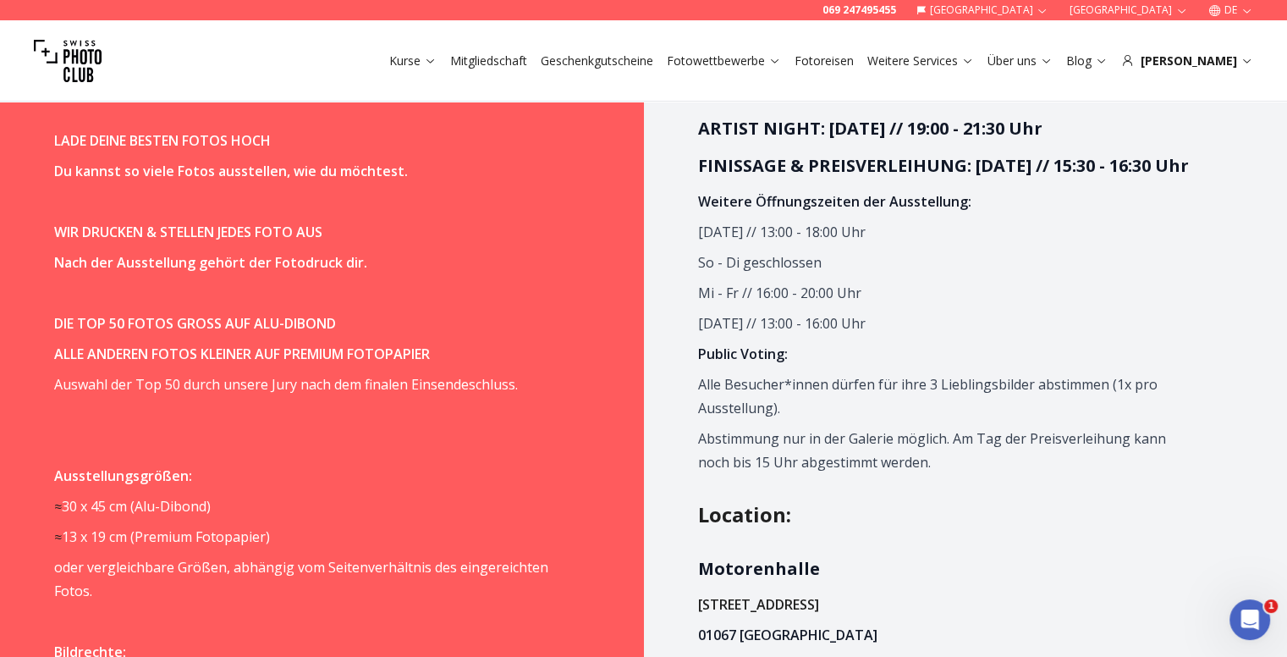
scroll to position [1354, 0]
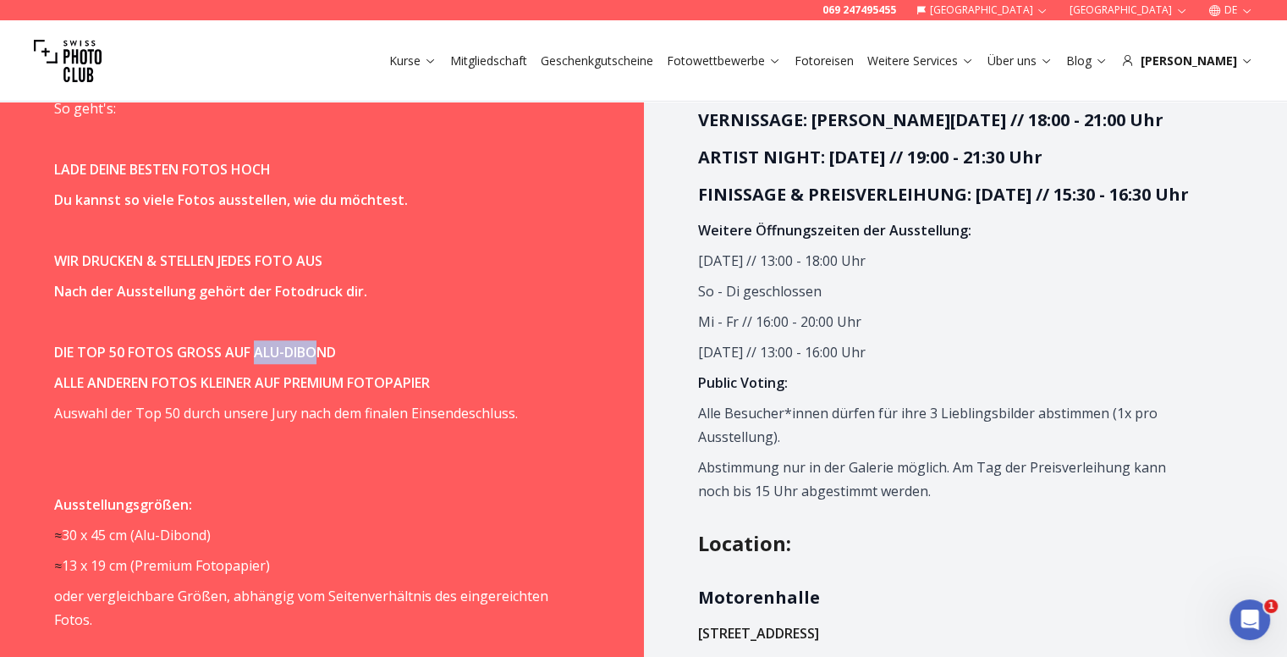
drag, startPoint x: 256, startPoint y: 348, endPoint x: 311, endPoint y: 348, distance: 55.8
click at [311, 348] on strong "DIE TOP 50 FOTOS GROSS AUF ALU-DIBOND" at bounding box center [195, 352] width 282 height 19
drag, startPoint x: 333, startPoint y: 349, endPoint x: 314, endPoint y: 353, distance: 19.9
click at [314, 353] on p "DIE TOP 50 FOTOS GROSS AUF ALU-DIBOND" at bounding box center [301, 352] width 495 height 24
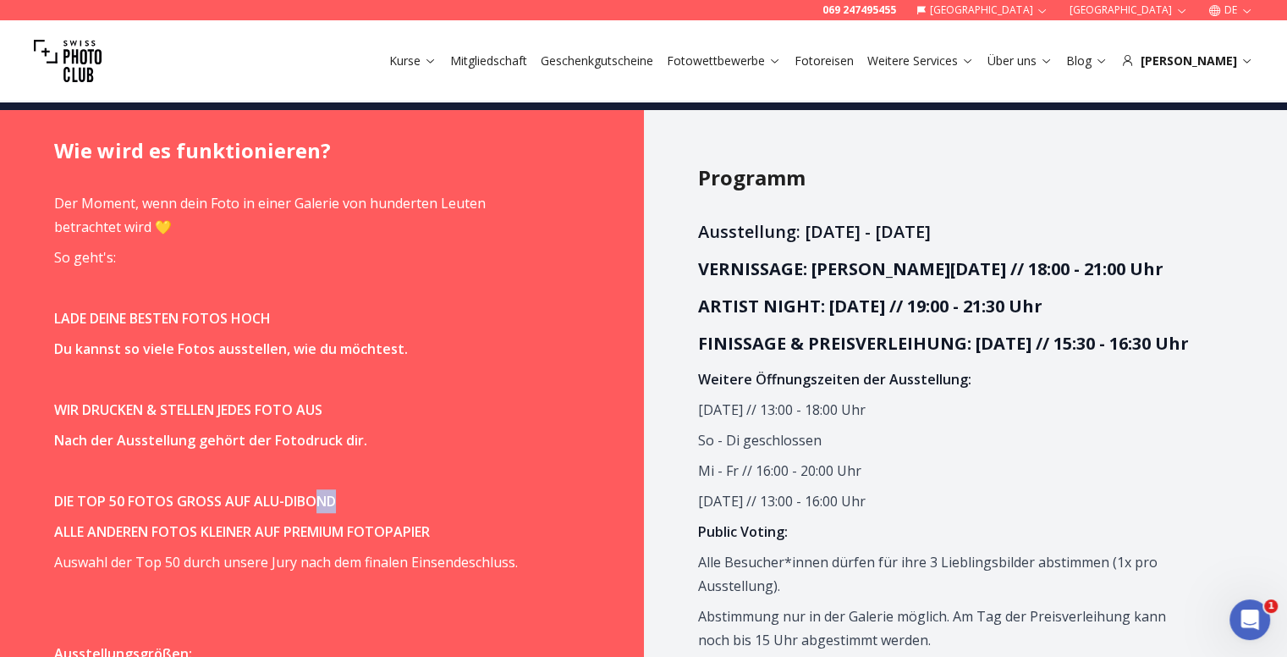
scroll to position [1185, 0]
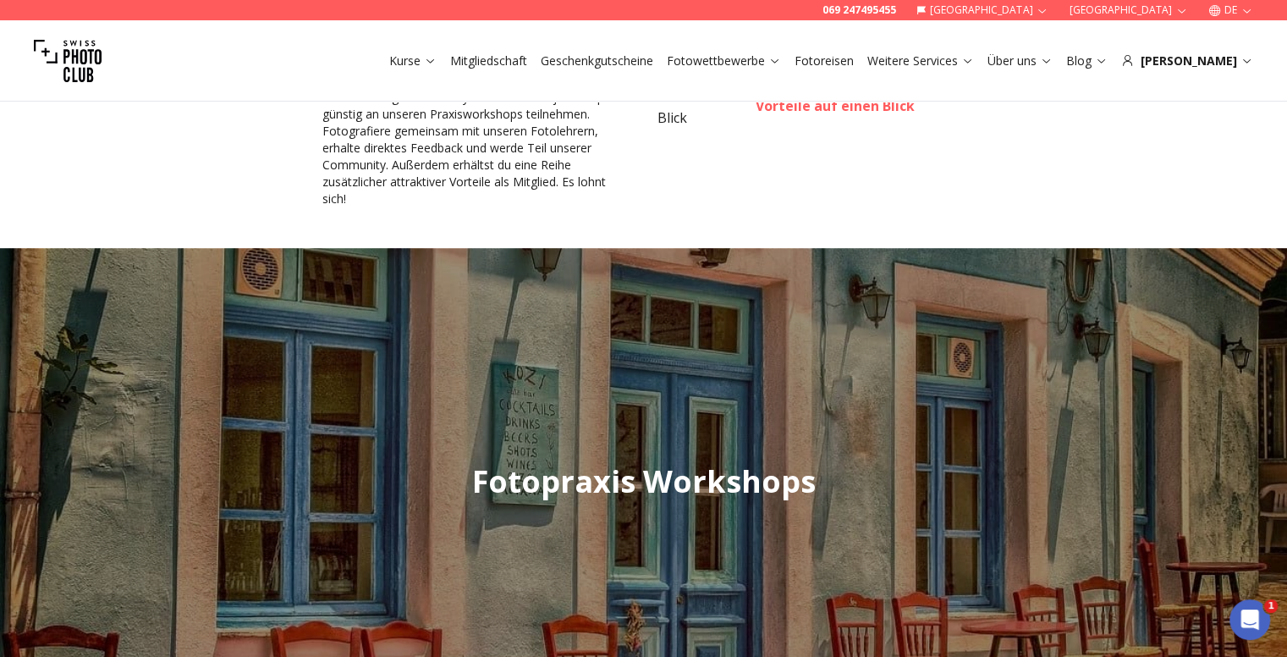
scroll to position [1185, 0]
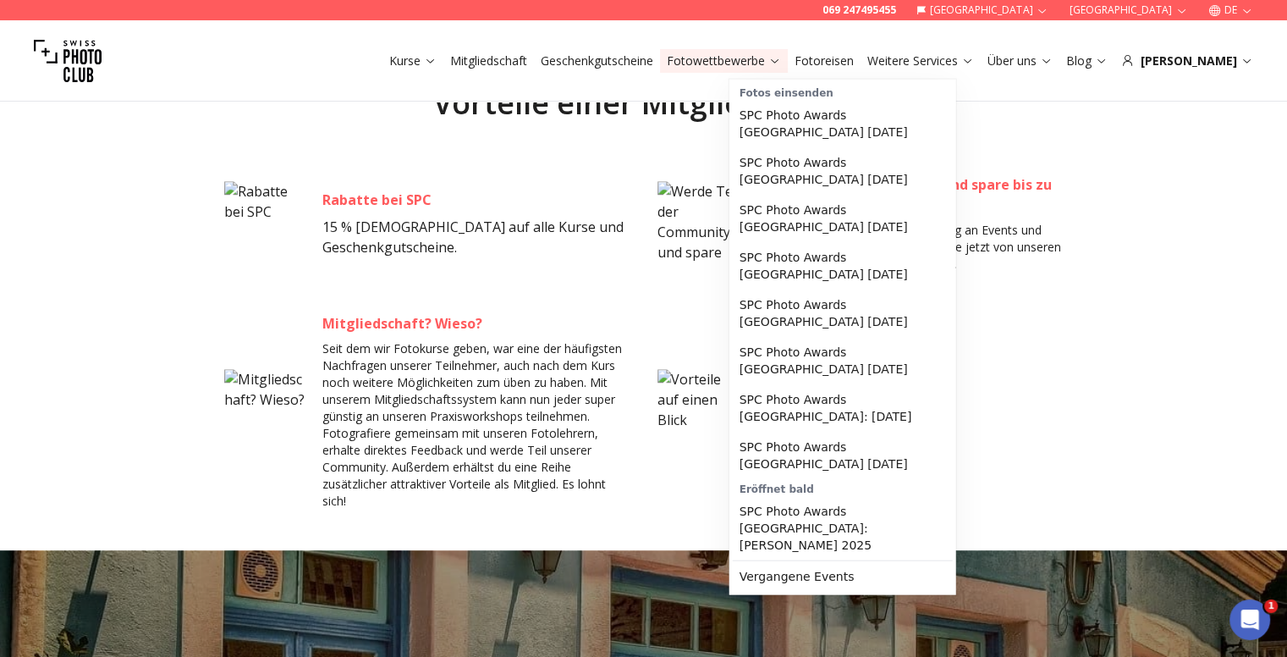
click at [781, 61] on link "Fotowettbewerbe" at bounding box center [724, 60] width 114 height 17
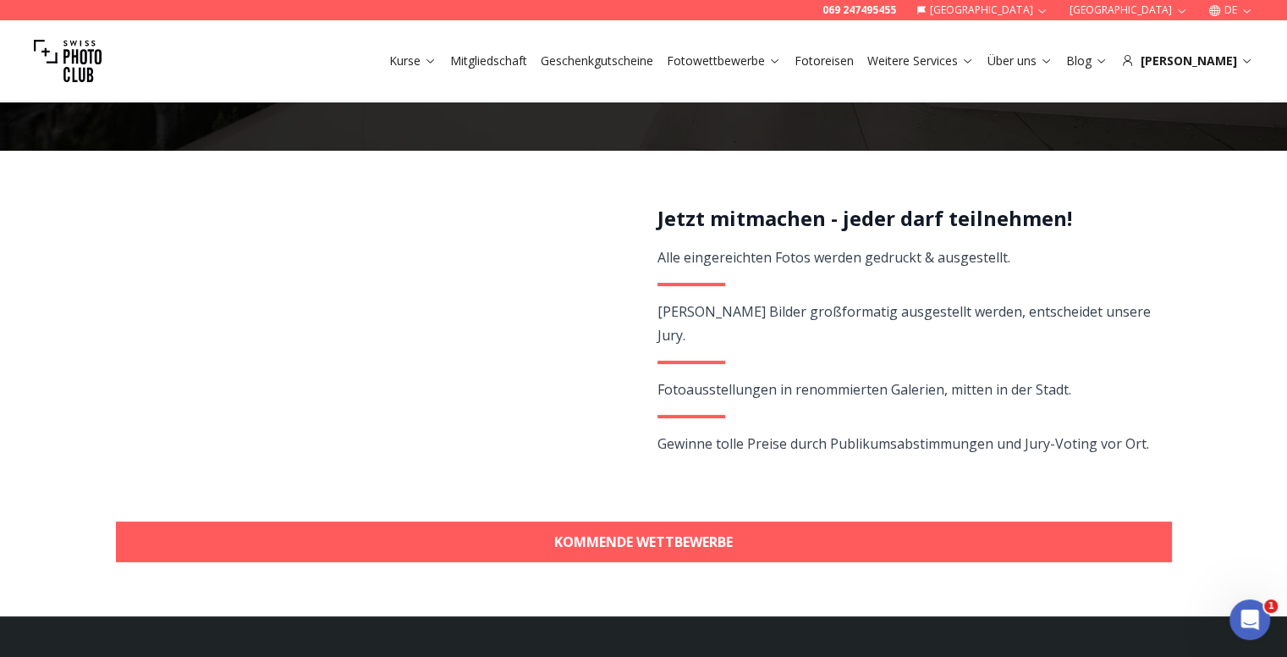
scroll to position [169, 0]
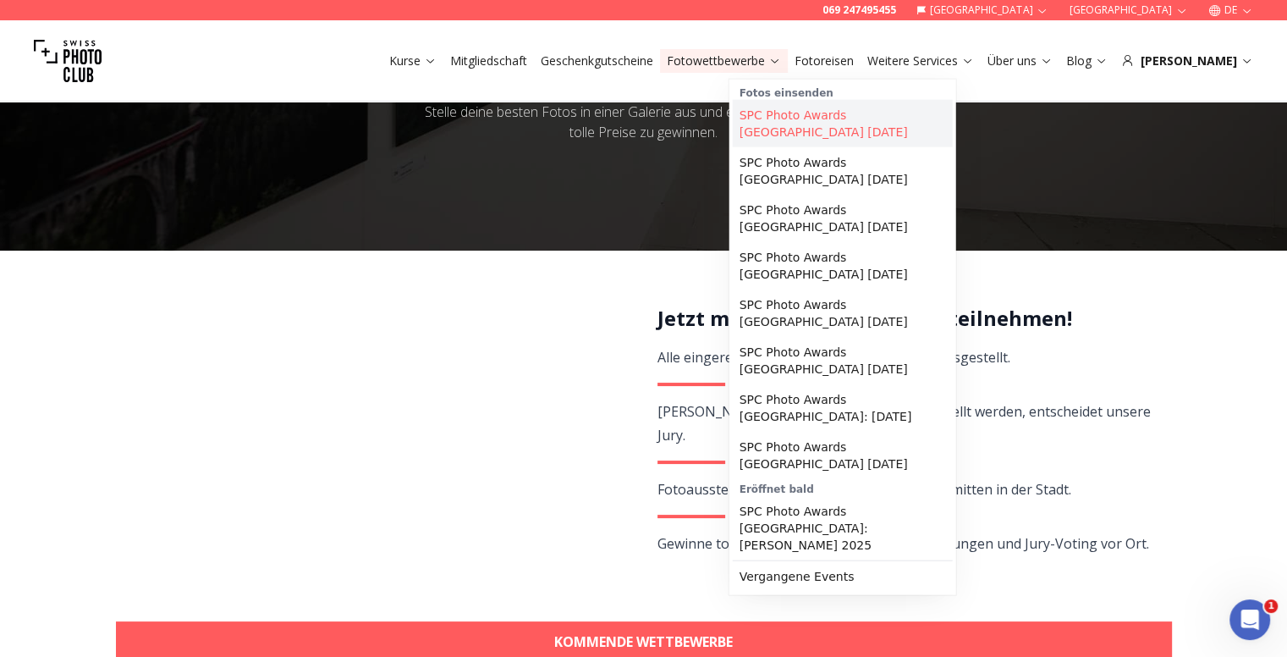
click at [837, 109] on link "SPC Photo Awards [GEOGRAPHIC_DATA] [DATE]" at bounding box center [843, 123] width 220 height 47
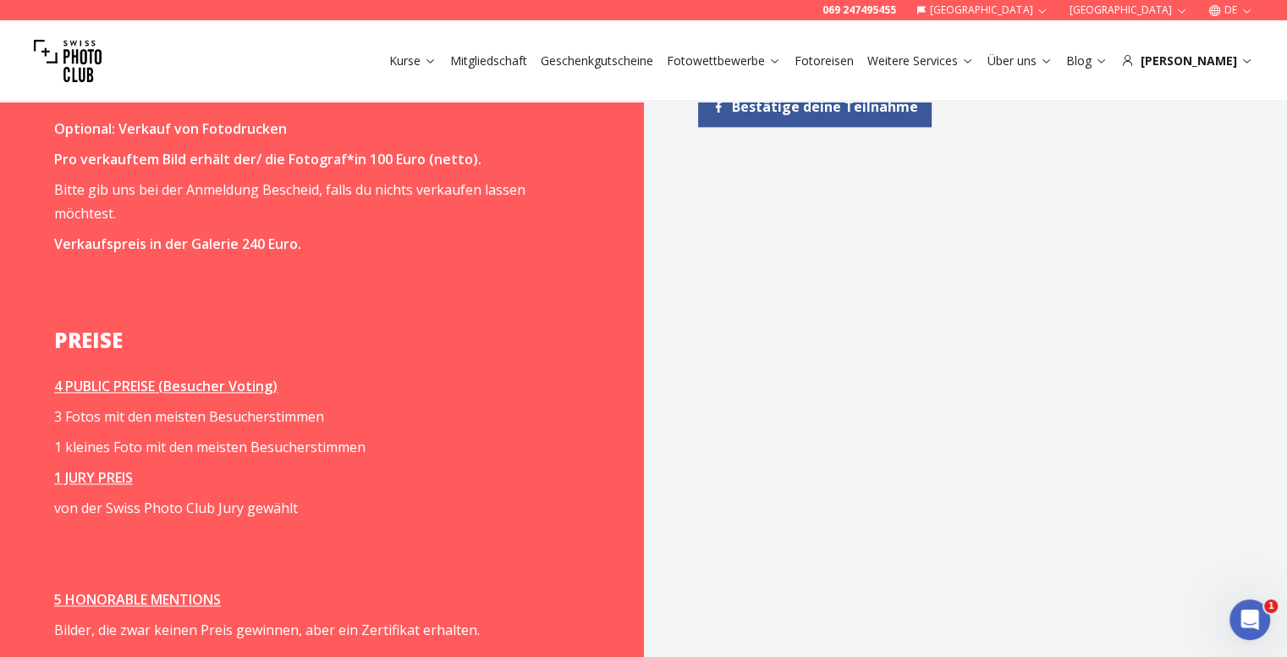
scroll to position [2115, 0]
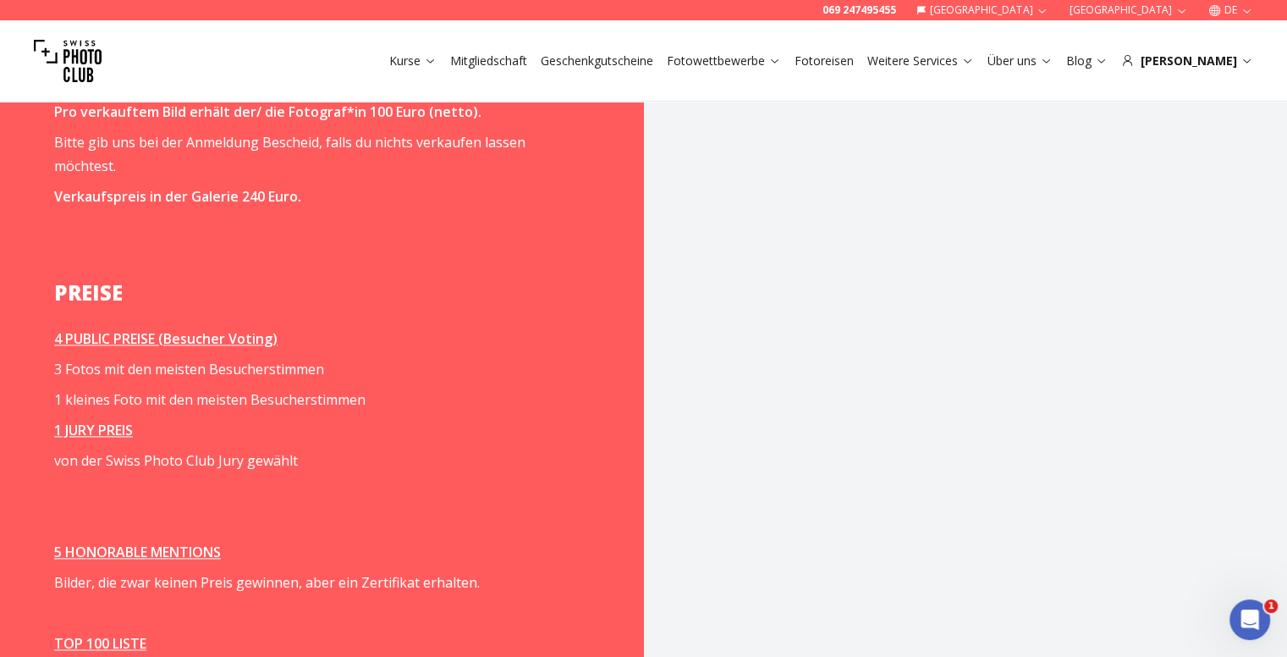
click at [212, 334] on u "4 PUBLIC PREISE (Besucher Voting)" at bounding box center [165, 338] width 223 height 19
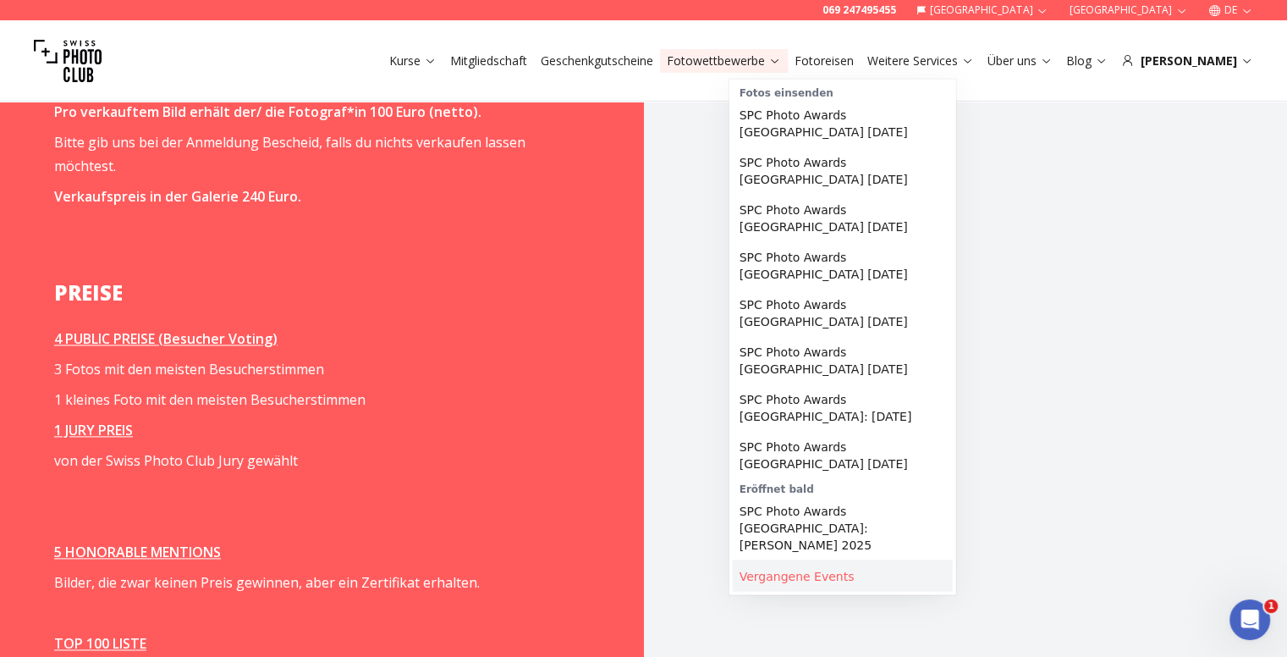
click at [806, 561] on link "Vergangene Events" at bounding box center [843, 576] width 220 height 30
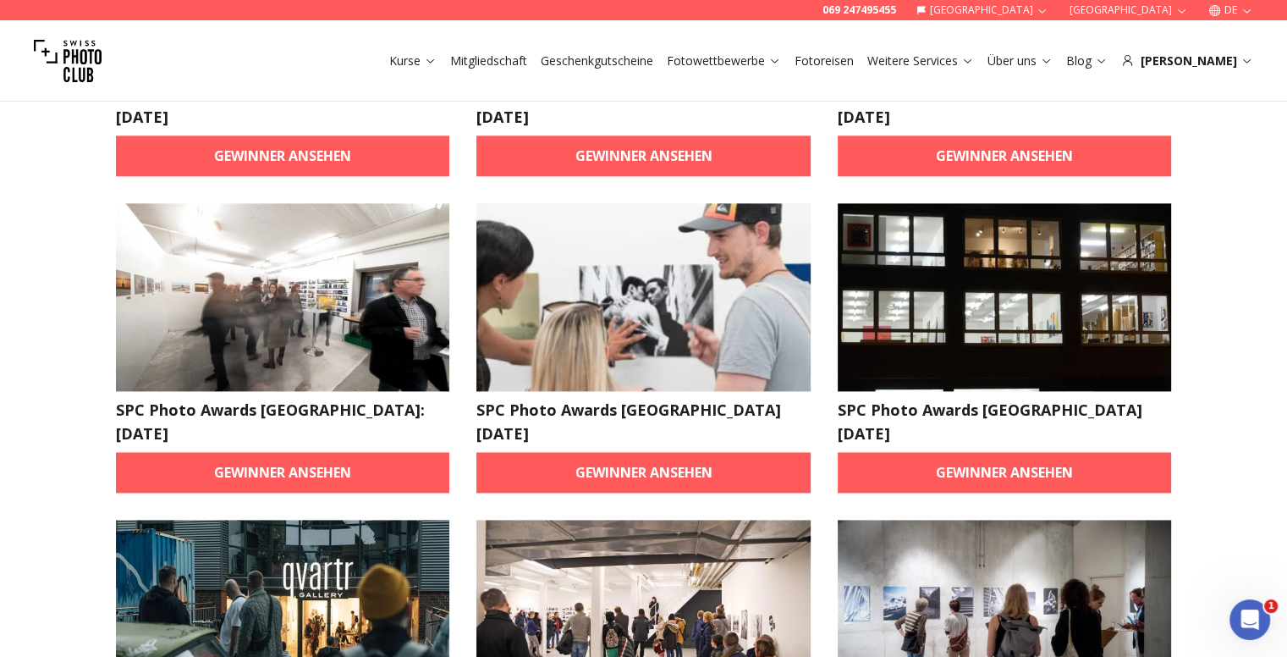
scroll to position [2200, 0]
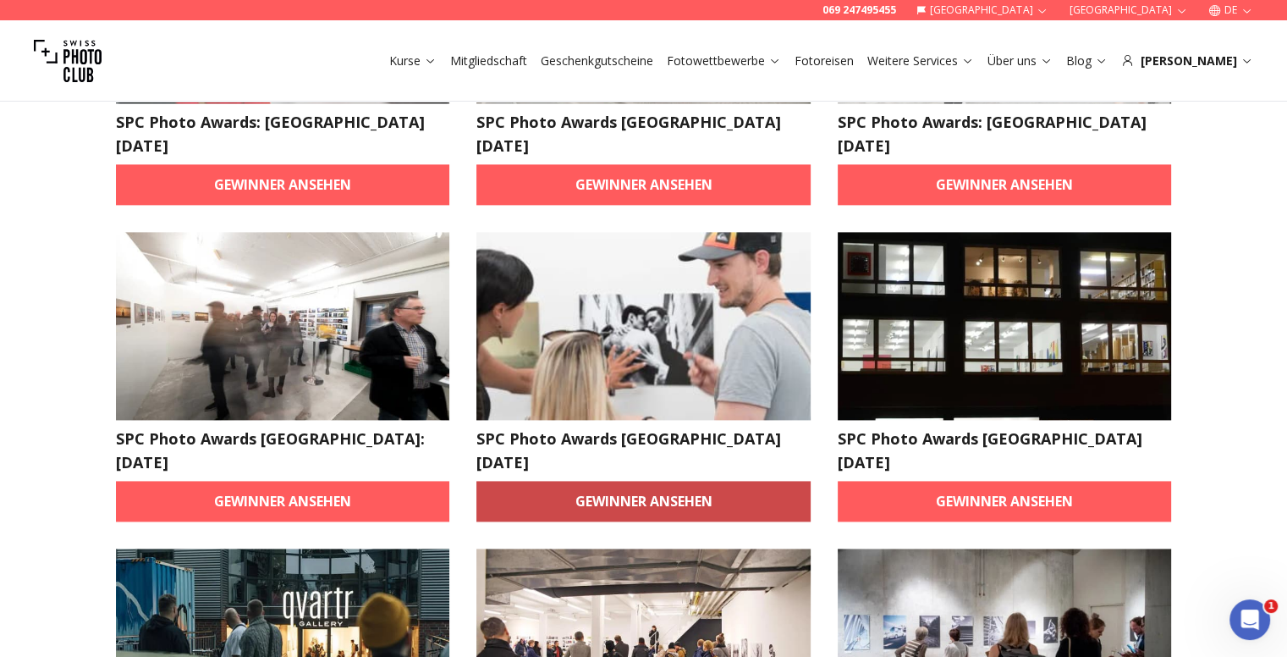
click at [643, 481] on link "Gewinner ansehen" at bounding box center [643, 501] width 334 height 41
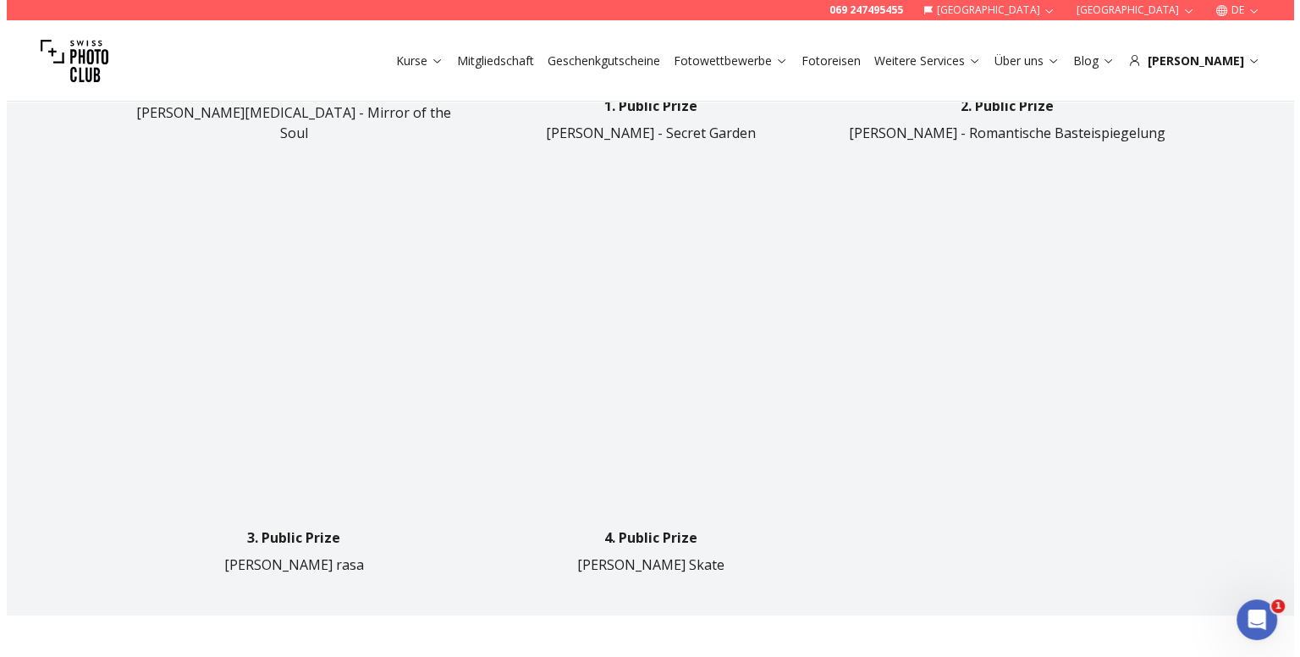
scroll to position [1269, 0]
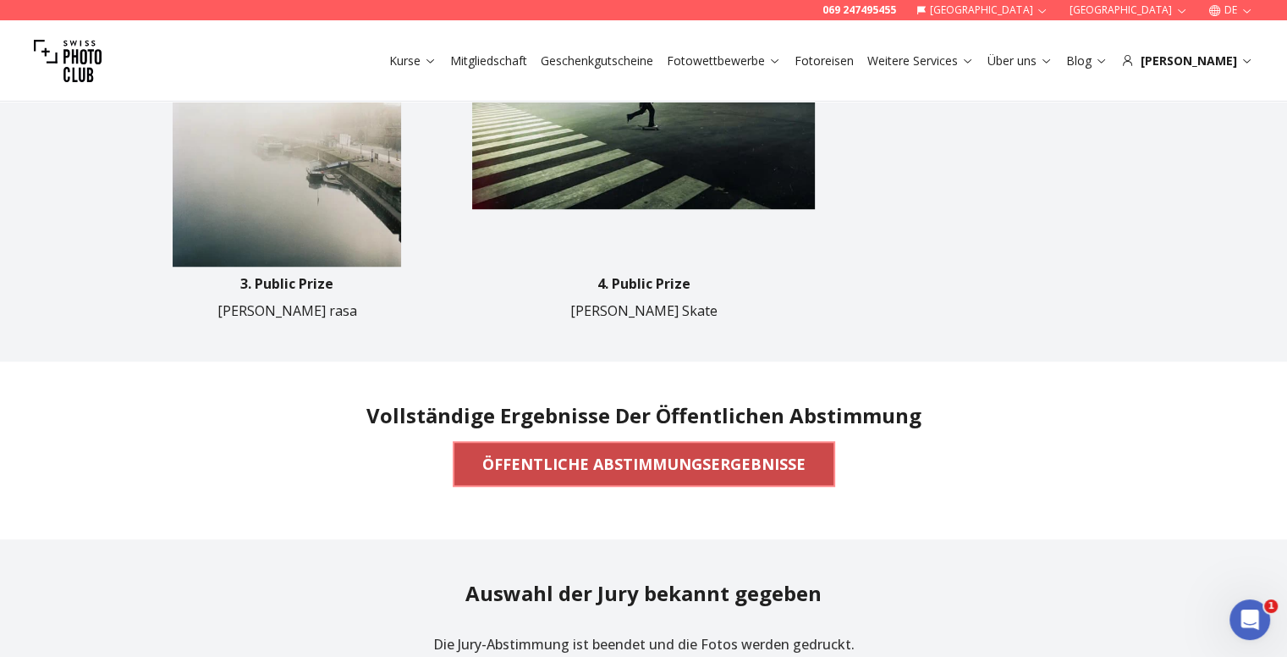
click at [580, 452] on b "ÖFFENTLICHE ABSTIMMUNGSERGEBNISSE" at bounding box center [643, 464] width 323 height 24
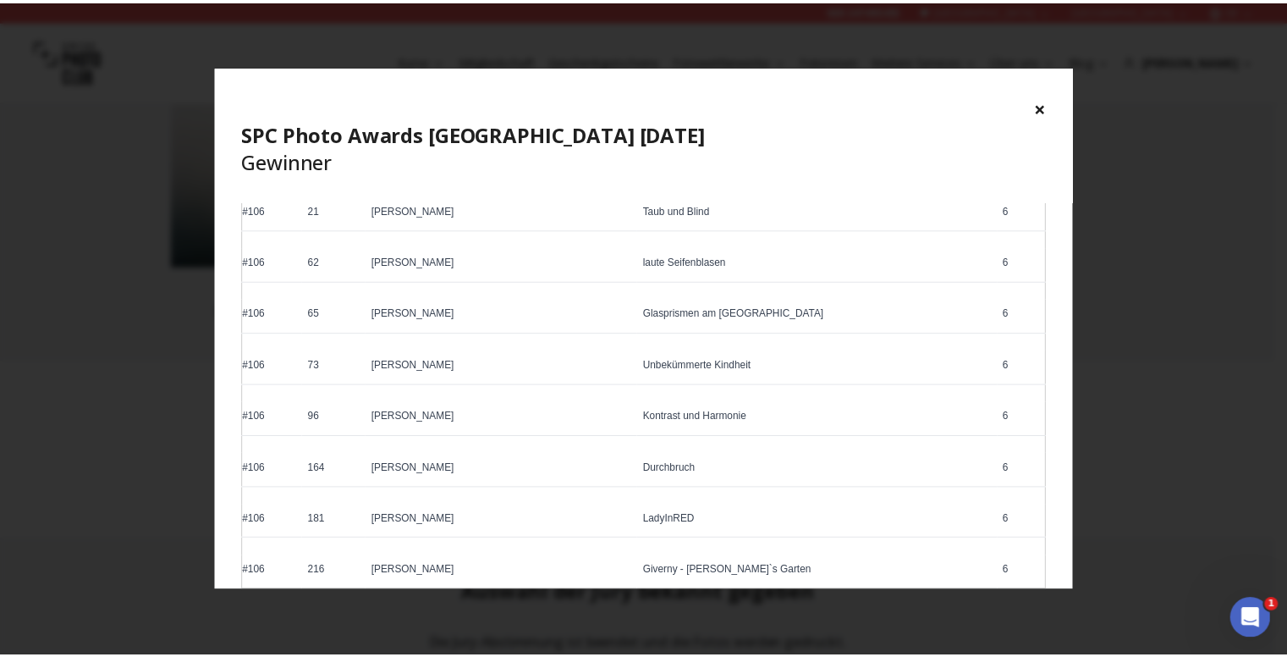
scroll to position [5565, 0]
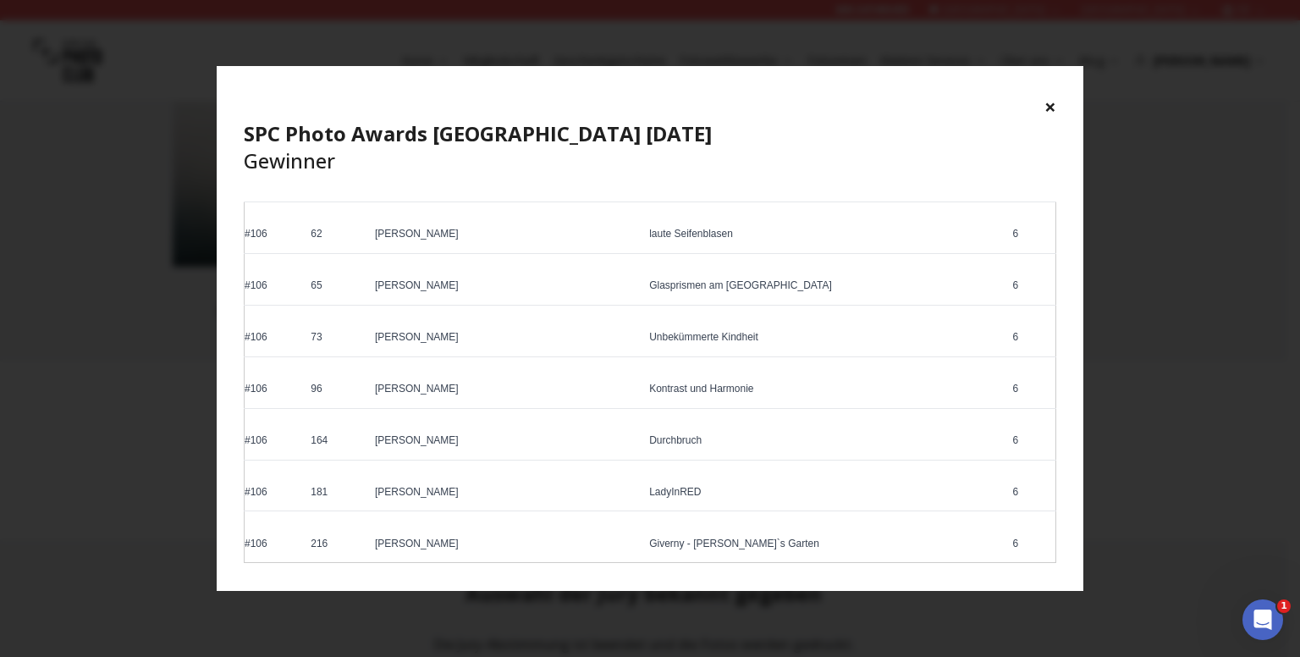
click at [1147, 333] on div "× SPC Photo Awards [GEOGRAPHIC_DATA] [DATE] Gewinner Ranking Photo # Photograph…" at bounding box center [650, 328] width 1300 height 657
click at [1053, 107] on button "×" at bounding box center [1050, 106] width 12 height 27
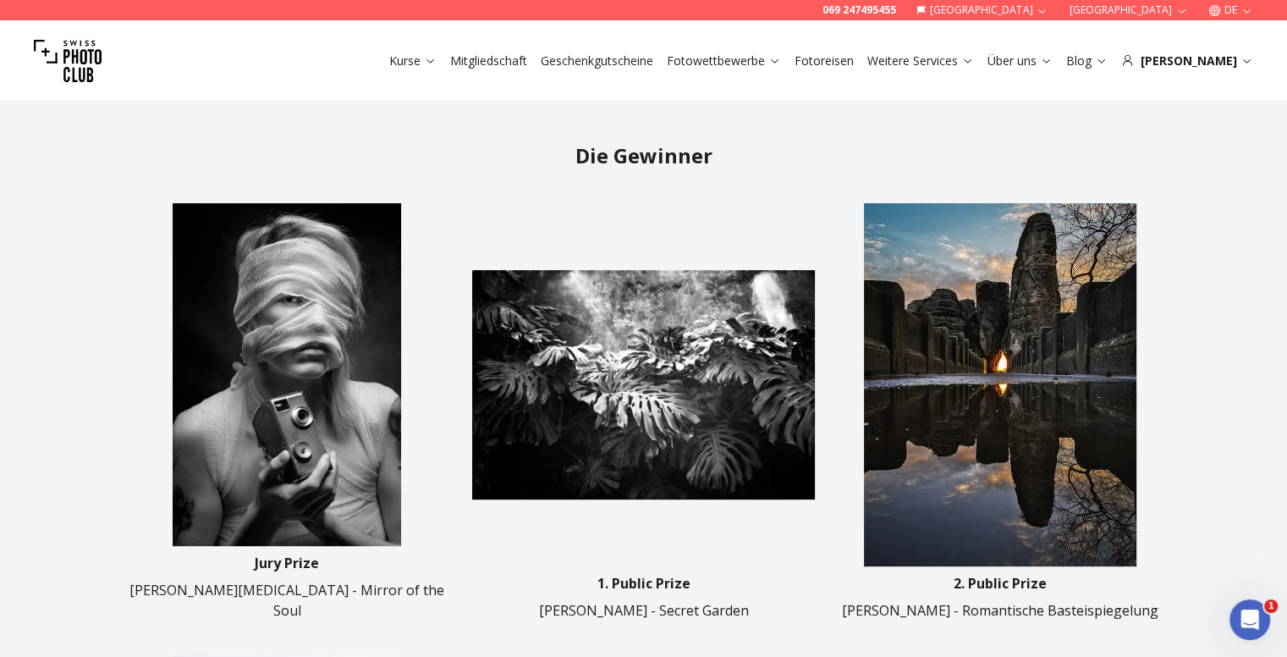
scroll to position [508, 0]
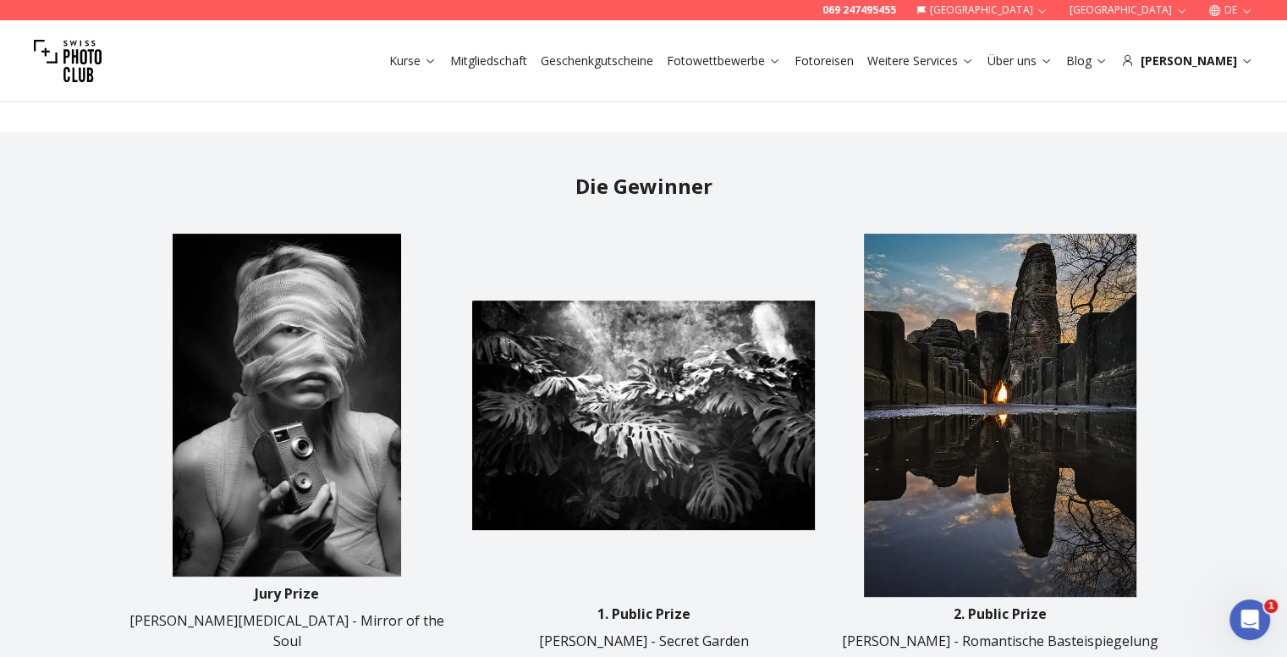
click at [250, 295] on img at bounding box center [287, 405] width 343 height 343
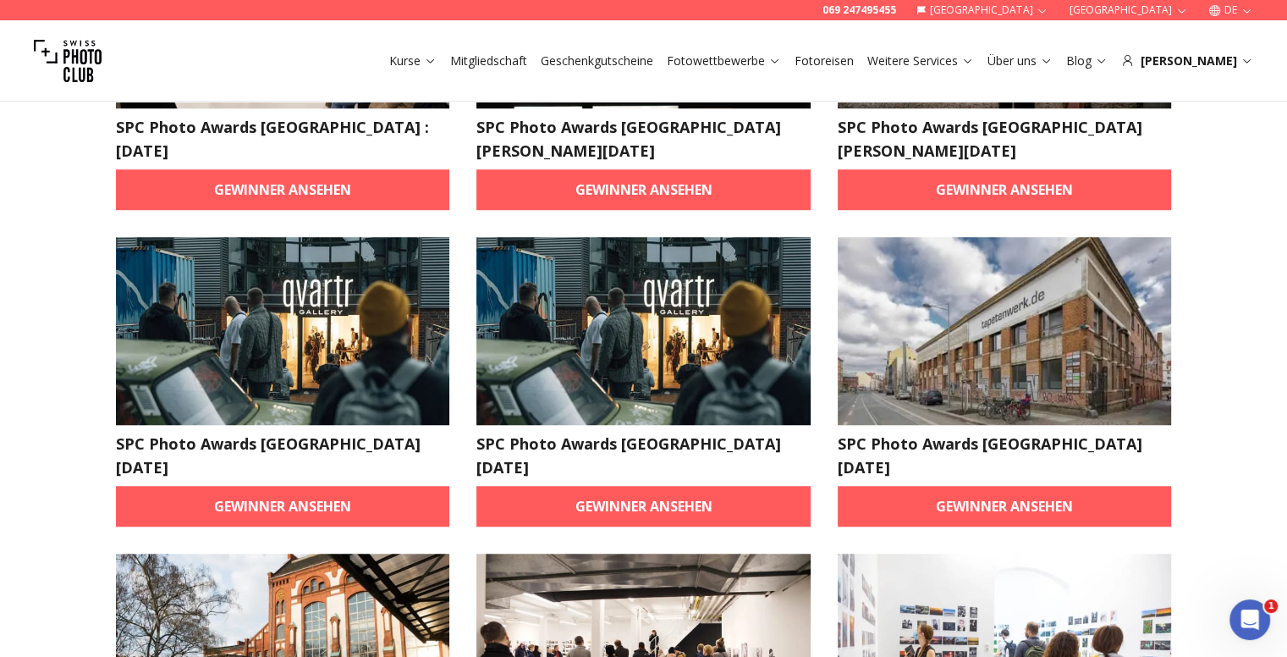
scroll to position [1269, 0]
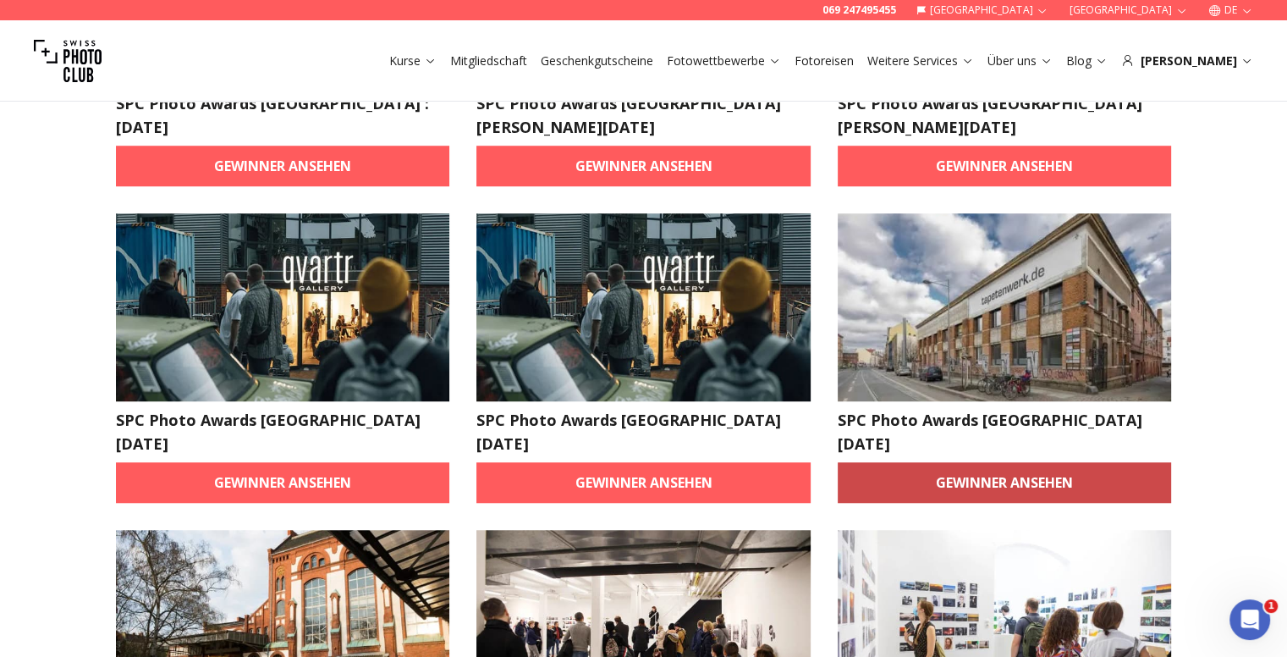
click at [1054, 462] on link "Gewinner ansehen" at bounding box center [1005, 482] width 334 height 41
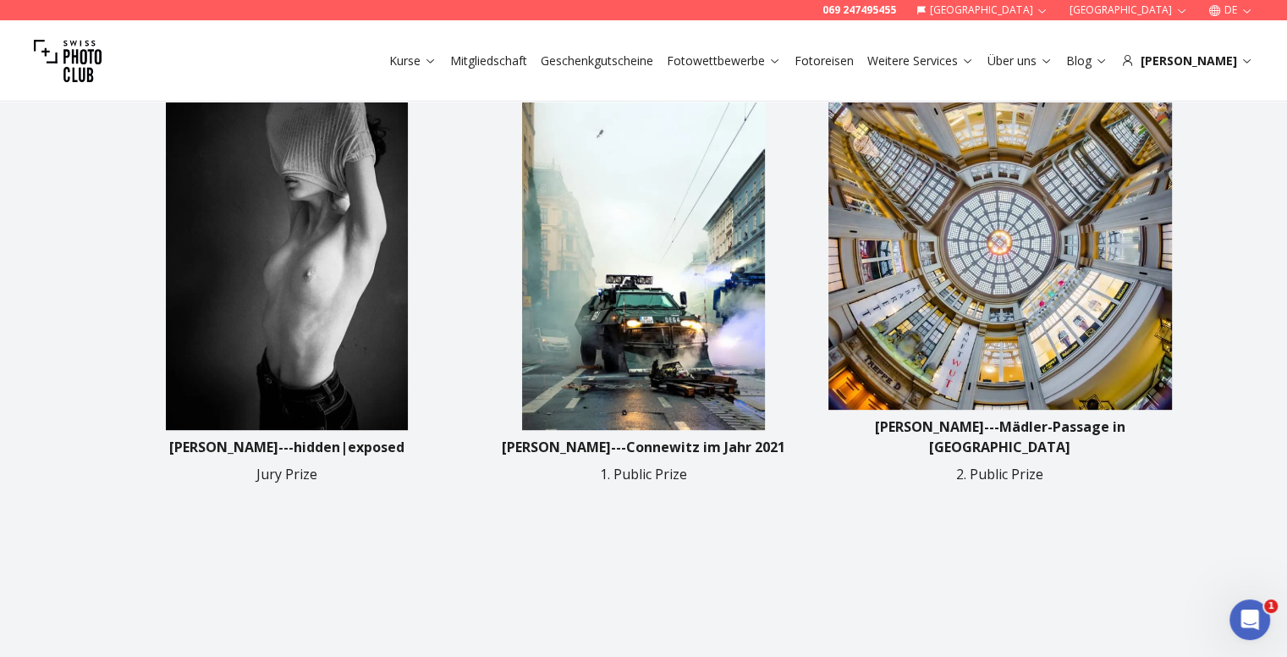
scroll to position [592, 0]
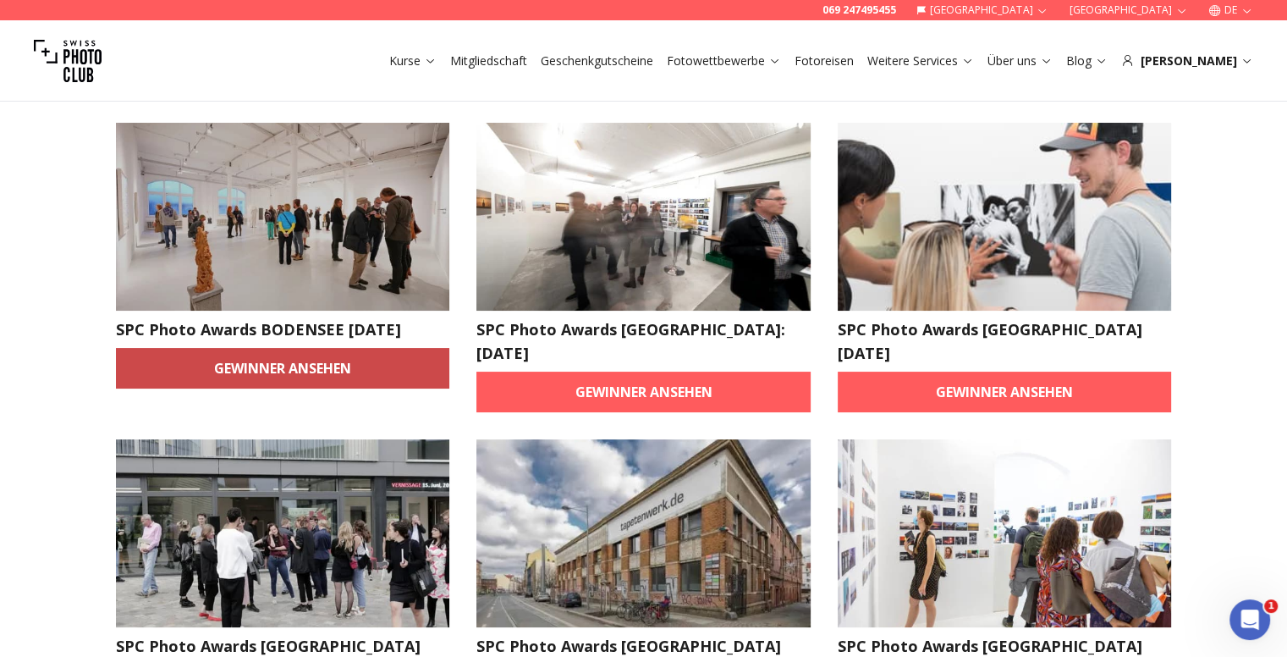
scroll to position [9, 0]
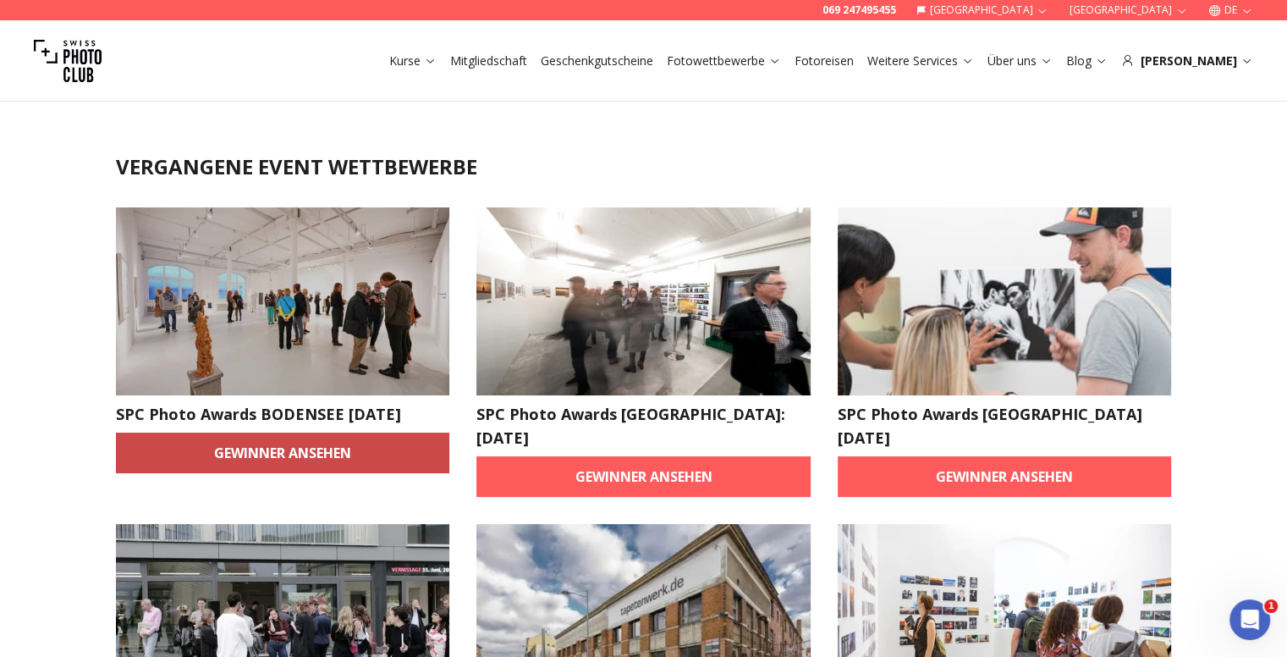
click at [243, 442] on link "Gewinner ansehen" at bounding box center [283, 452] width 334 height 41
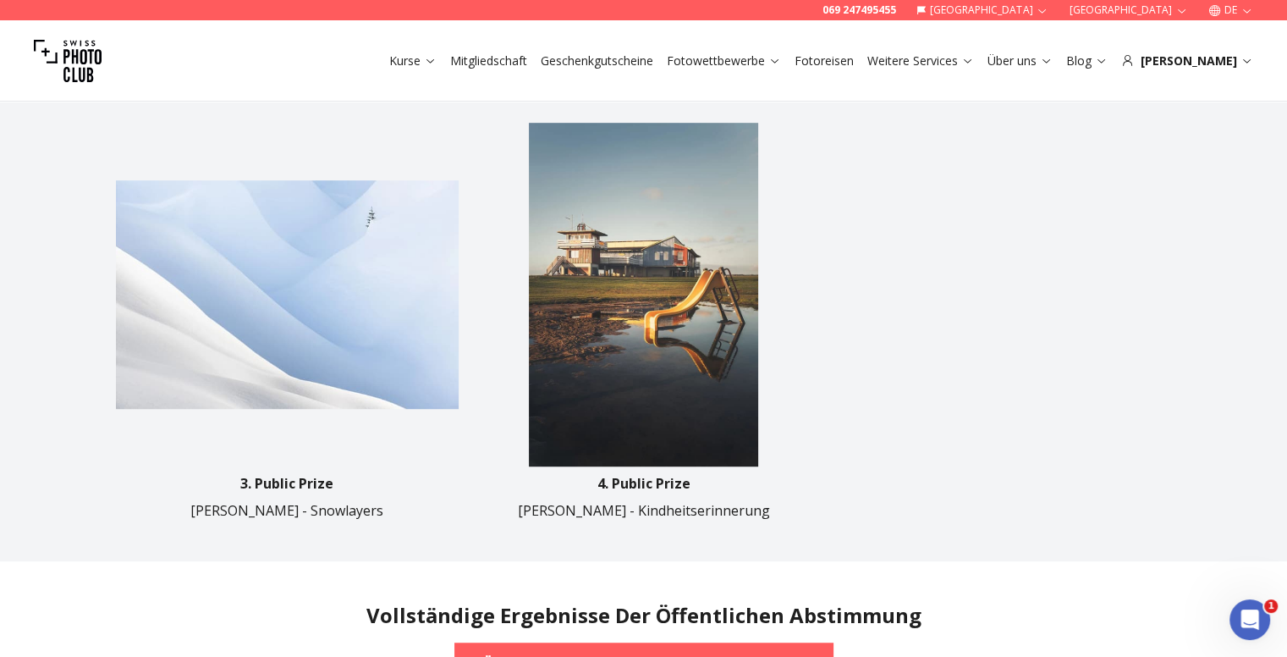
scroll to position [1015, 0]
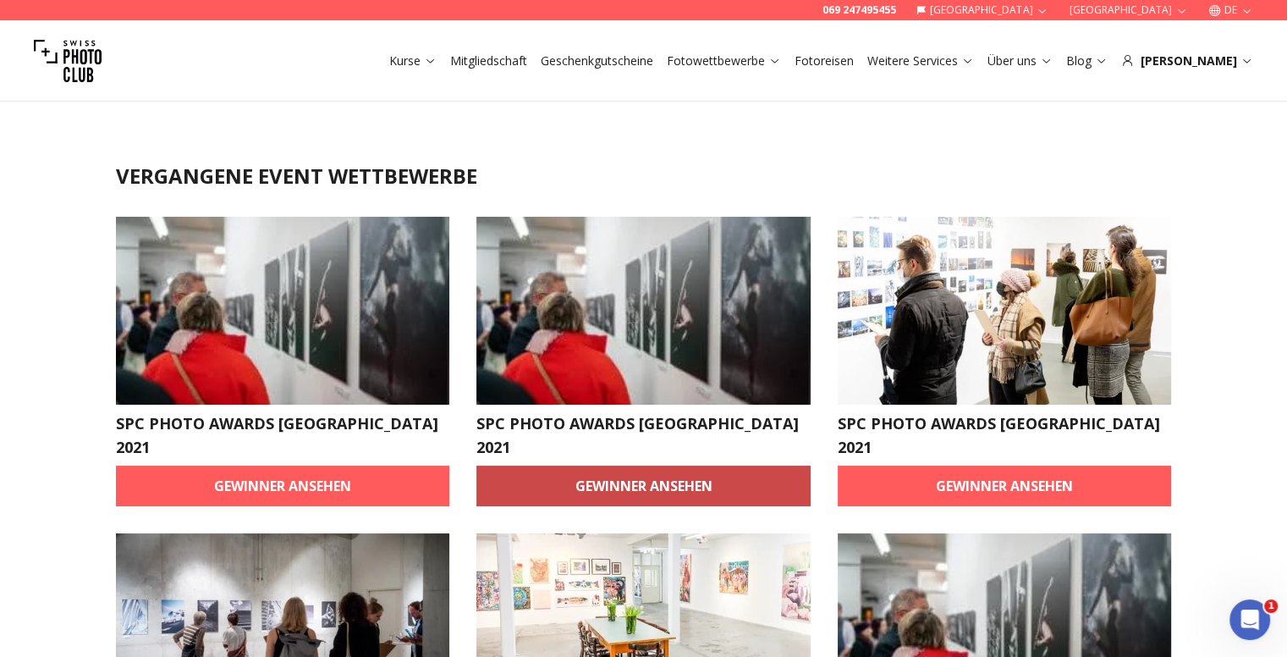
click at [564, 465] on link "Gewinner ansehen" at bounding box center [643, 485] width 334 height 41
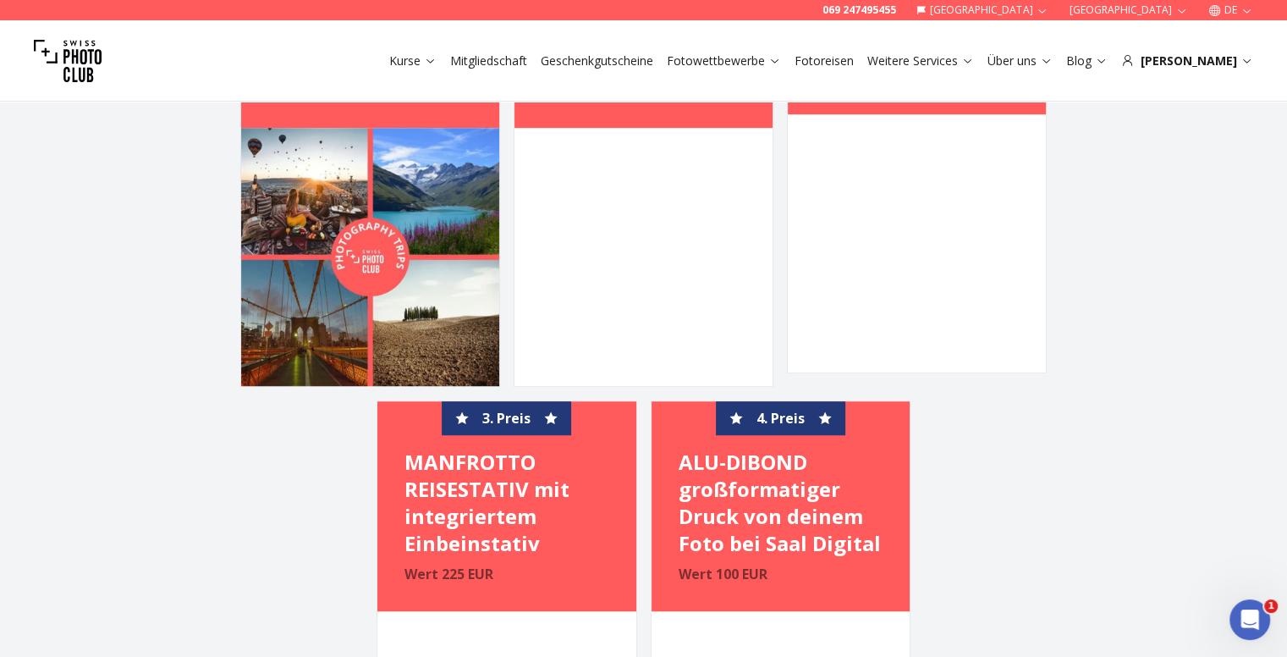
scroll to position [1100, 0]
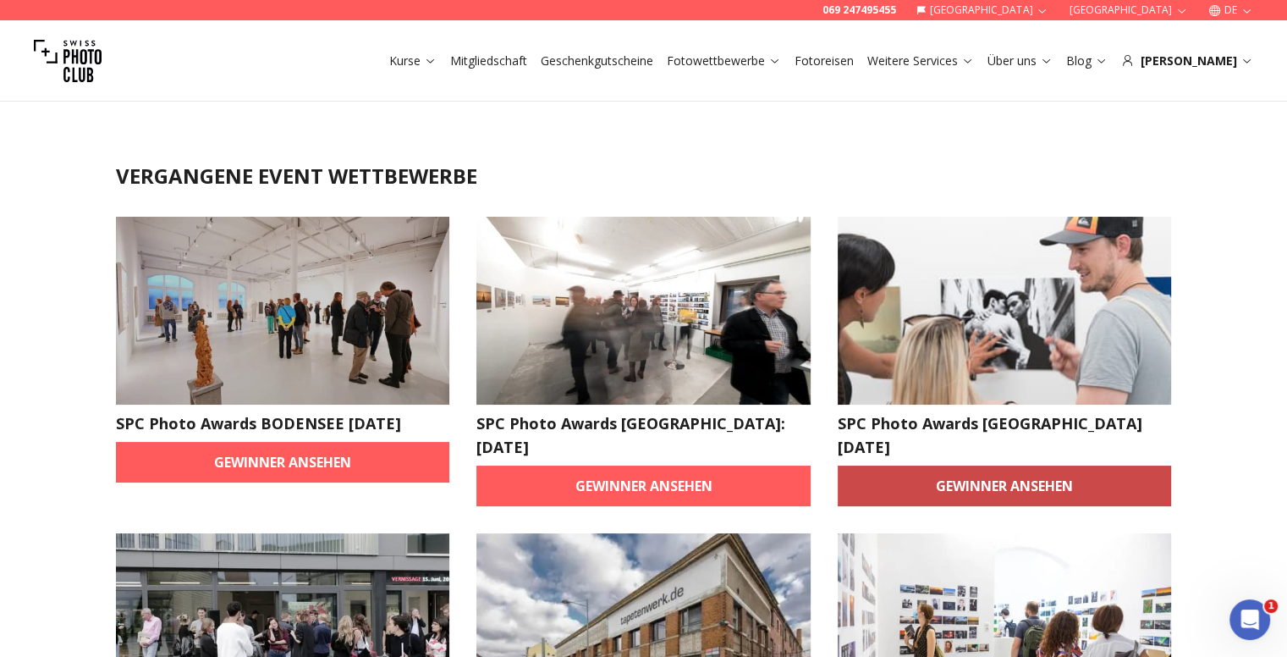
click at [1015, 471] on link "Gewinner ansehen" at bounding box center [1005, 485] width 334 height 41
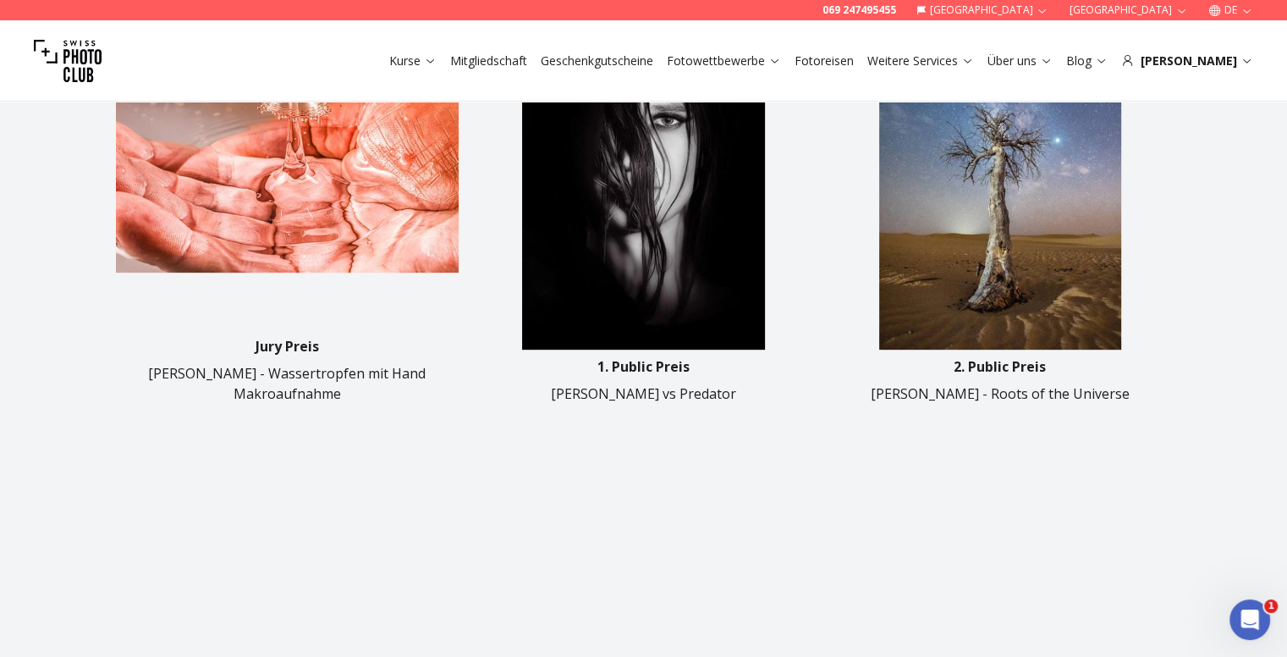
scroll to position [761, 0]
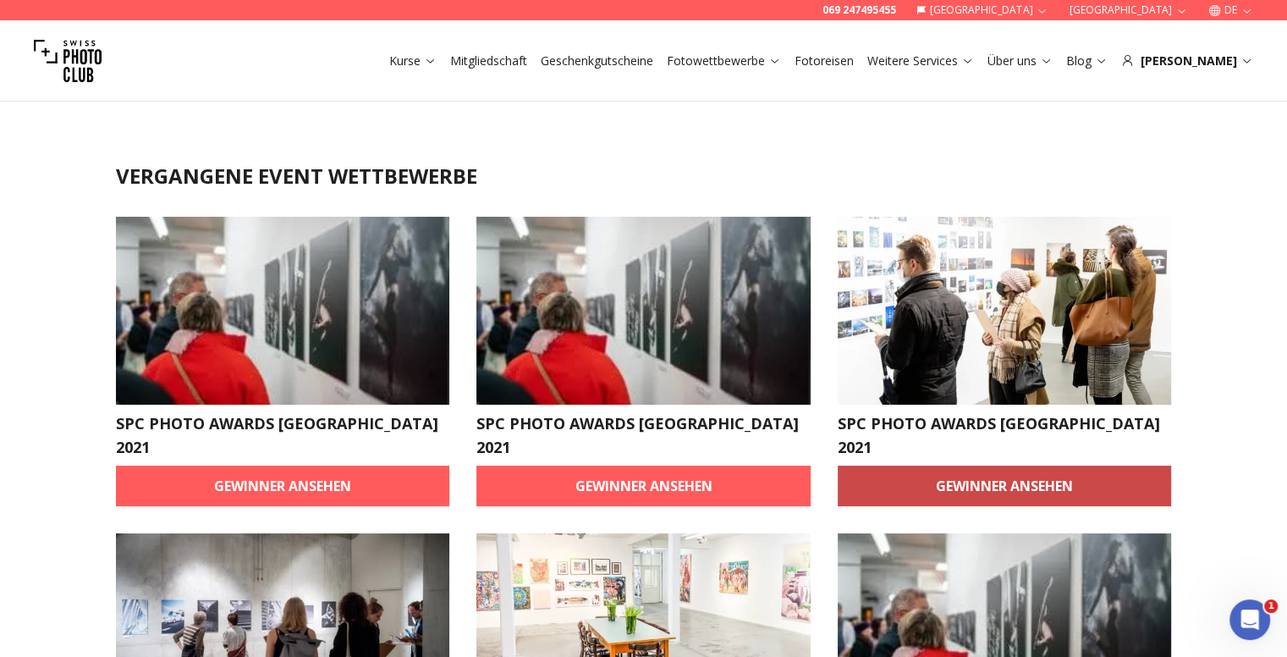
click at [878, 465] on link "Gewinner ansehen" at bounding box center [1005, 485] width 334 height 41
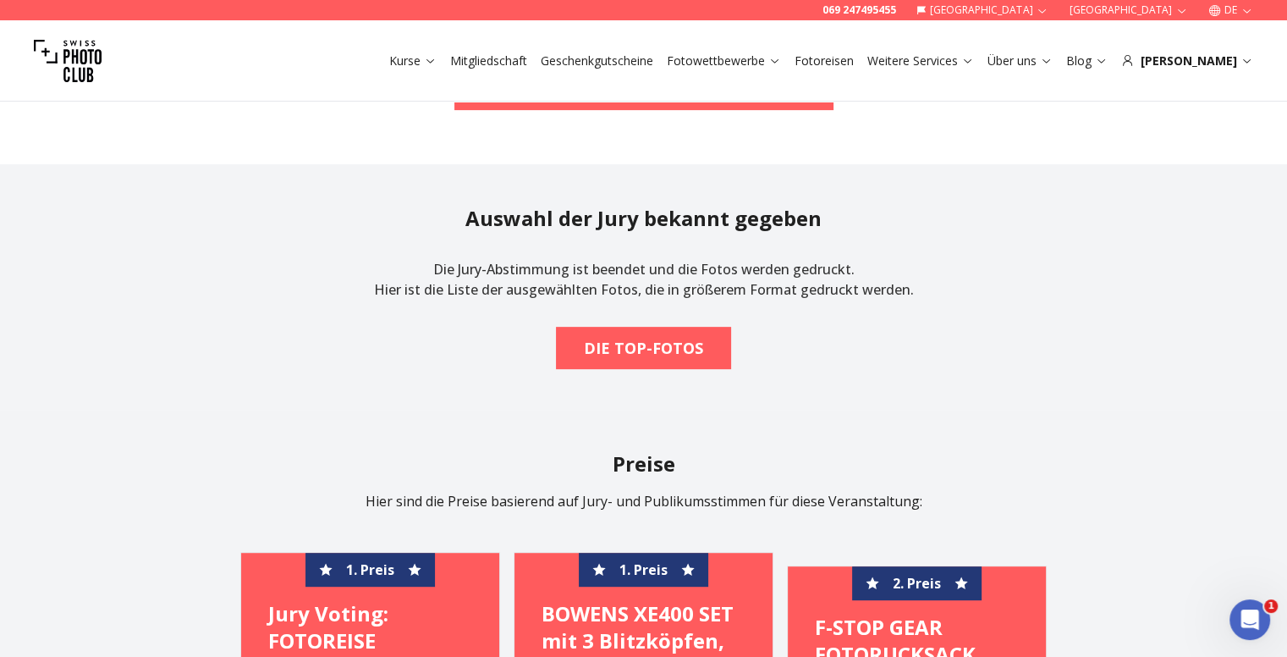
scroll to position [338, 0]
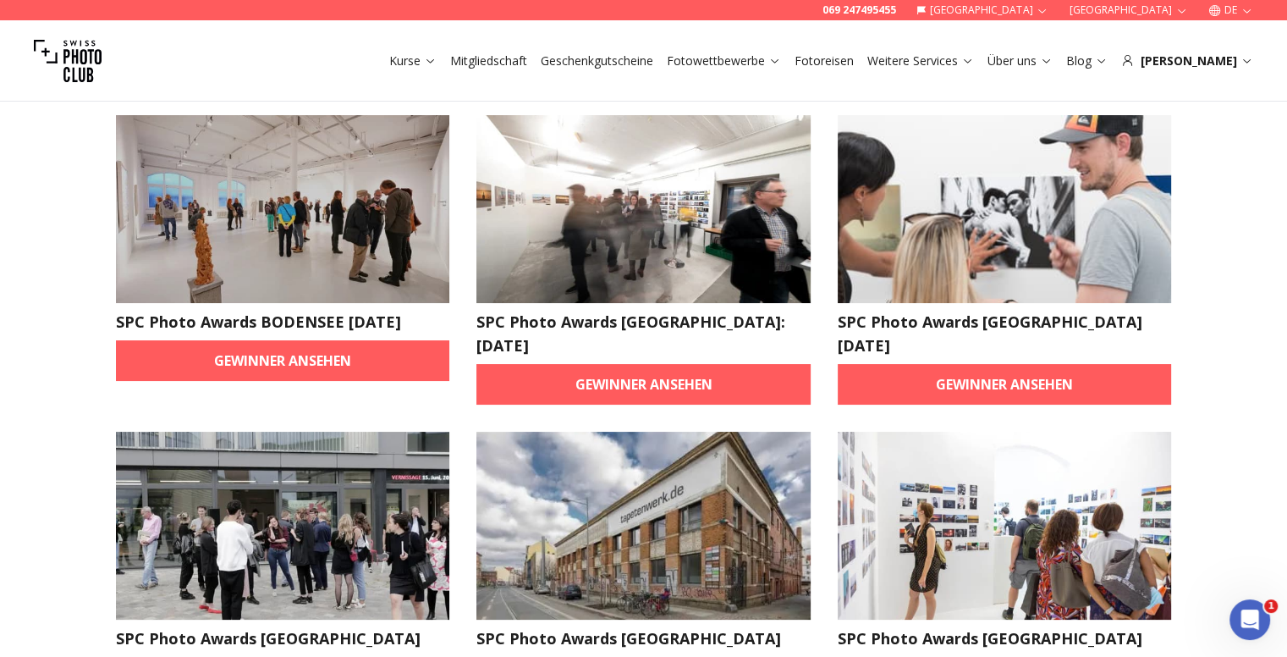
scroll to position [338, 0]
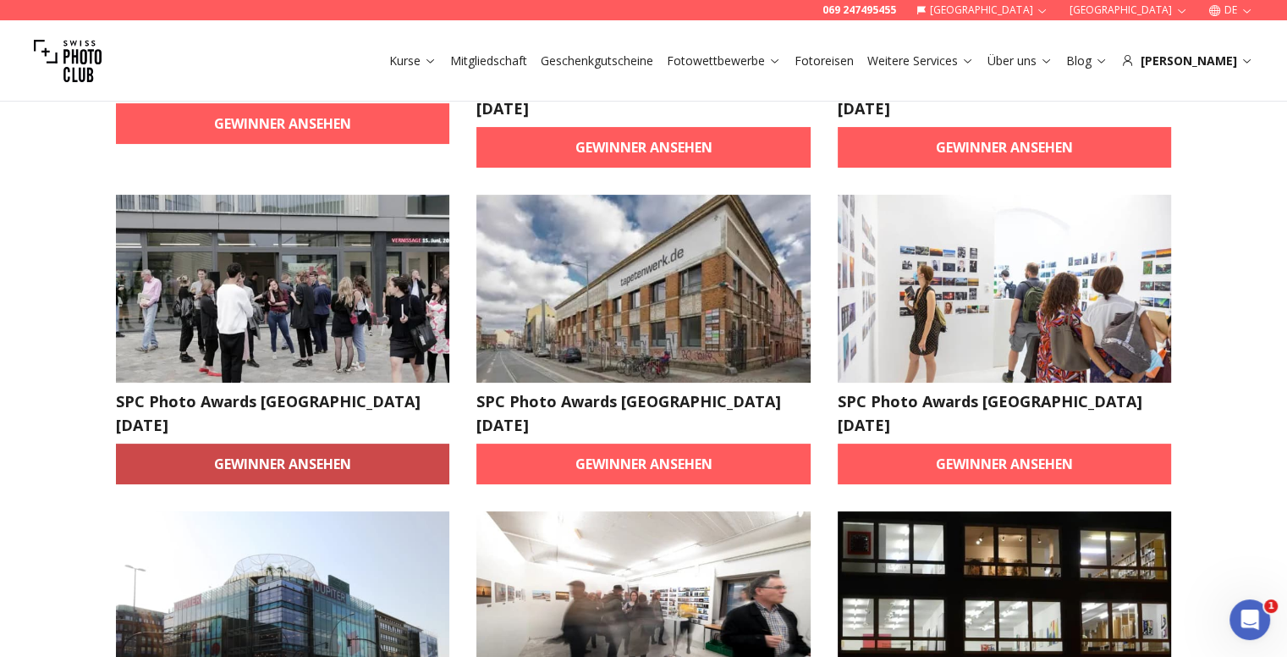
click at [342, 443] on link "Gewinner ansehen" at bounding box center [283, 463] width 334 height 41
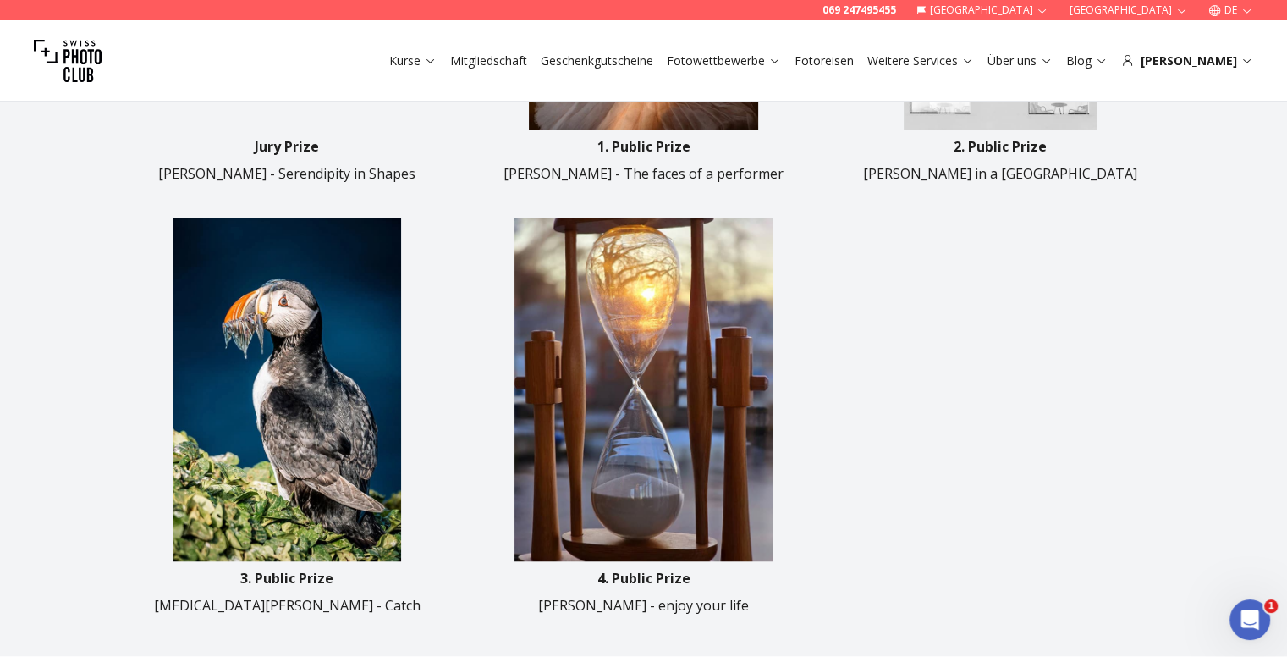
scroll to position [931, 0]
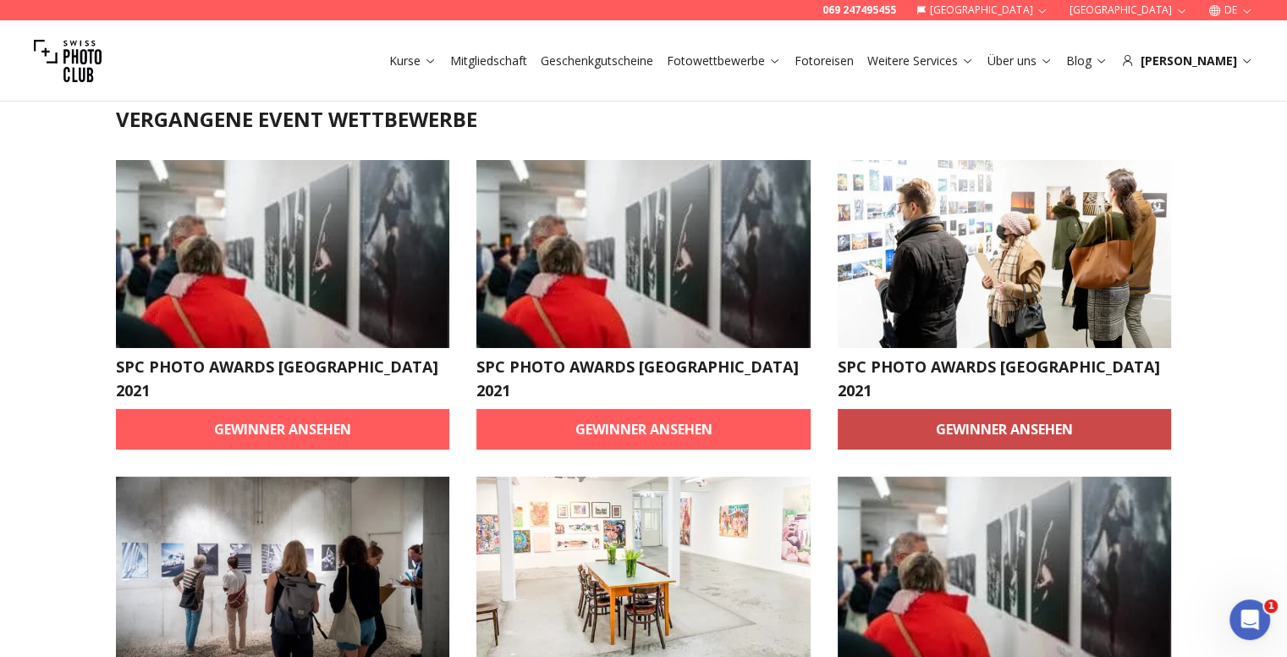
scroll to position [85, 0]
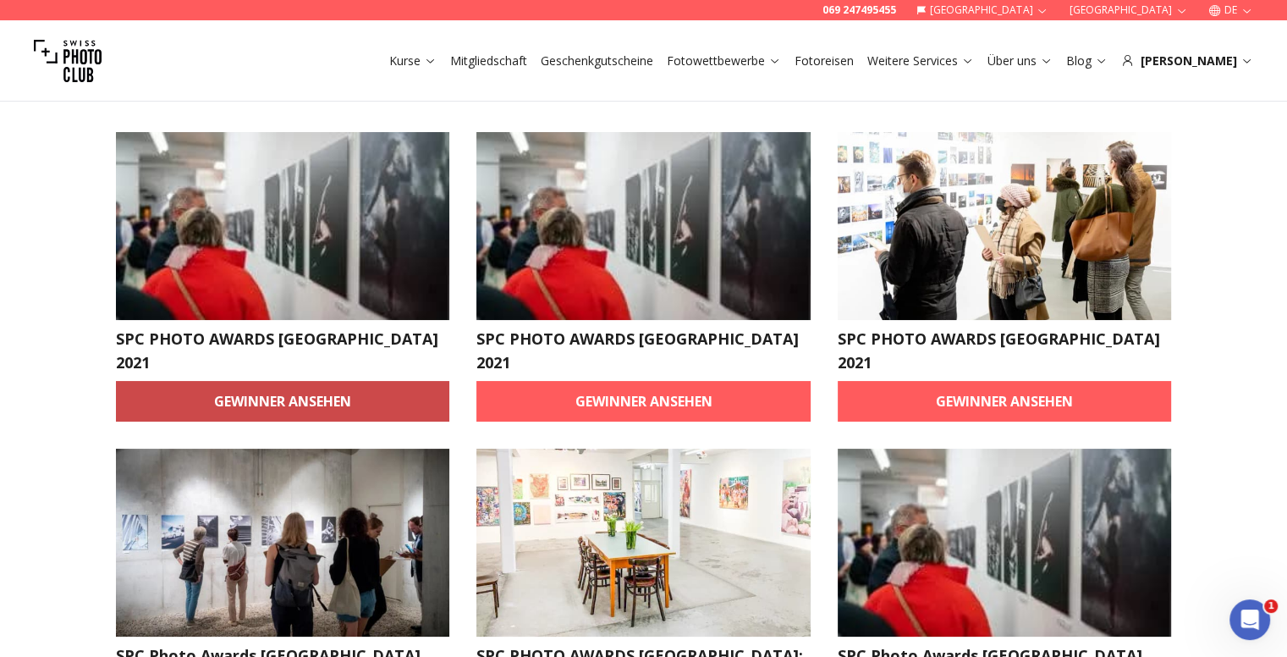
click at [289, 381] on link "Gewinner ansehen" at bounding box center [283, 401] width 334 height 41
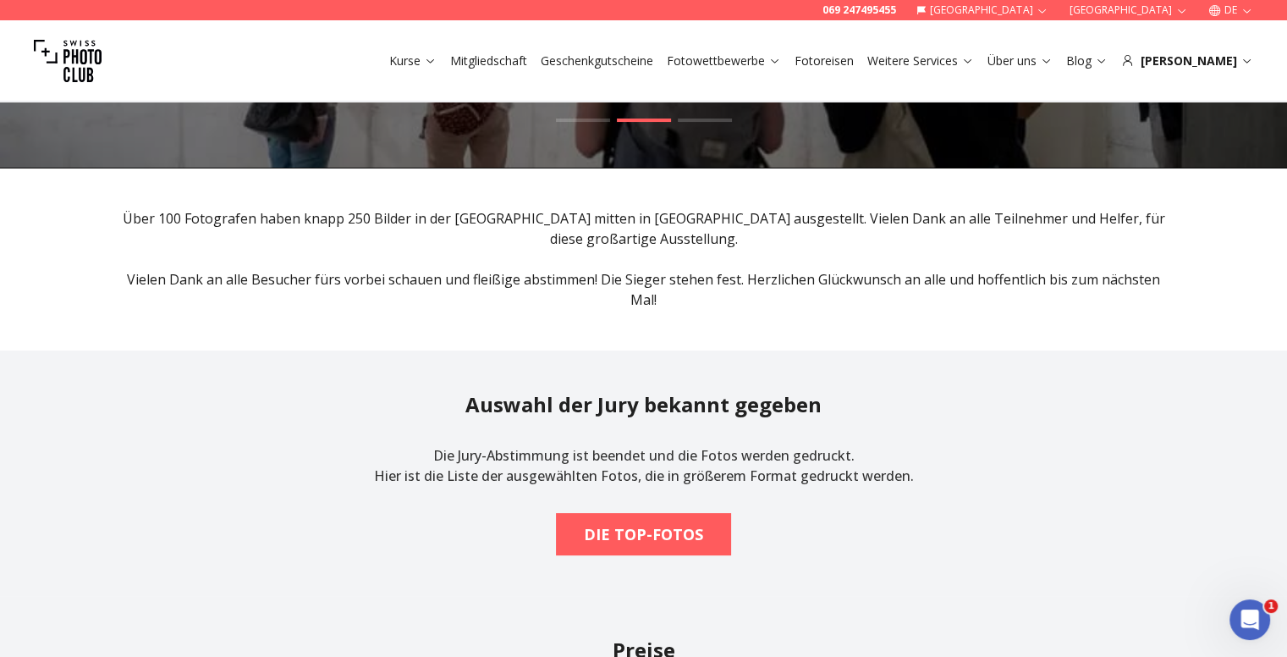
scroll to position [169, 0]
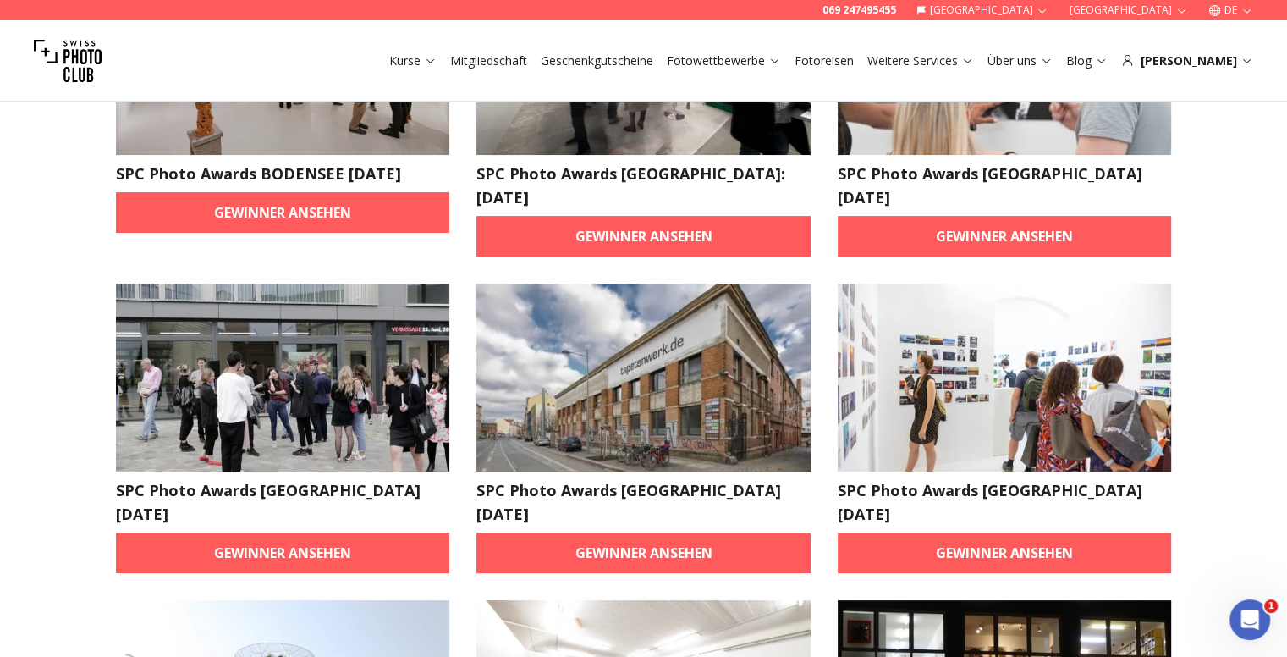
scroll to position [254, 0]
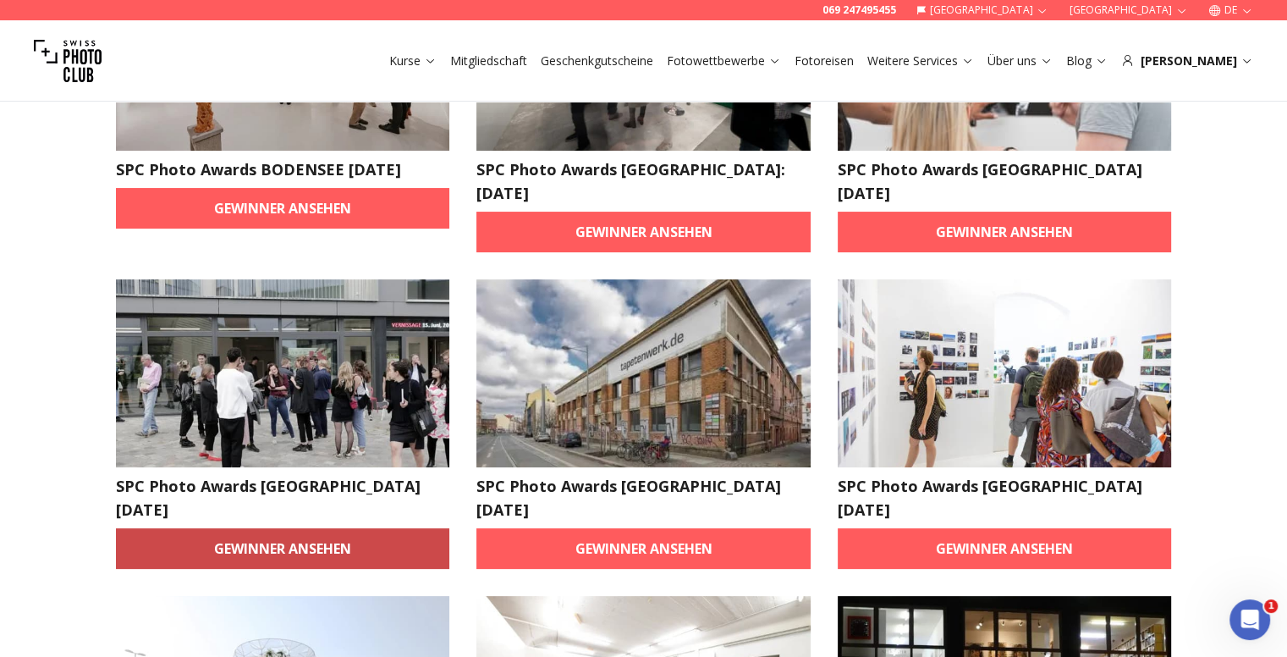
click at [380, 528] on link "Gewinner ansehen" at bounding box center [283, 548] width 334 height 41
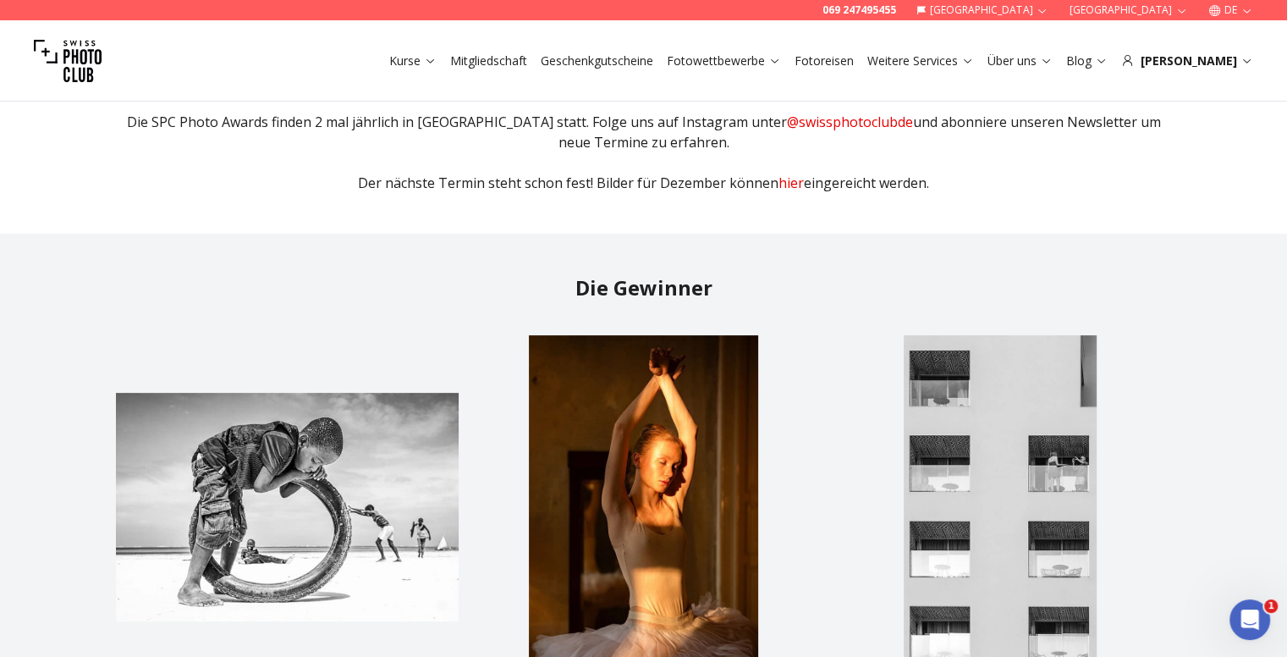
scroll to position [508, 0]
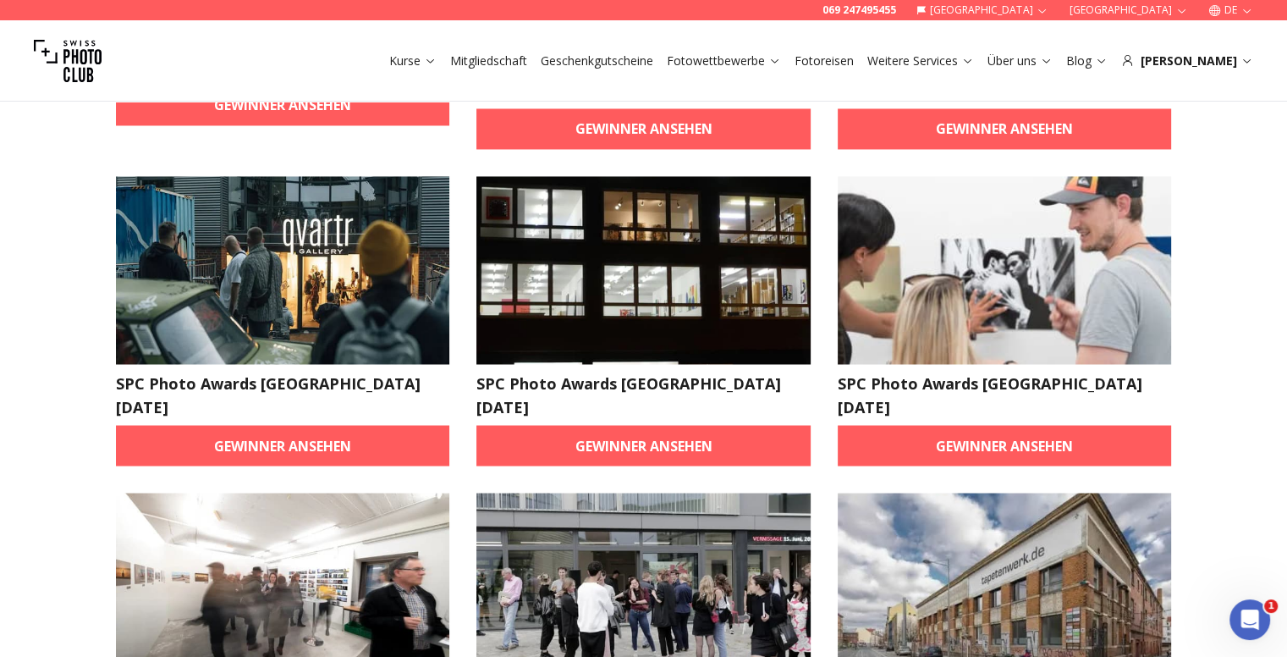
scroll to position [3384, 0]
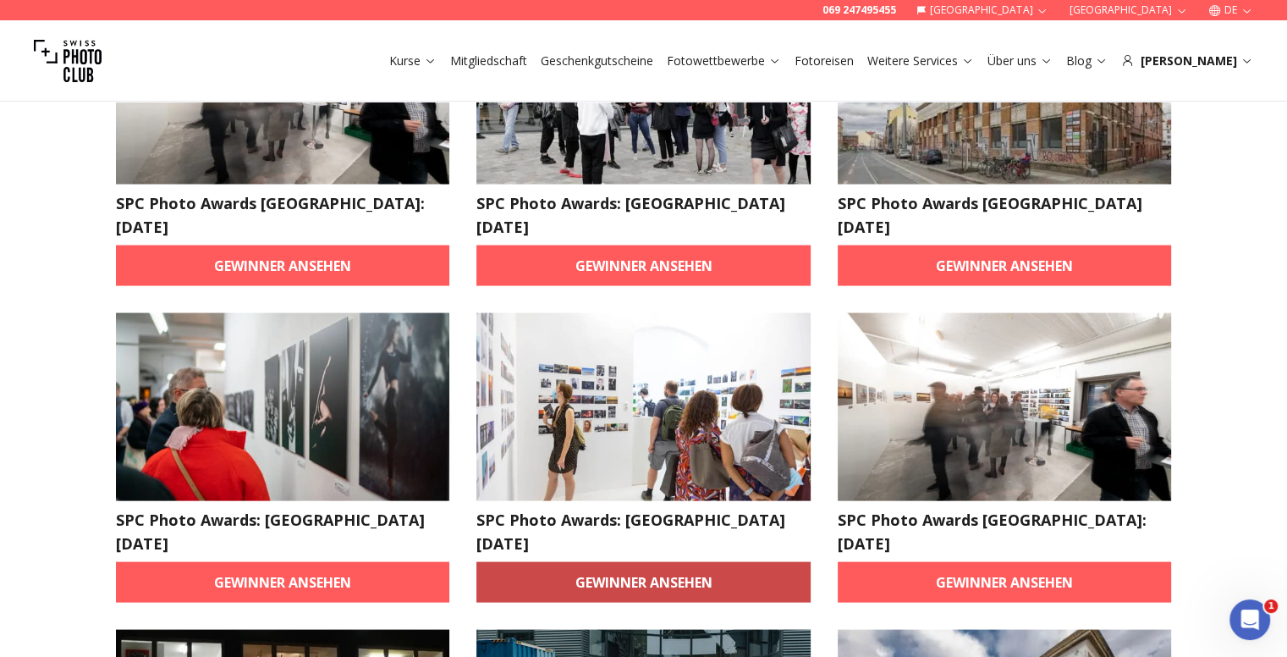
click at [679, 562] on link "Gewinner ansehen" at bounding box center [643, 582] width 334 height 41
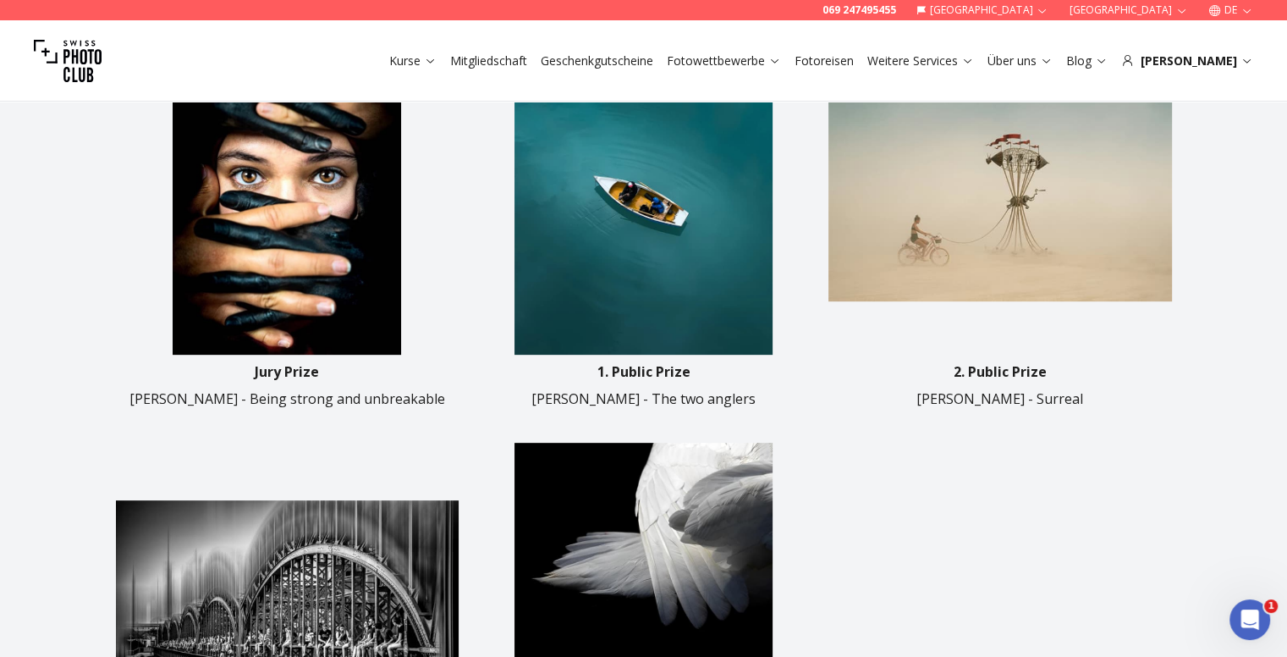
scroll to position [677, 0]
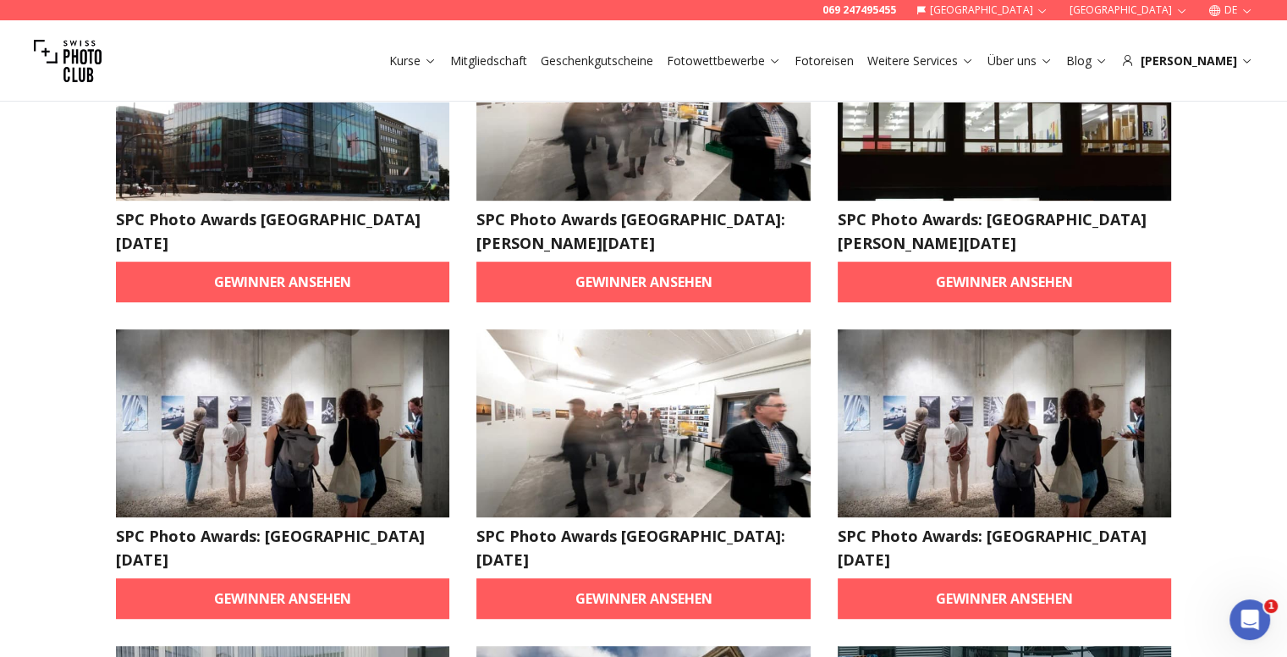
scroll to position [849, 0]
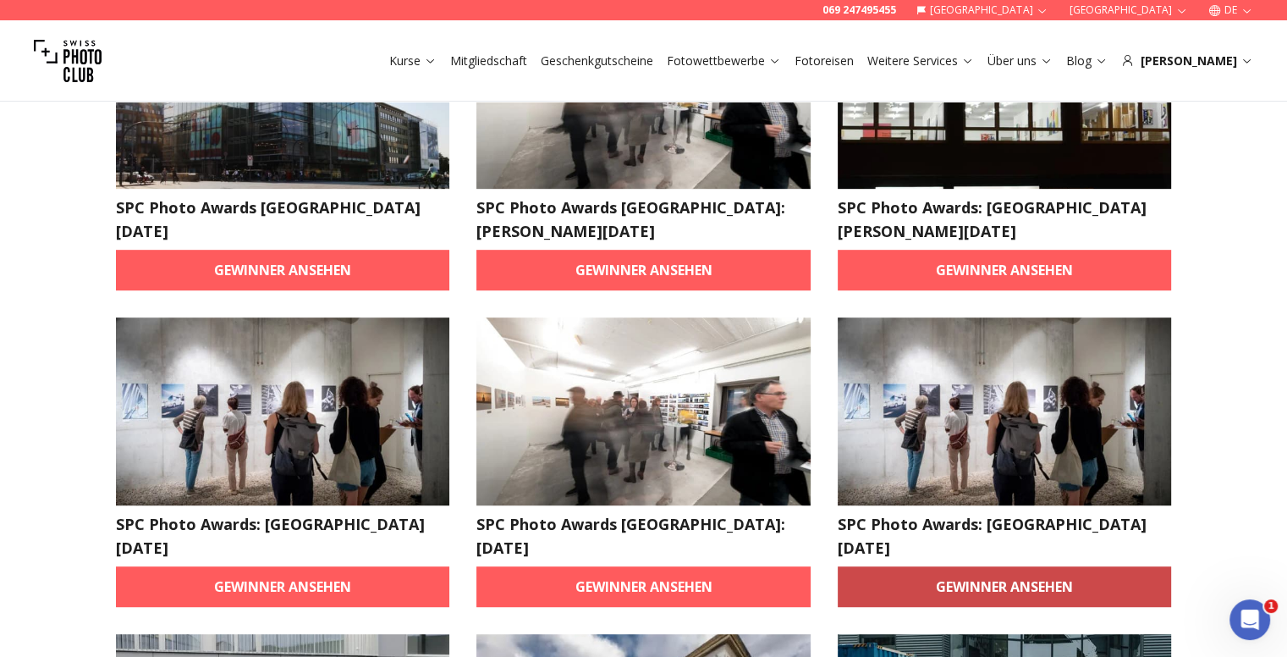
click at [1003, 566] on link "Gewinner ansehen" at bounding box center [1005, 586] width 334 height 41
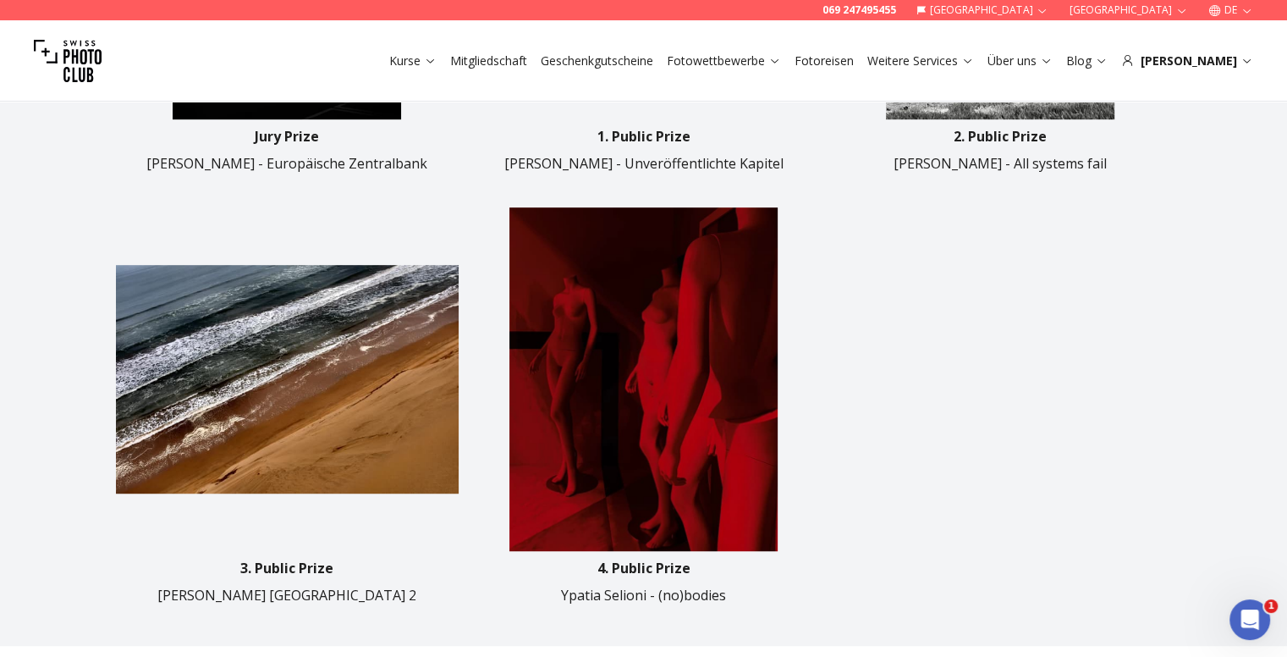
scroll to position [931, 0]
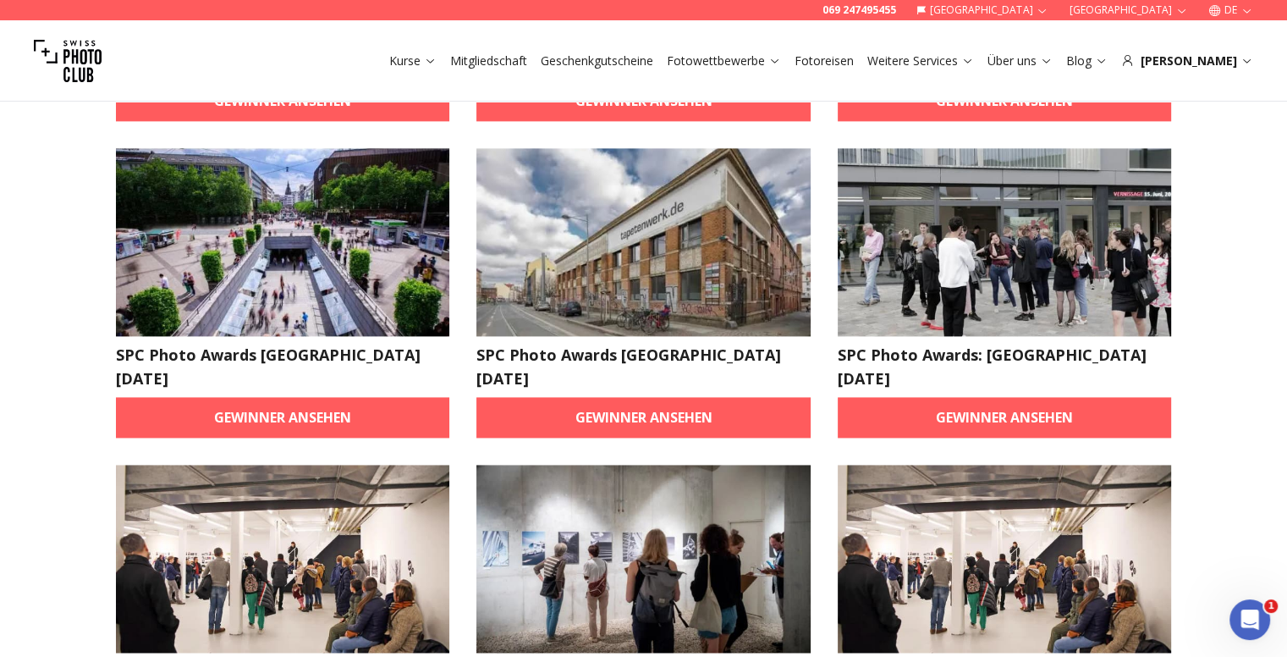
scroll to position [2284, 0]
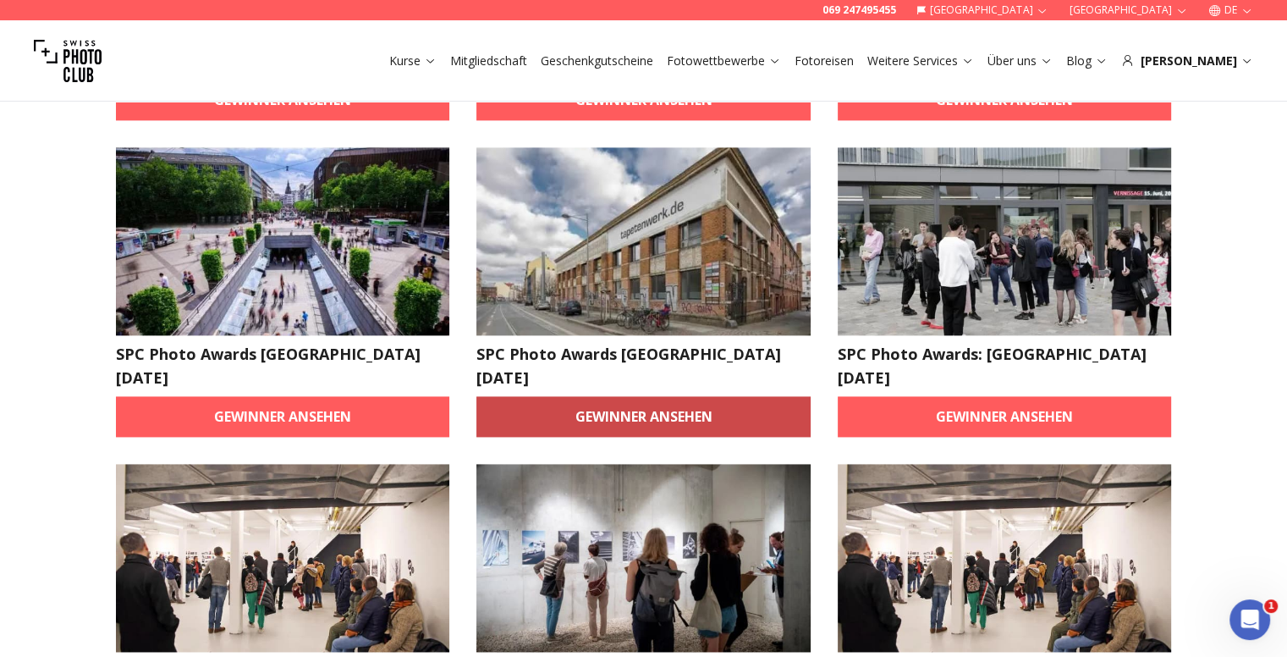
click at [774, 396] on link "Gewinner ansehen" at bounding box center [643, 416] width 334 height 41
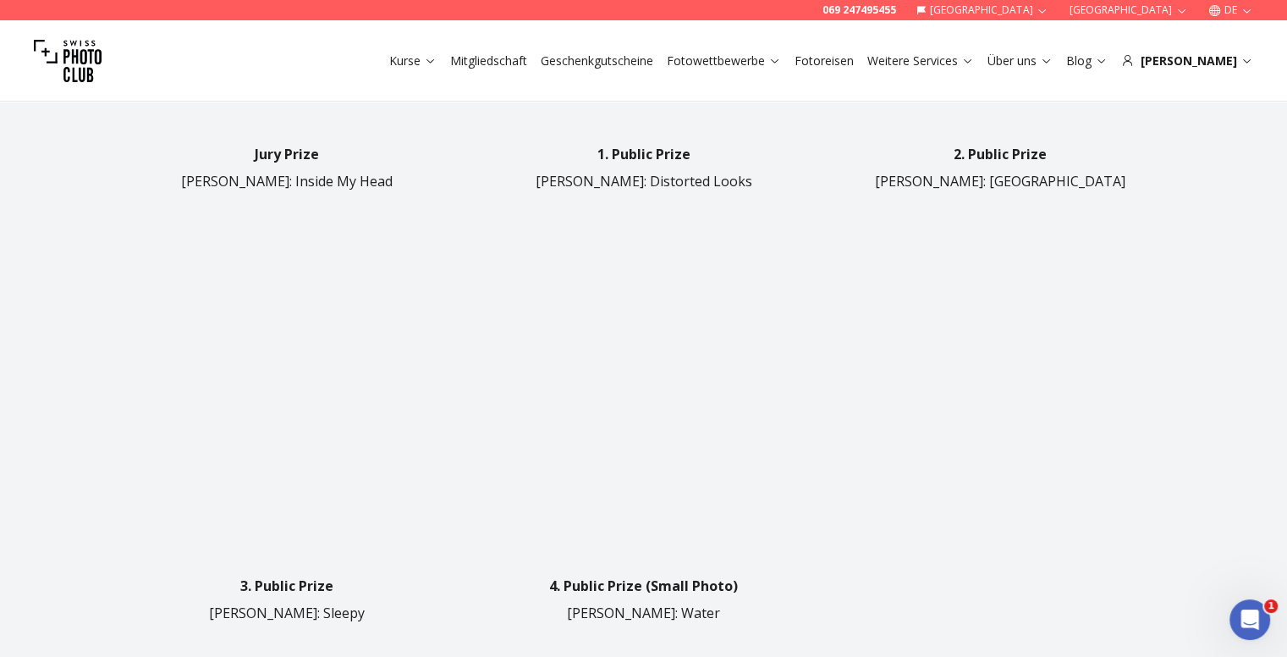
scroll to position [761, 0]
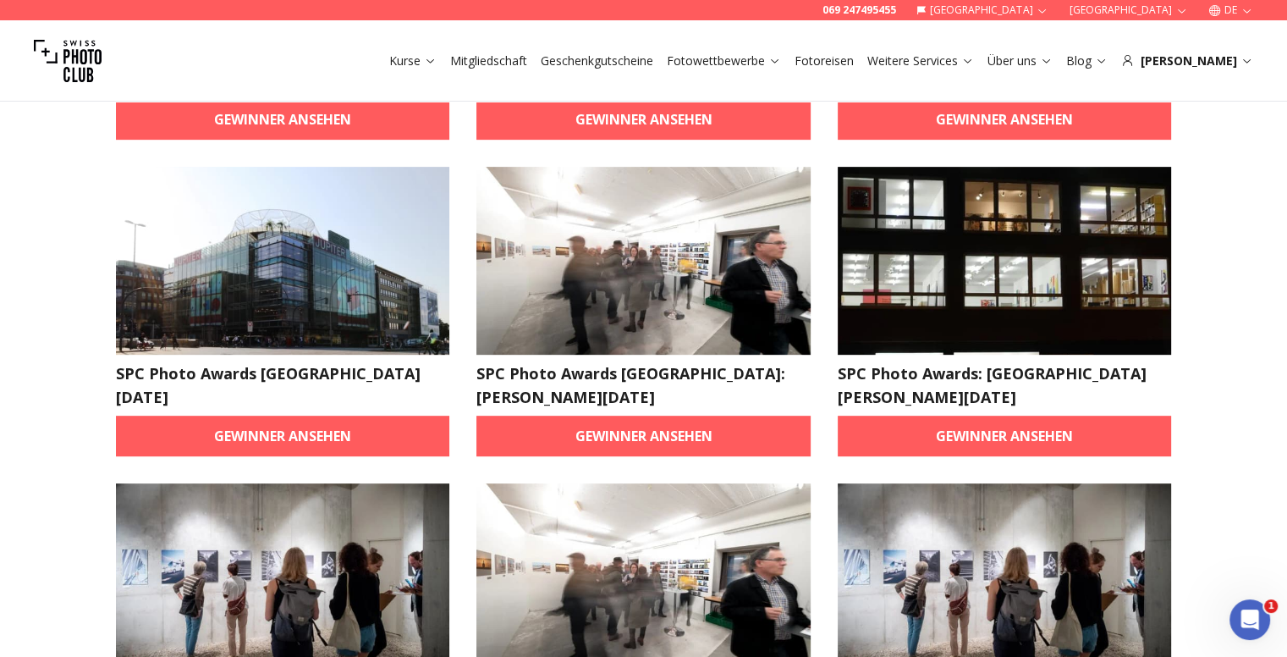
scroll to position [679, 0]
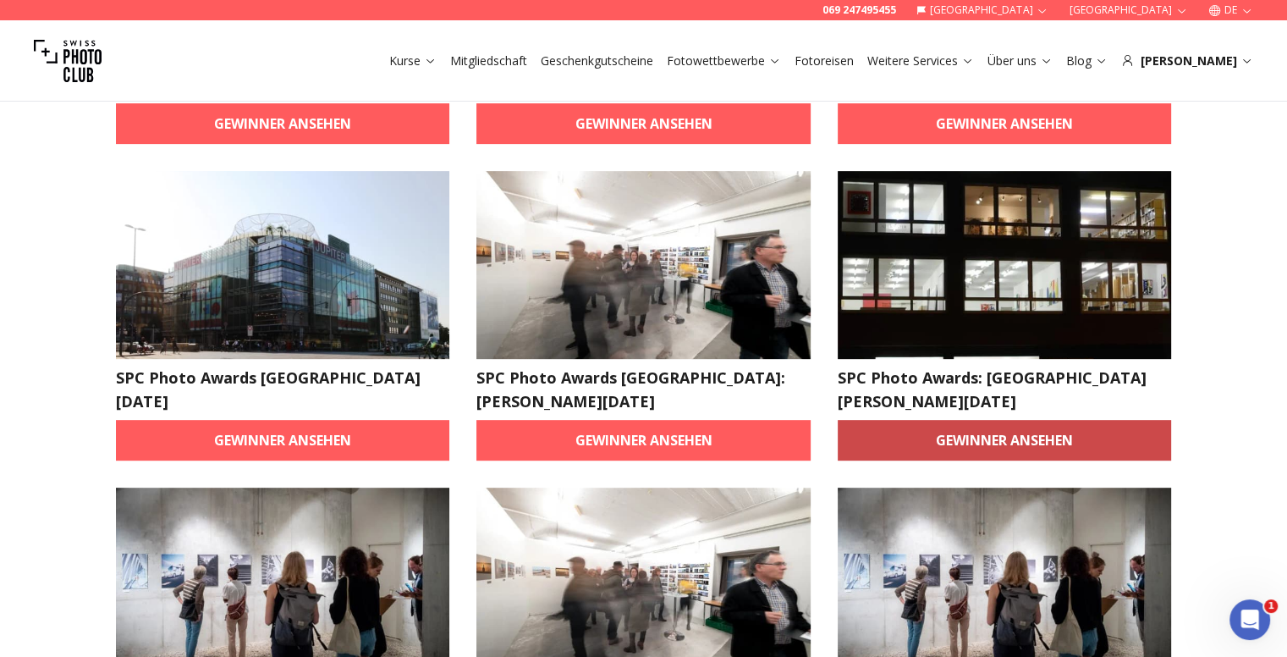
click at [955, 420] on link "Gewinner ansehen" at bounding box center [1005, 440] width 334 height 41
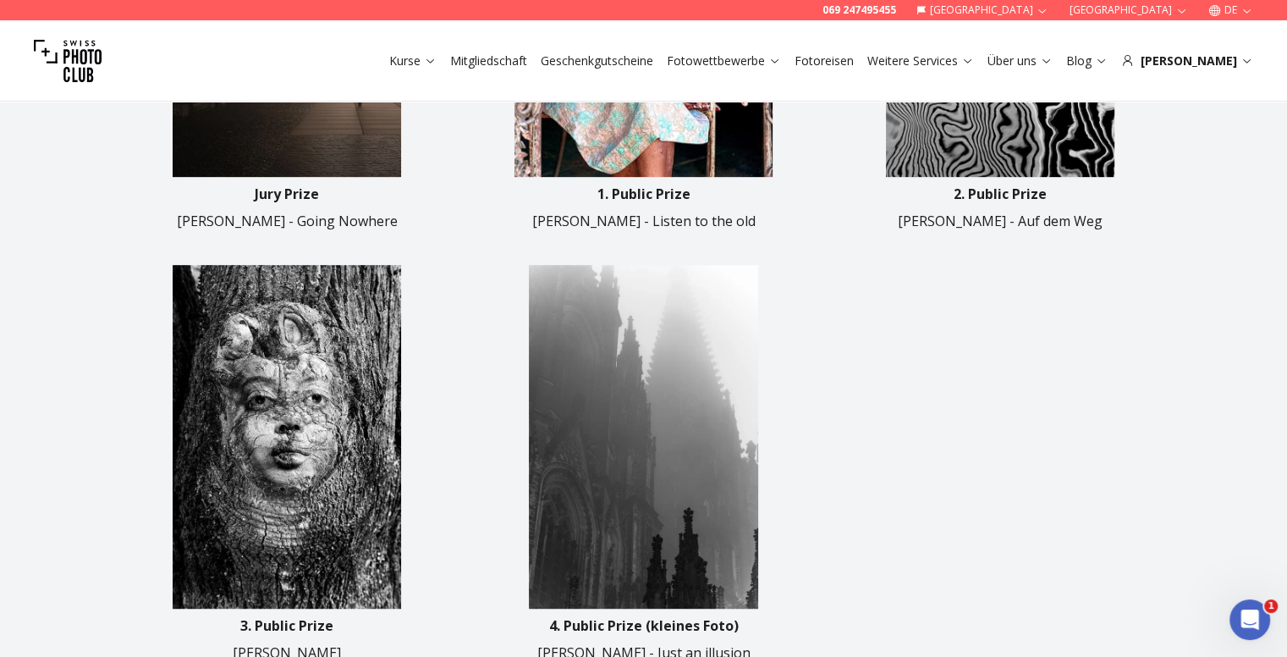
scroll to position [592, 0]
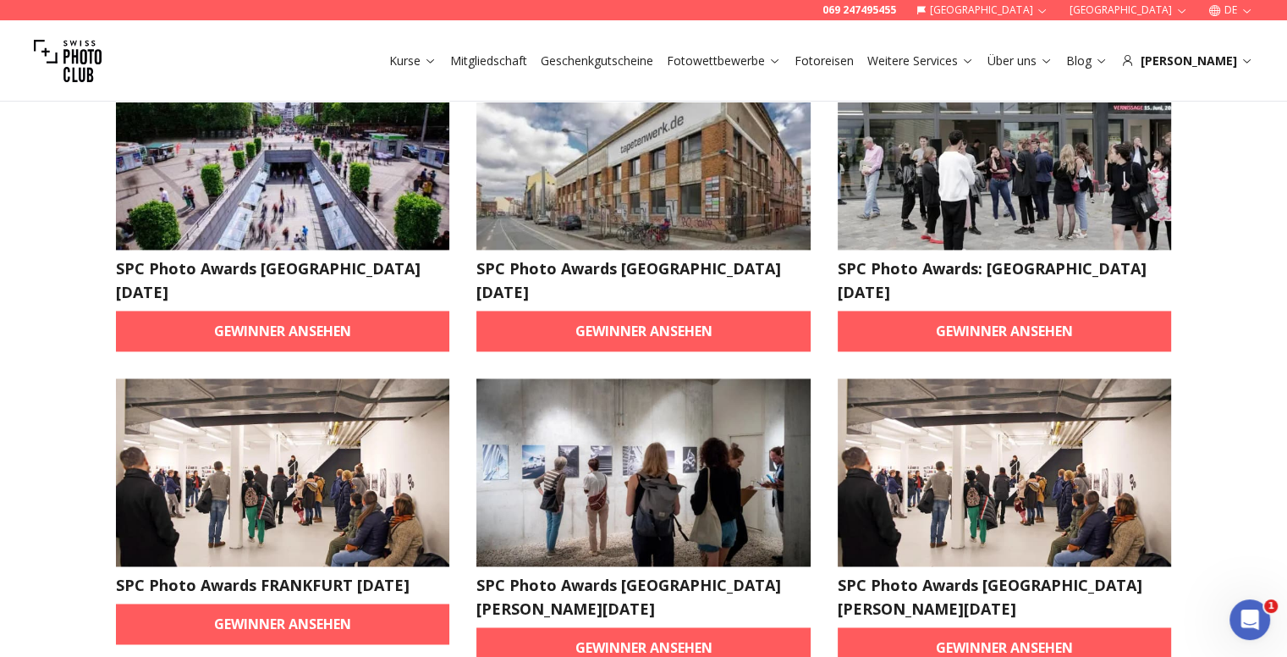
scroll to position [2201, 0]
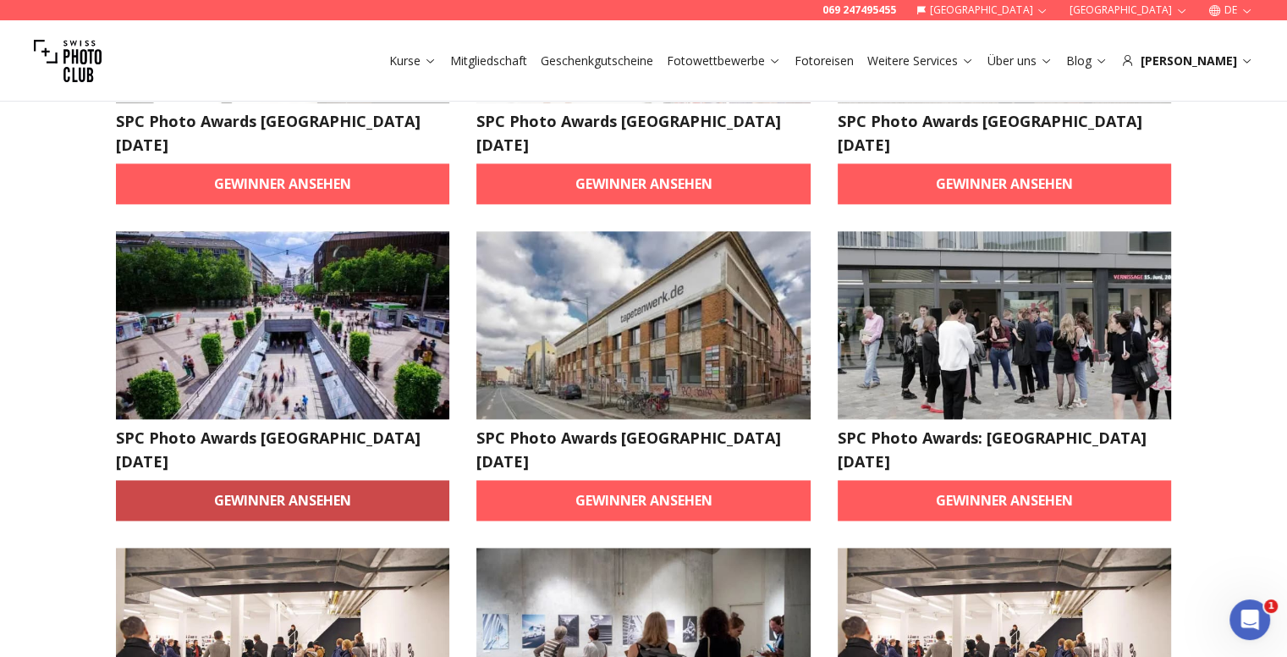
click at [189, 480] on link "Gewinner ansehen" at bounding box center [283, 500] width 334 height 41
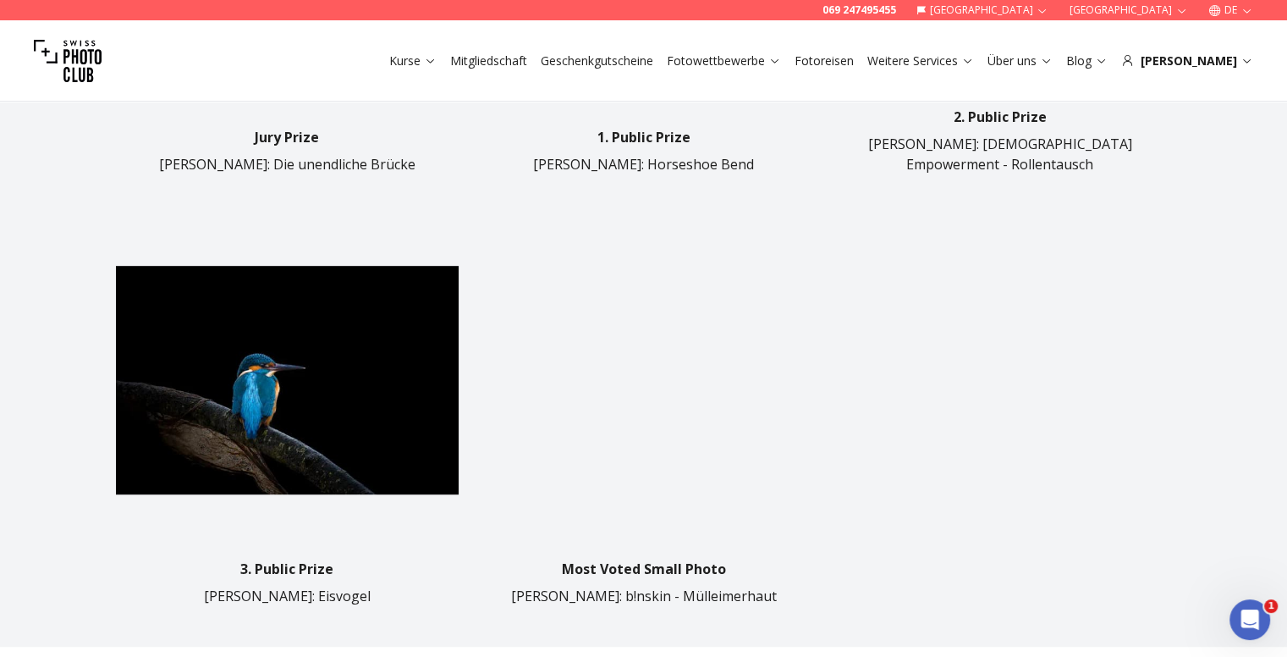
scroll to position [931, 0]
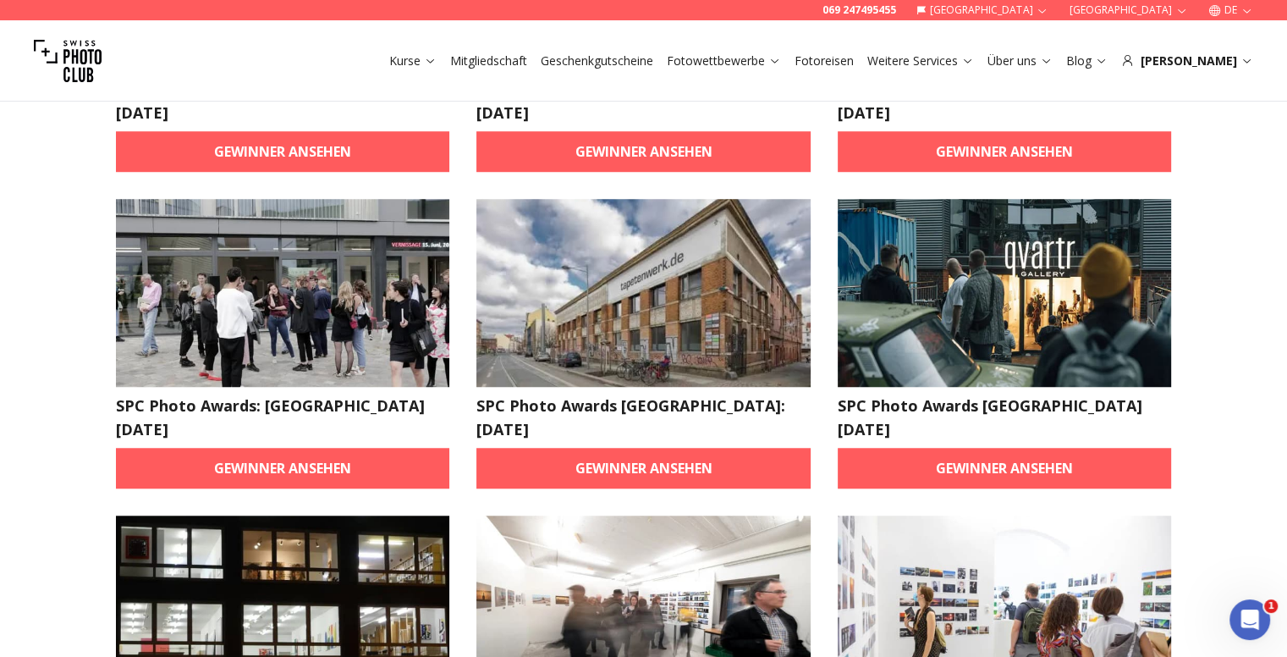
scroll to position [1355, 0]
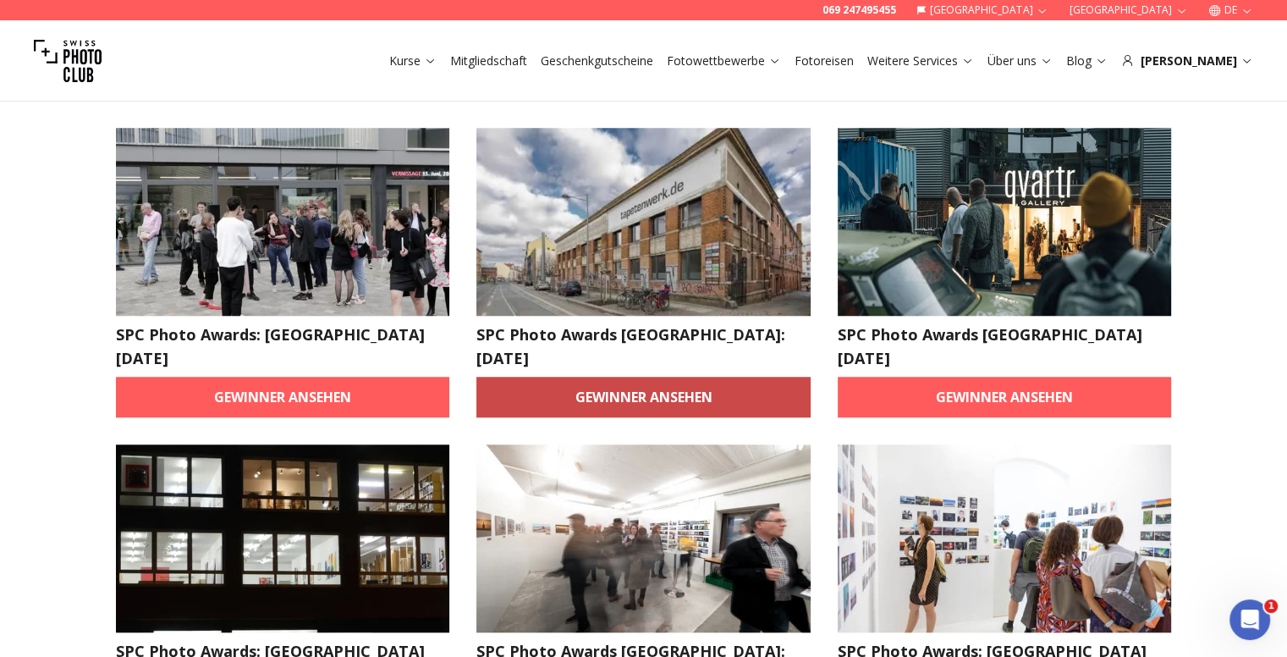
click at [592, 377] on link "Gewinner ansehen" at bounding box center [643, 397] width 334 height 41
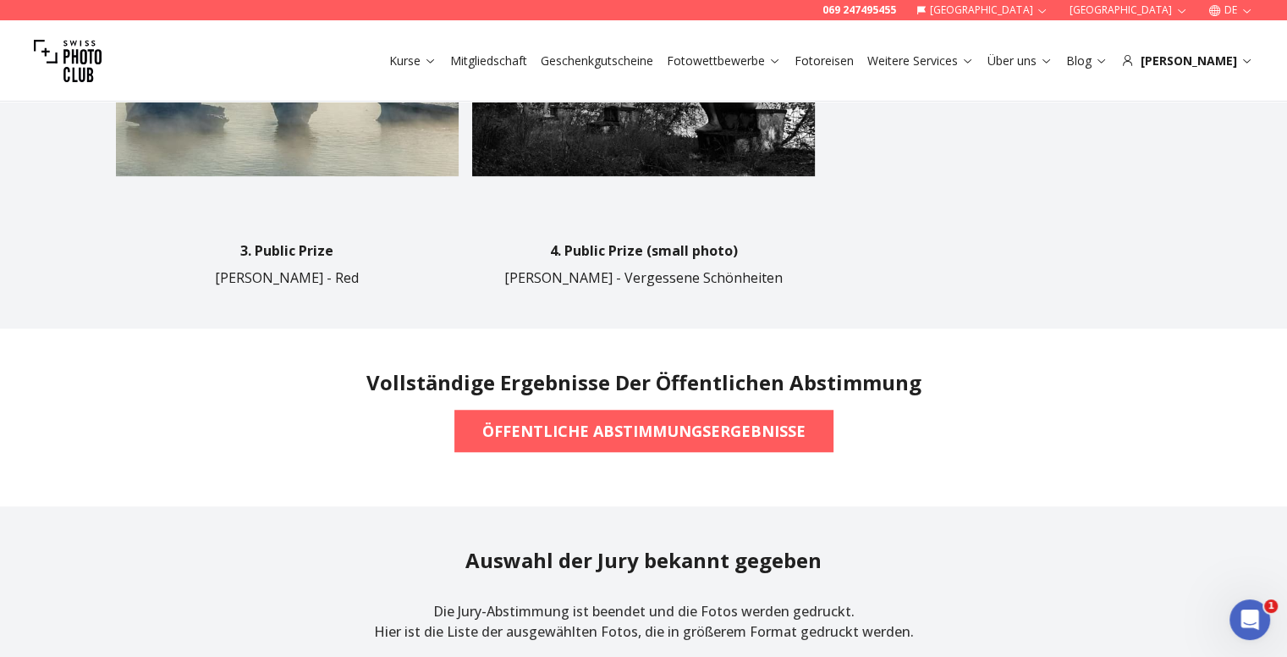
scroll to position [1269, 0]
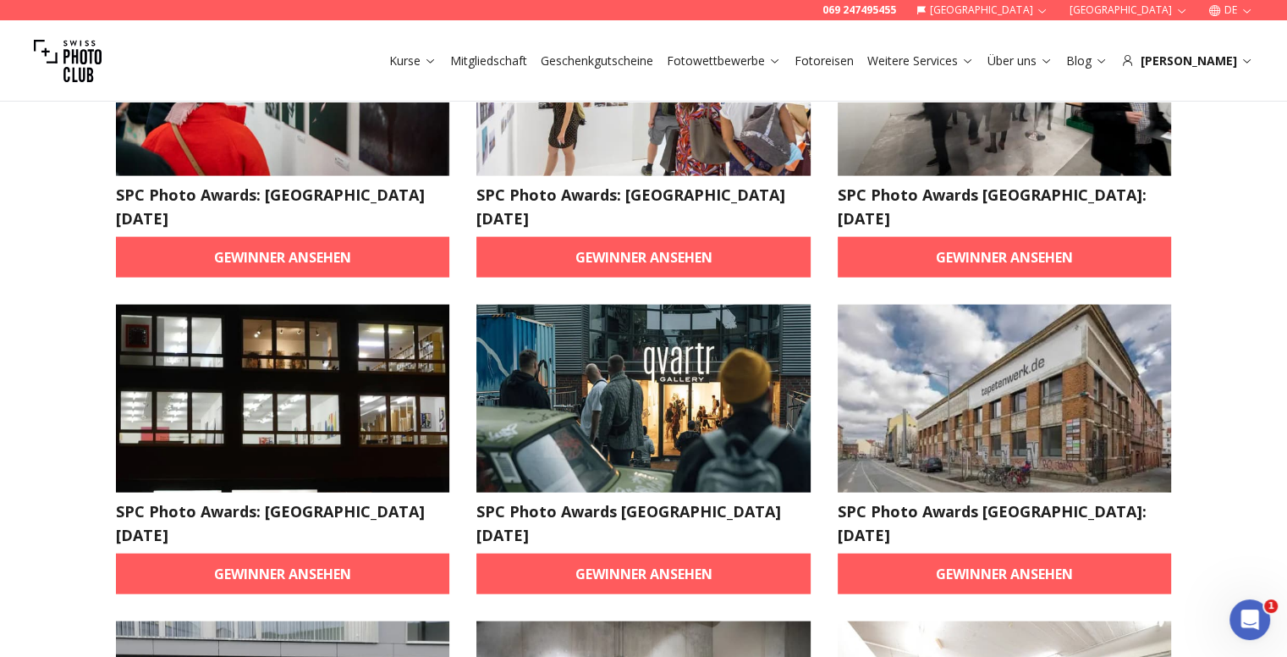
scroll to position [3730, 0]
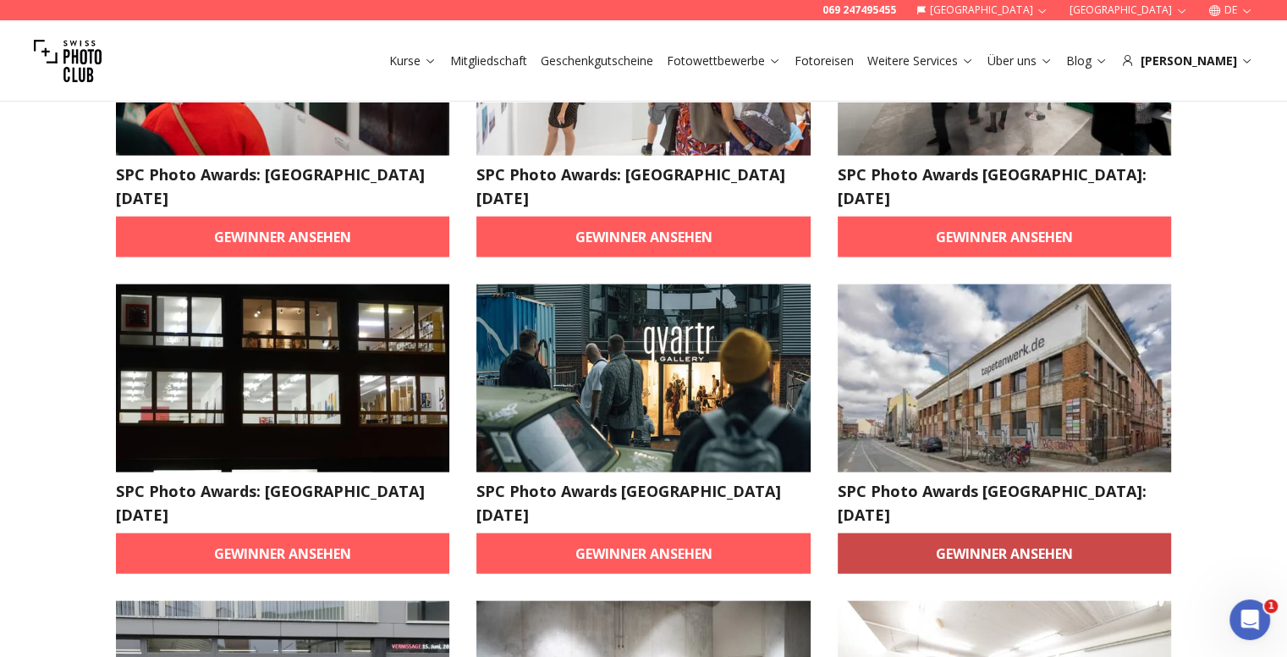
click at [983, 533] on link "Gewinner ansehen" at bounding box center [1005, 553] width 334 height 41
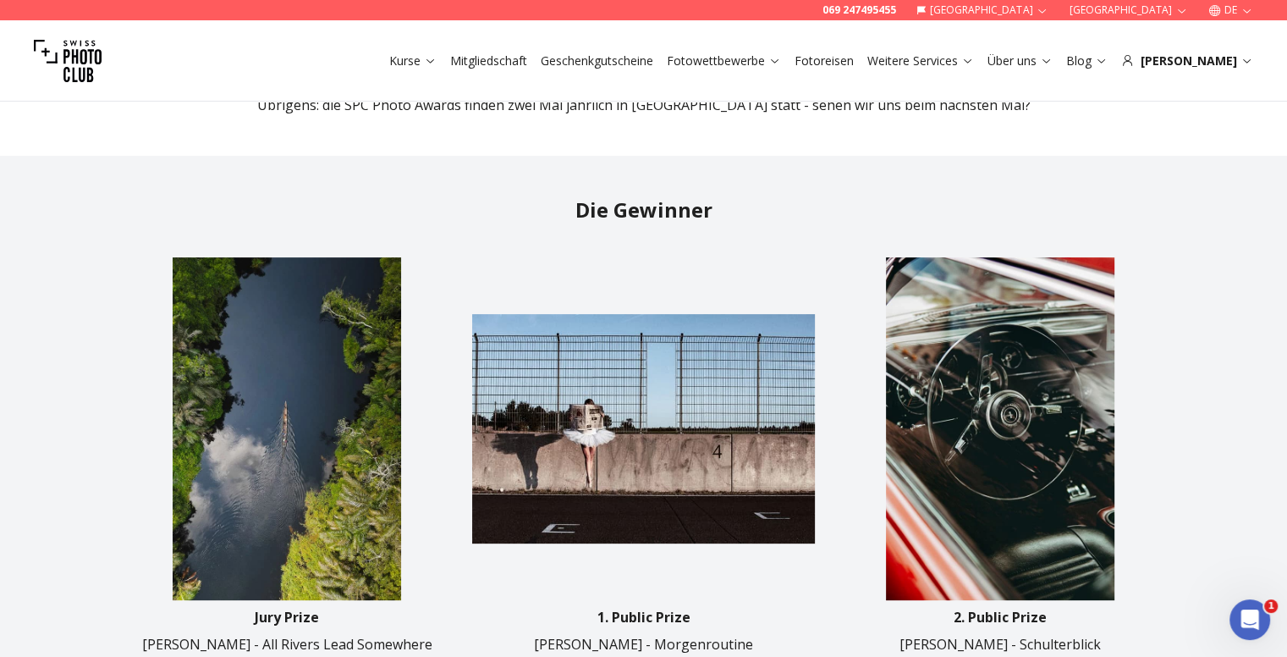
scroll to position [508, 0]
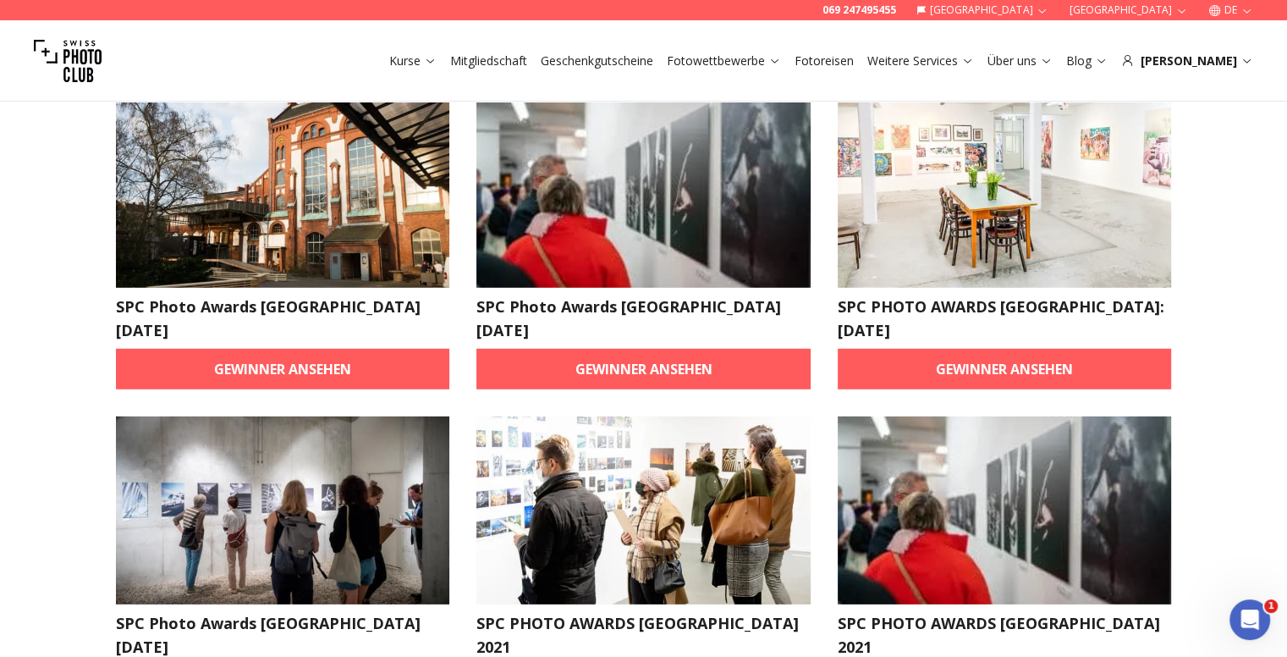
scroll to position [4911, 0]
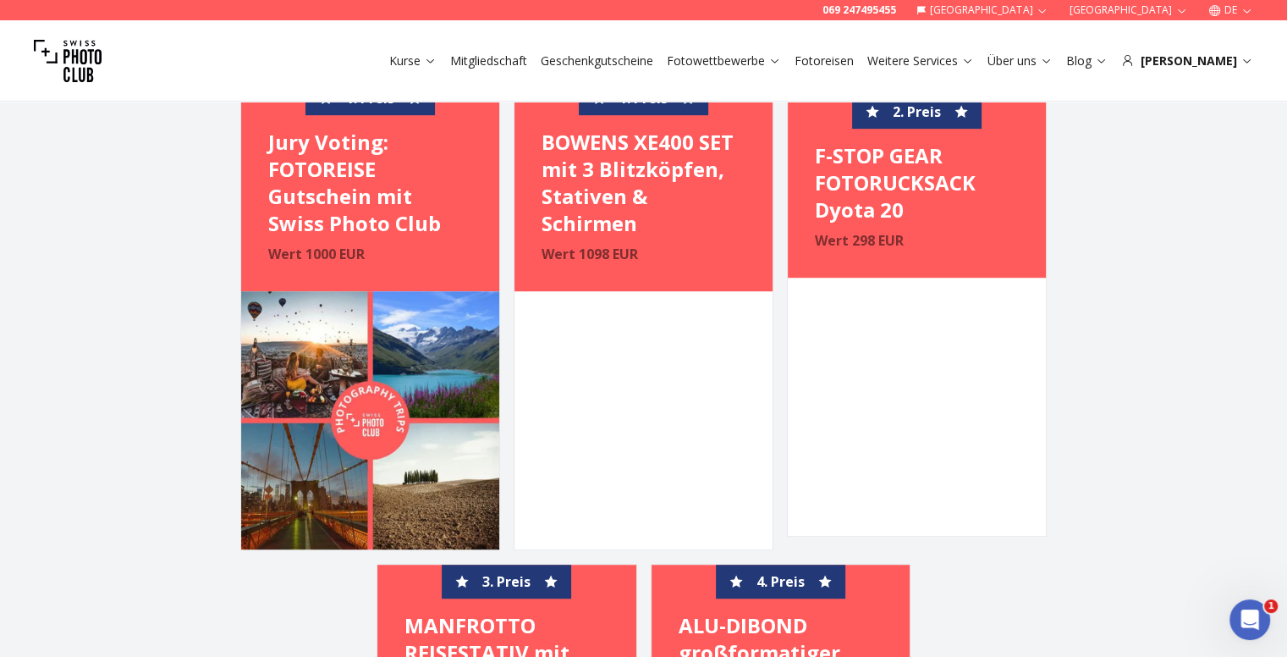
scroll to position [931, 0]
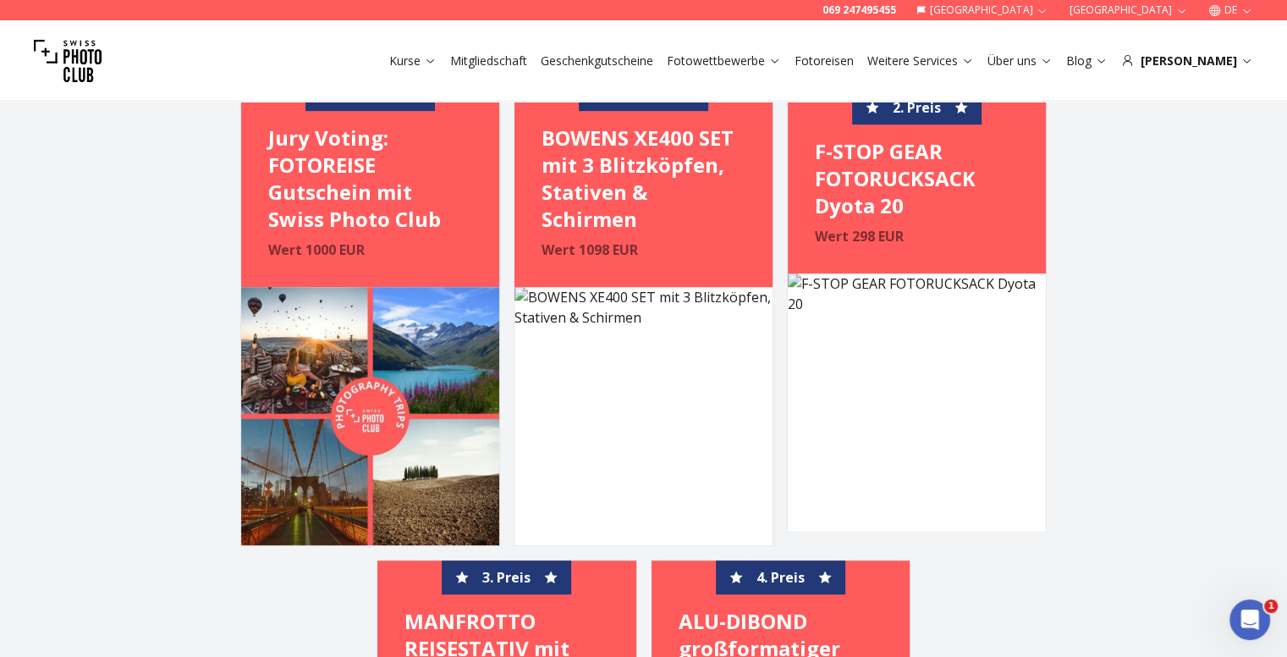
scroll to position [1, 0]
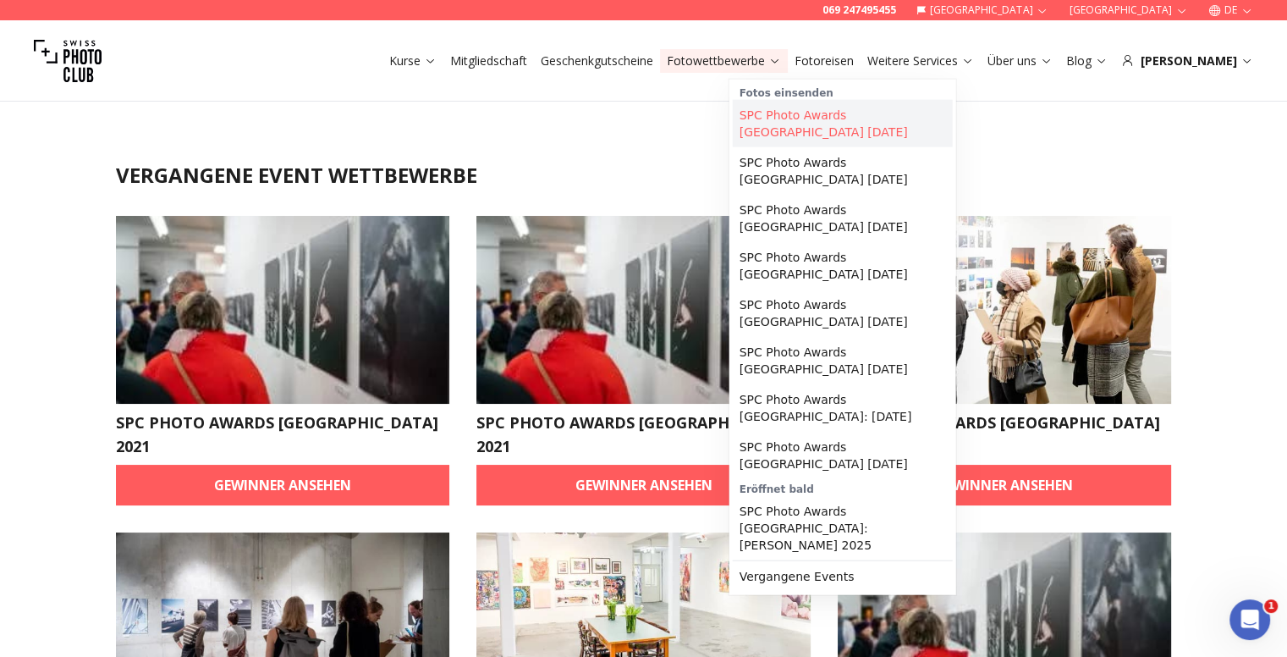
click at [812, 118] on link "SPC Photo Awards [GEOGRAPHIC_DATA] [DATE]" at bounding box center [843, 123] width 220 height 47
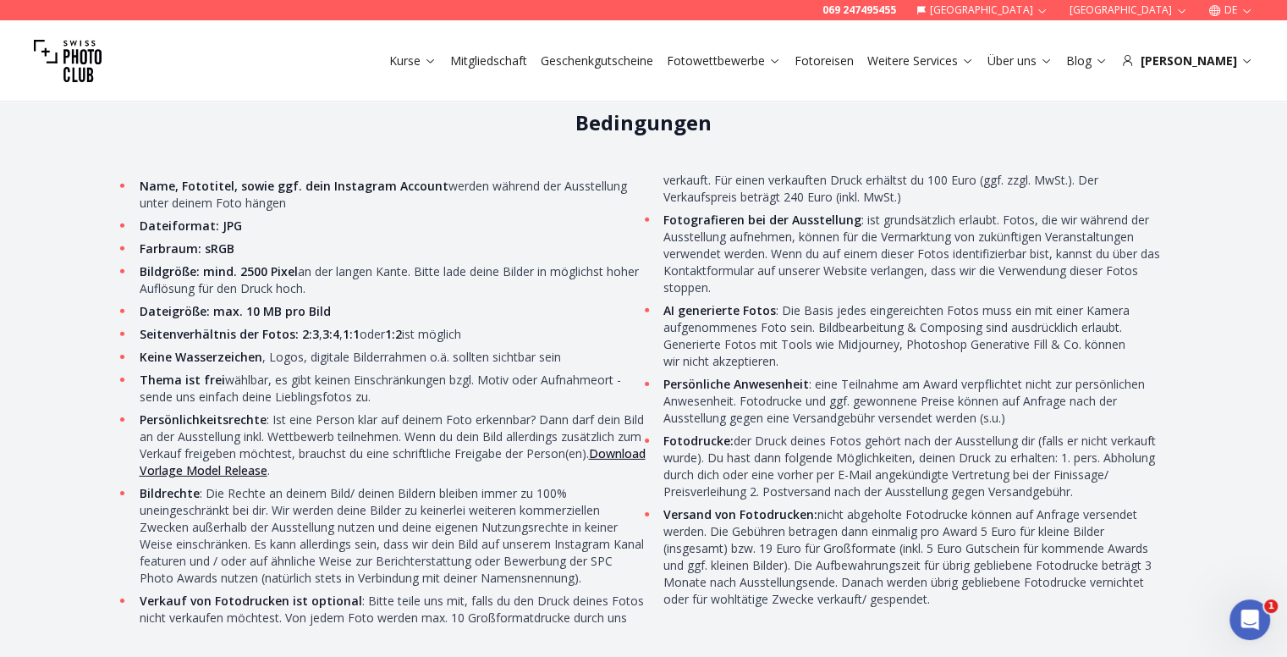
scroll to position [5246, 0]
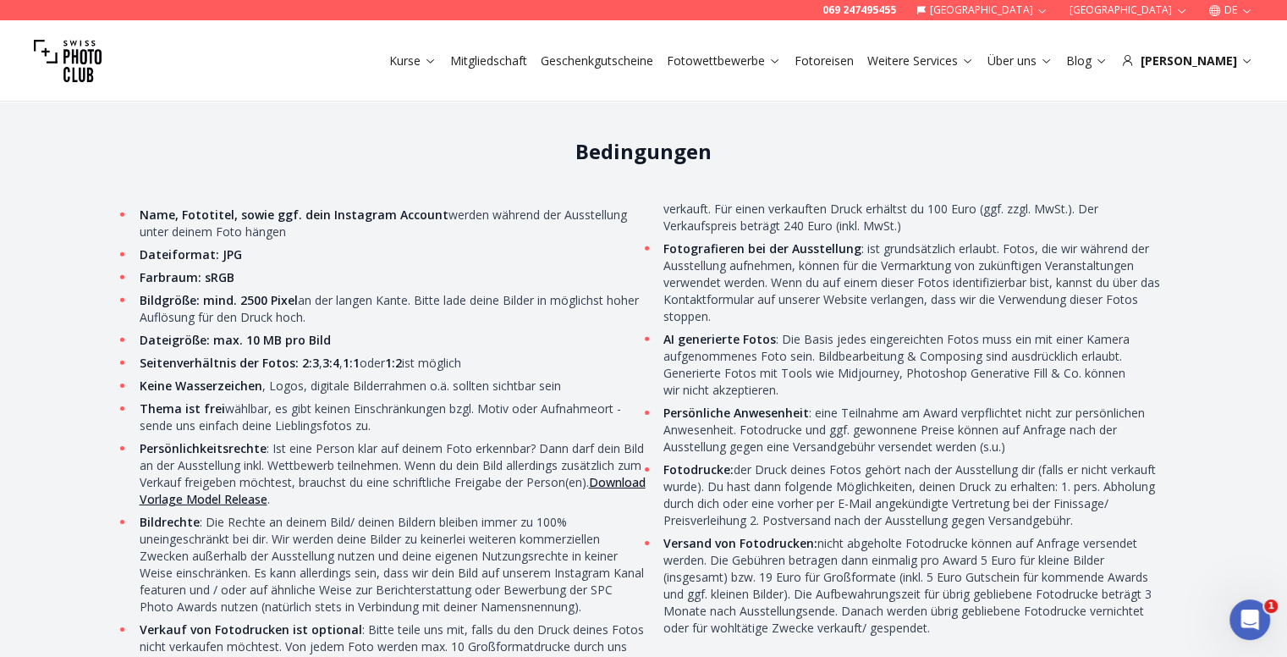
click at [306, 498] on link "Download Vorlage Model Release" at bounding box center [393, 490] width 506 height 33
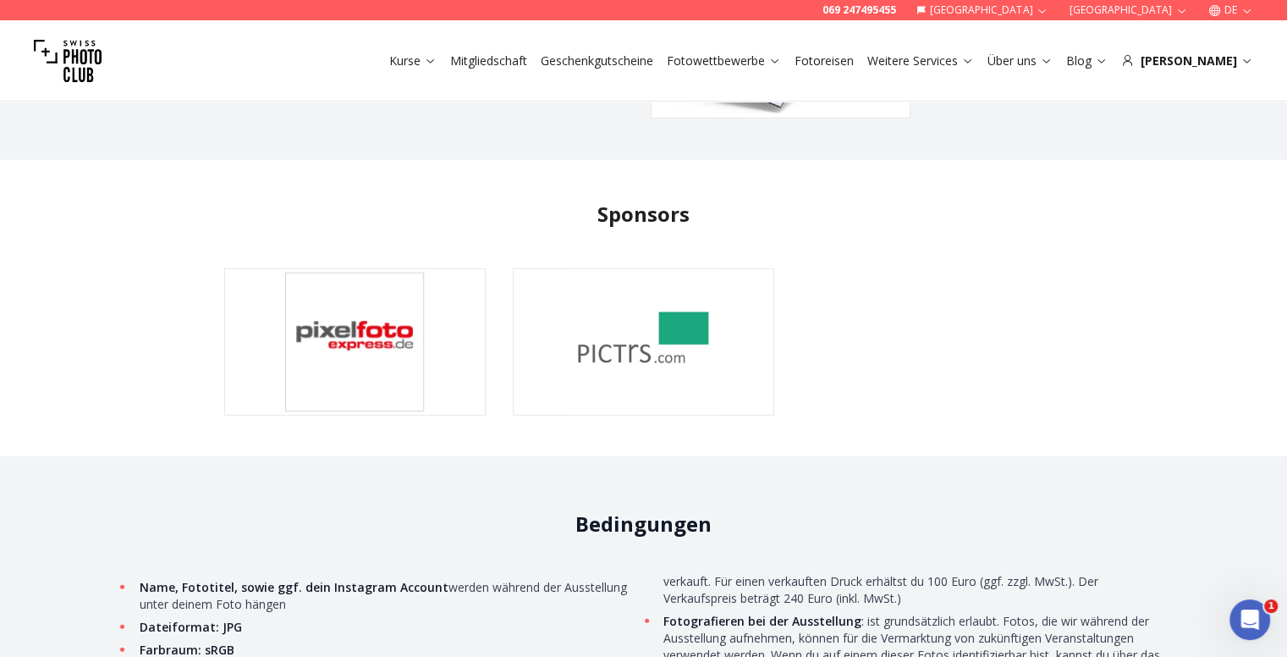
scroll to position [4907, 0]
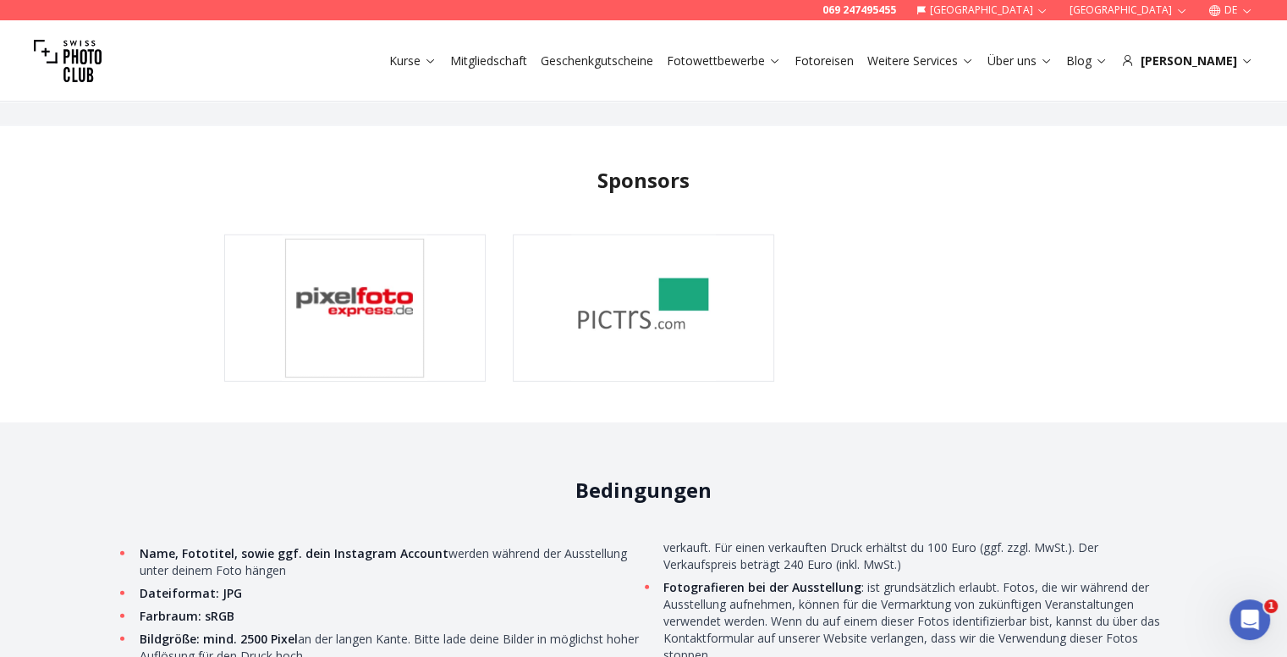
click at [379, 312] on img at bounding box center [355, 308] width 260 height 146
click at [615, 306] on img at bounding box center [644, 308] width 260 height 146
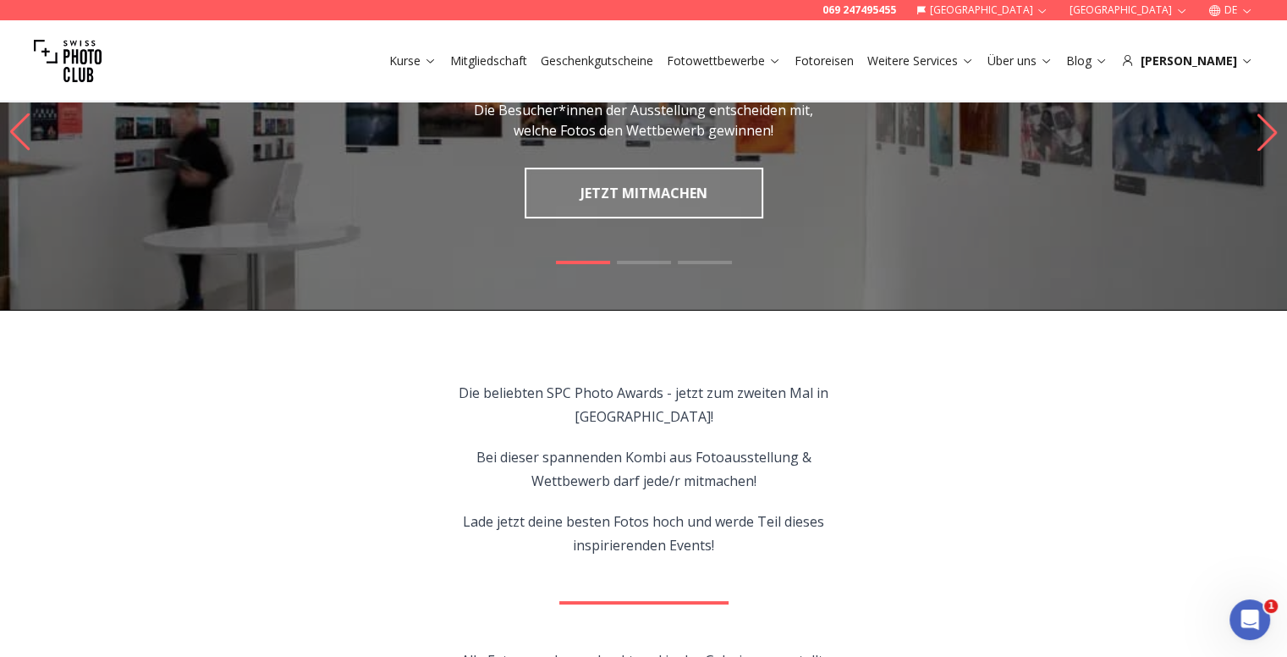
scroll to position [0, 0]
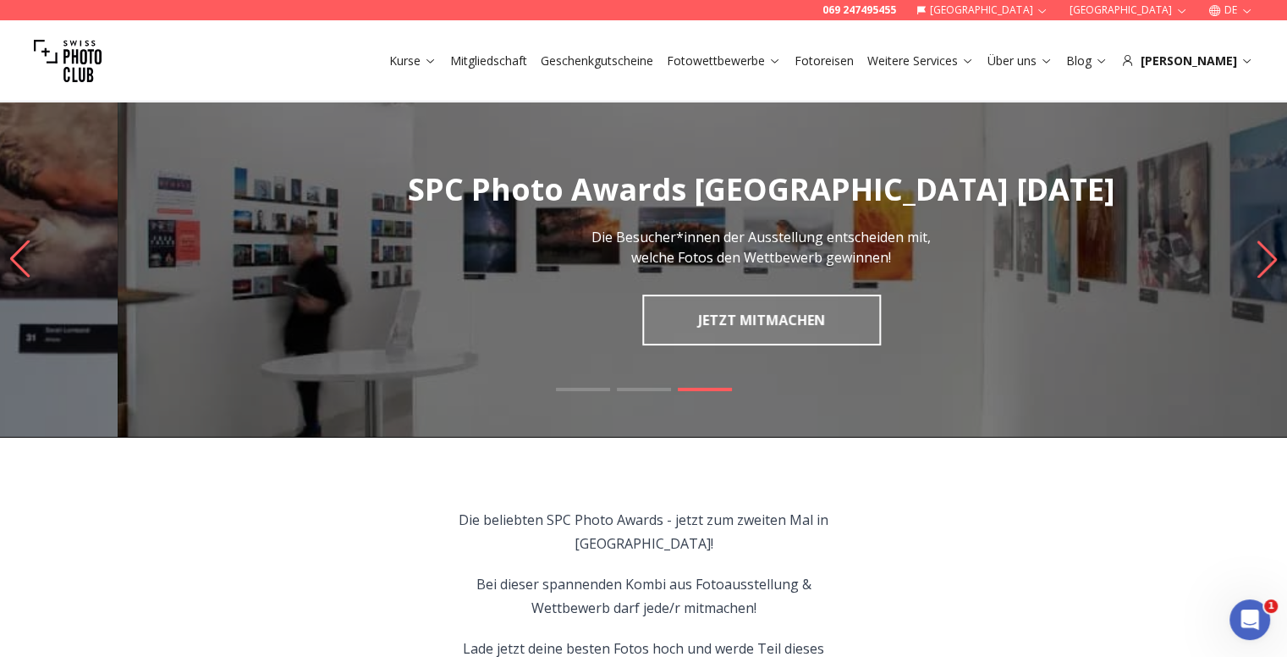
click at [425, 188] on h1 "SPC Photo Awards [GEOGRAPHIC_DATA] [DATE]" at bounding box center [761, 190] width 1287 height 34
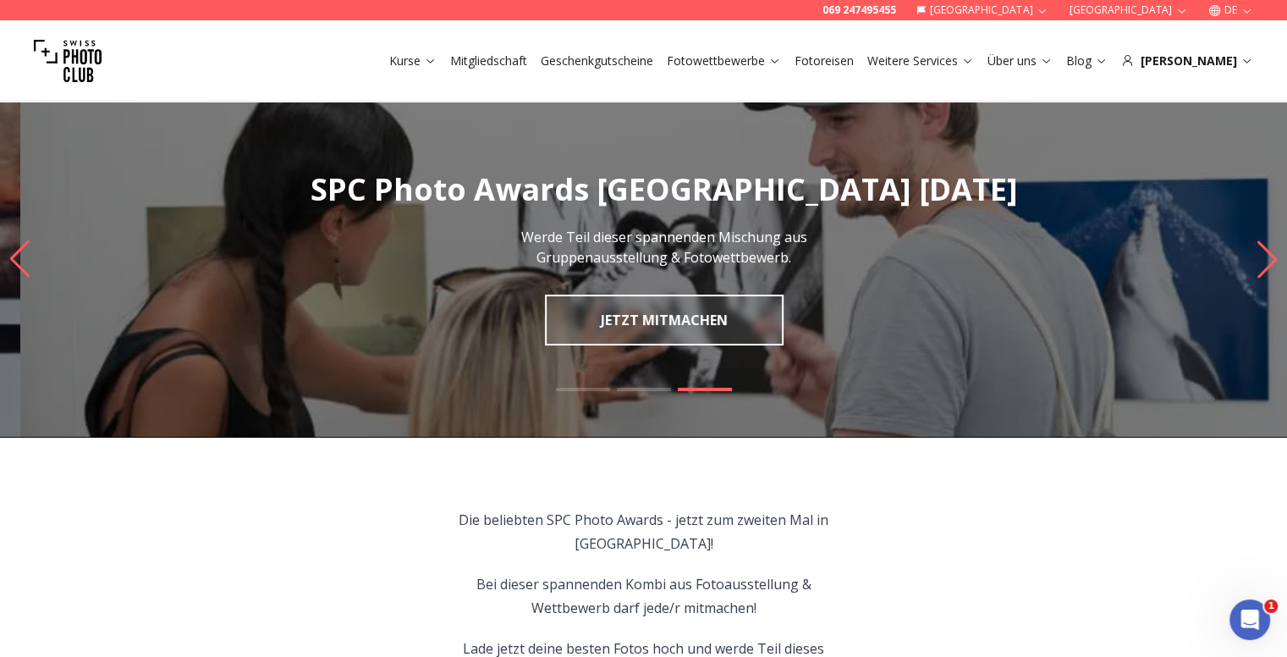
click at [344, 190] on h1 "SPC Photo Awards [GEOGRAPHIC_DATA] [DATE]" at bounding box center [663, 190] width 1287 height 34
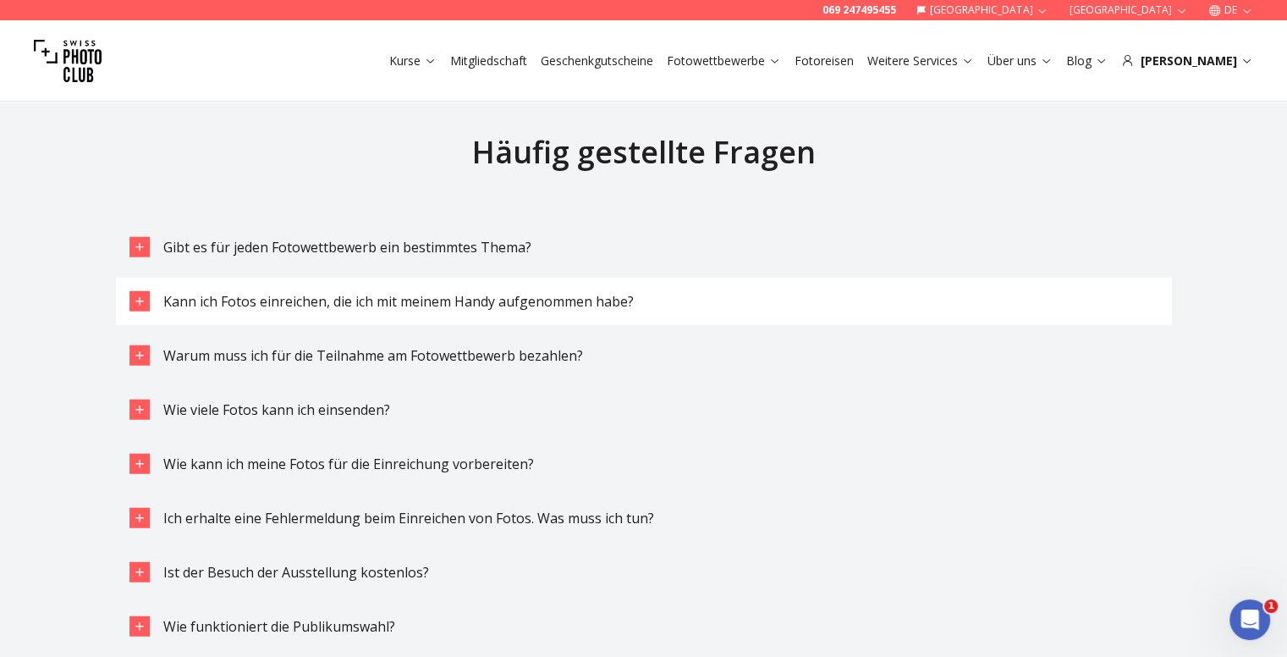
scroll to position [4315, 0]
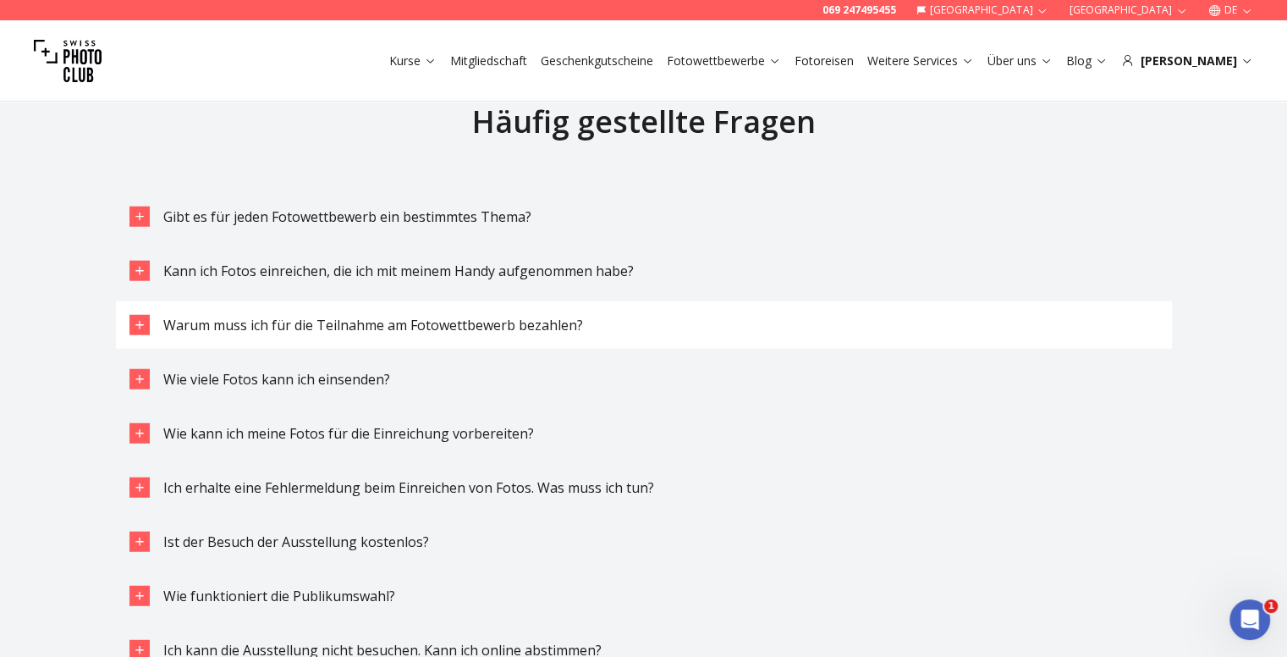
click at [134, 325] on icon "button" at bounding box center [140, 325] width 14 height 14
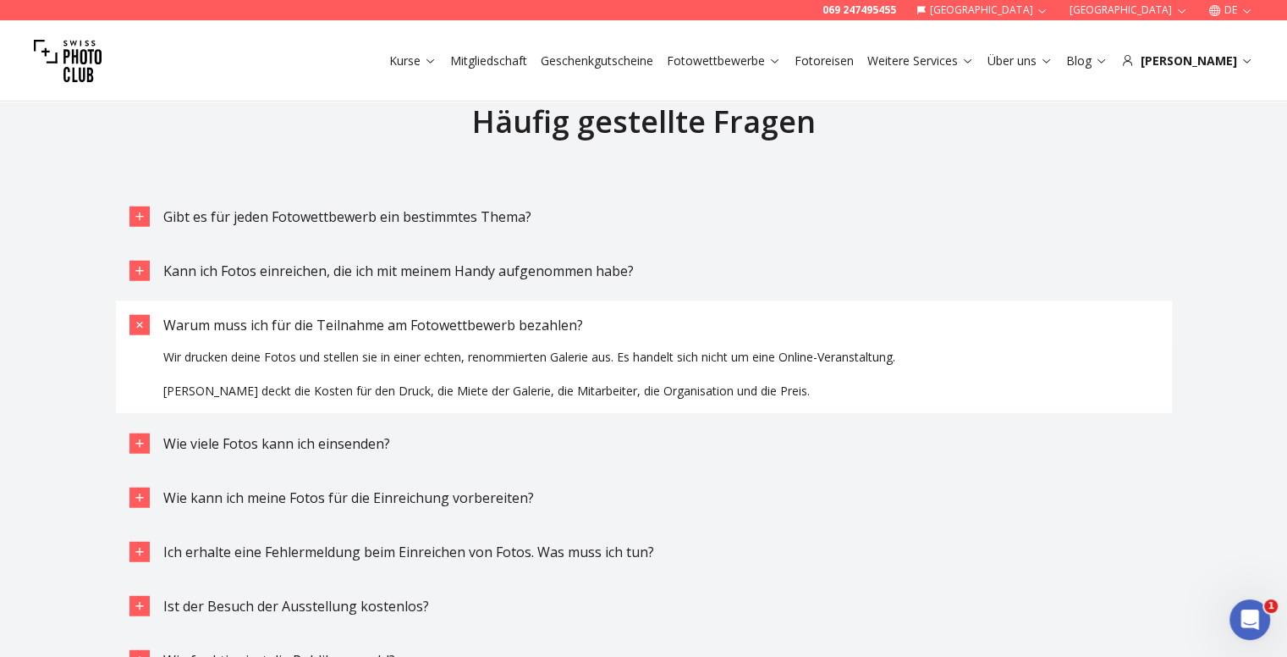
click at [134, 325] on icon "button" at bounding box center [138, 325] width 19 height 19
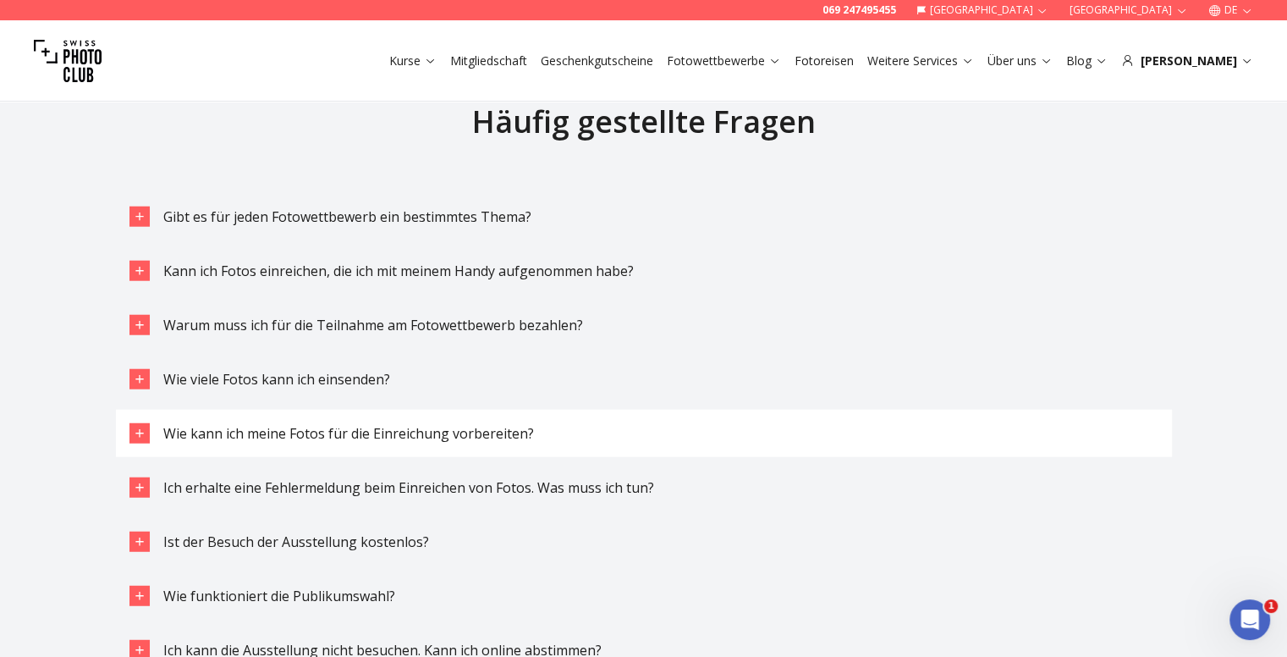
click at [142, 434] on icon "button" at bounding box center [140, 433] width 14 height 14
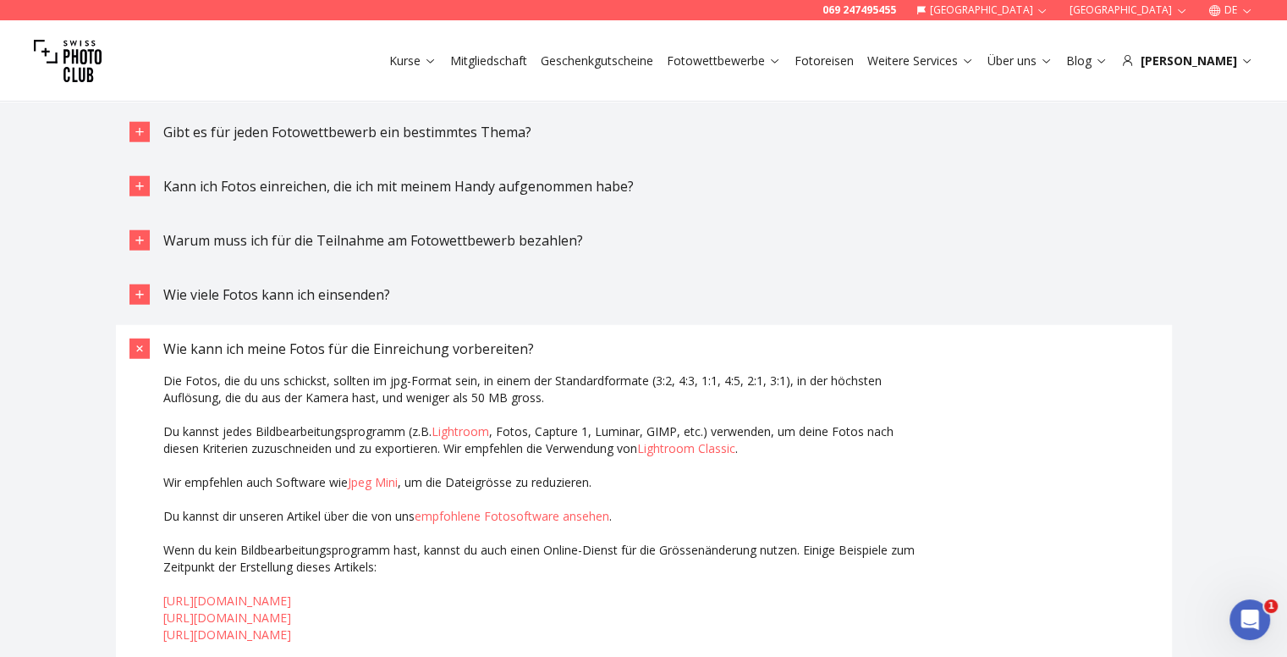
scroll to position [4484, 0]
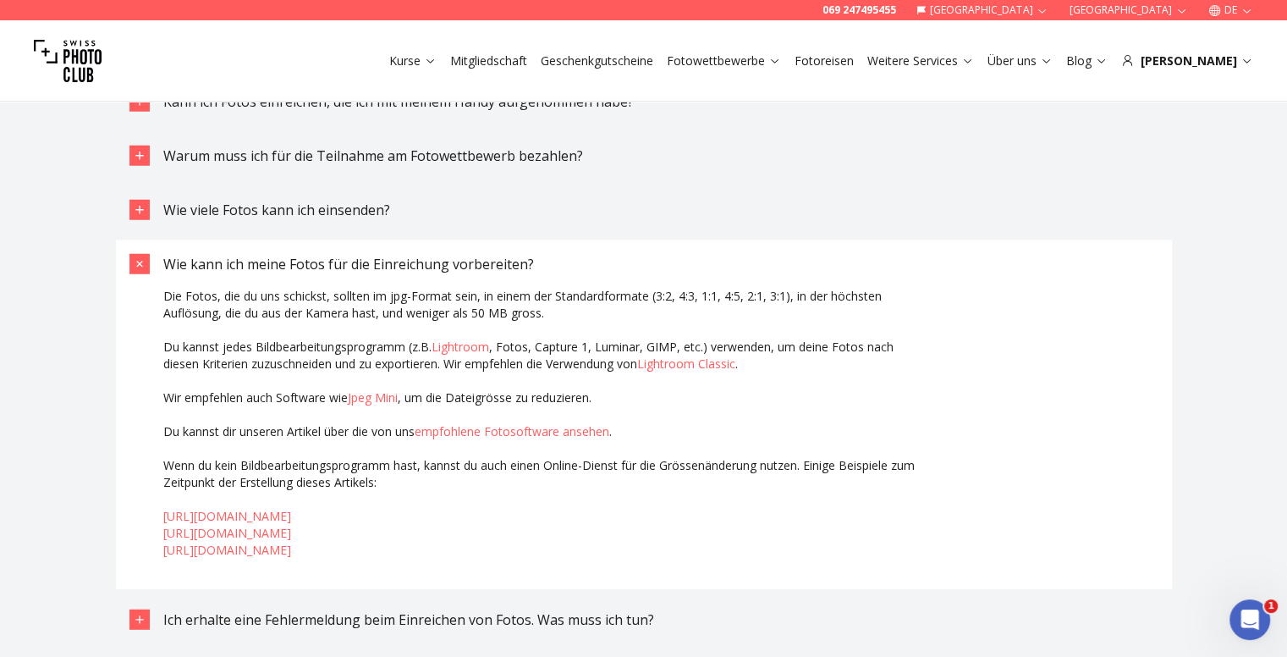
click at [146, 275] on button "Wie kann ich meine Fotos für die Einreichung vorbereiten?" at bounding box center [644, 263] width 1056 height 47
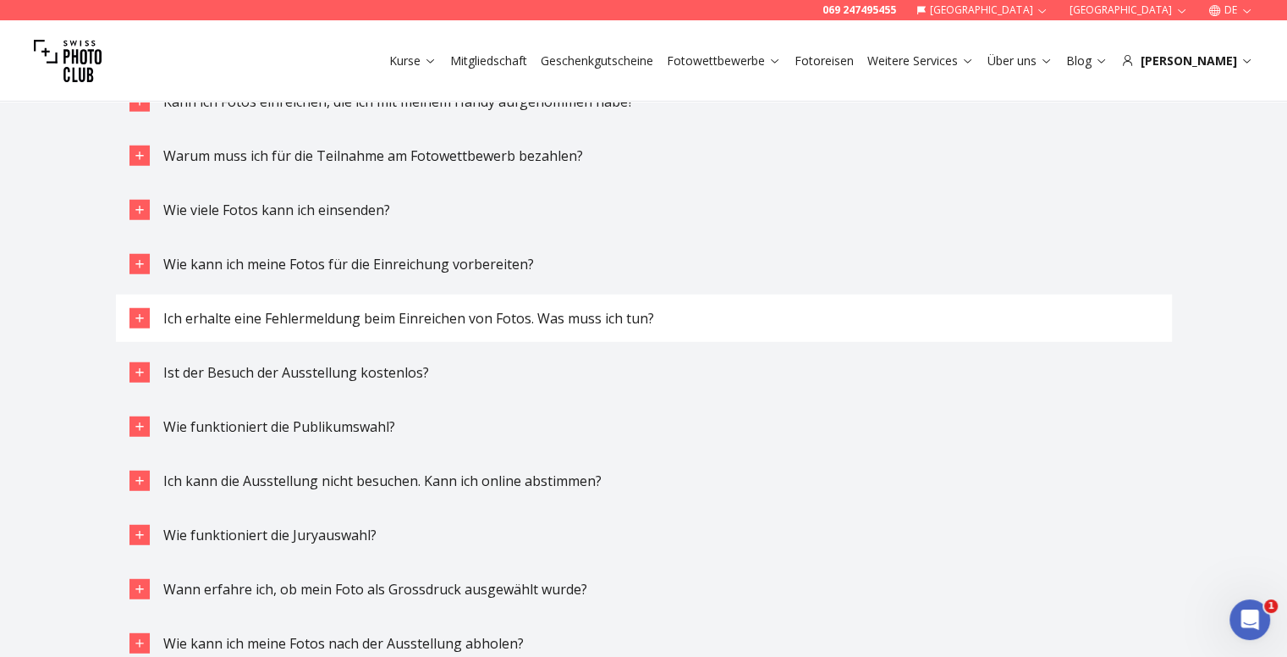
click at [146, 318] on div "button" at bounding box center [139, 318] width 20 height 20
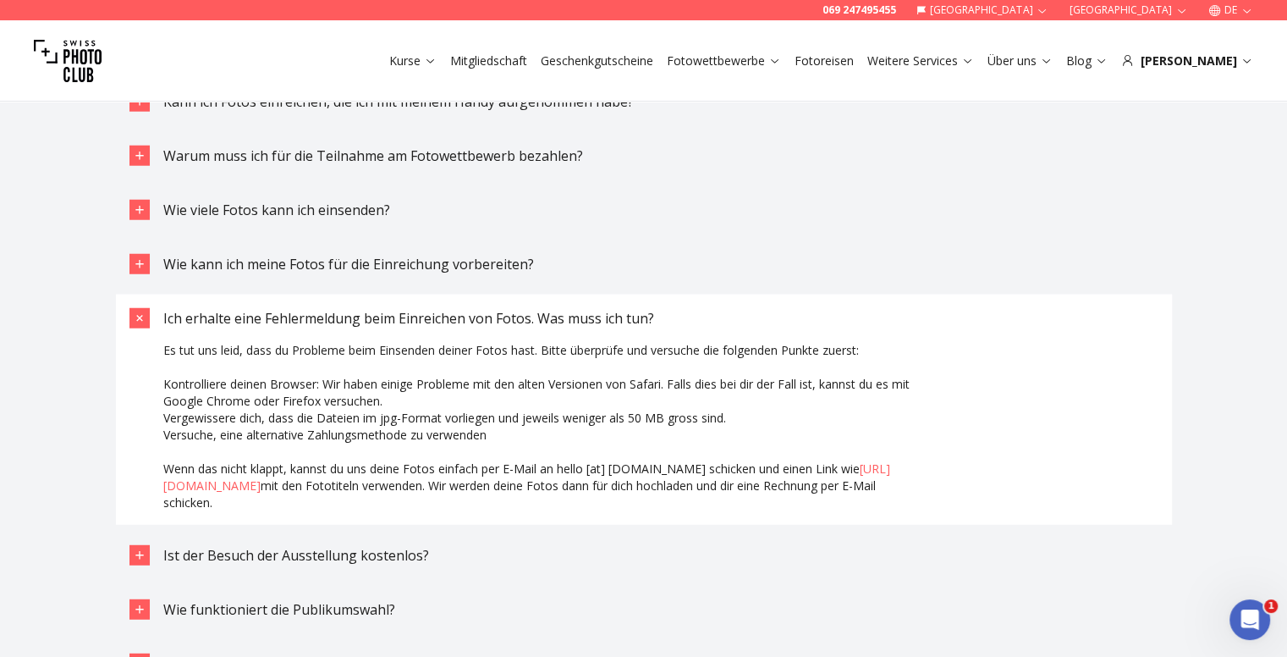
click at [146, 318] on icon "button" at bounding box center [138, 318] width 19 height 19
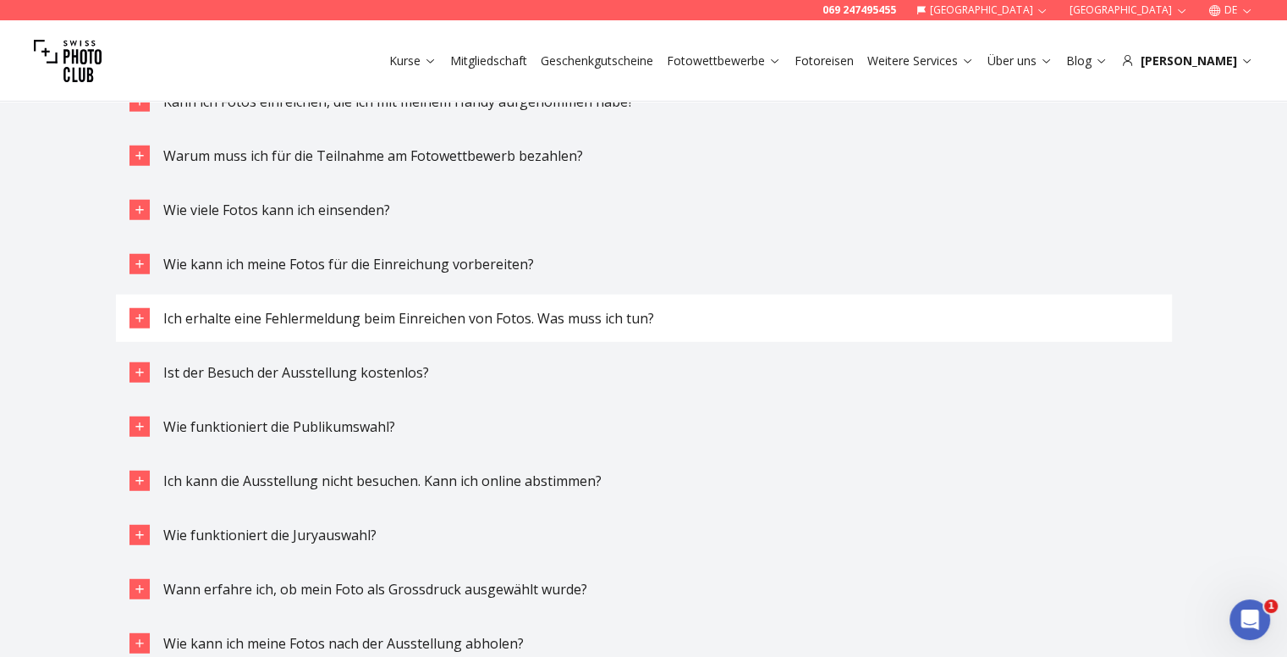
click at [146, 318] on div "button" at bounding box center [139, 318] width 20 height 20
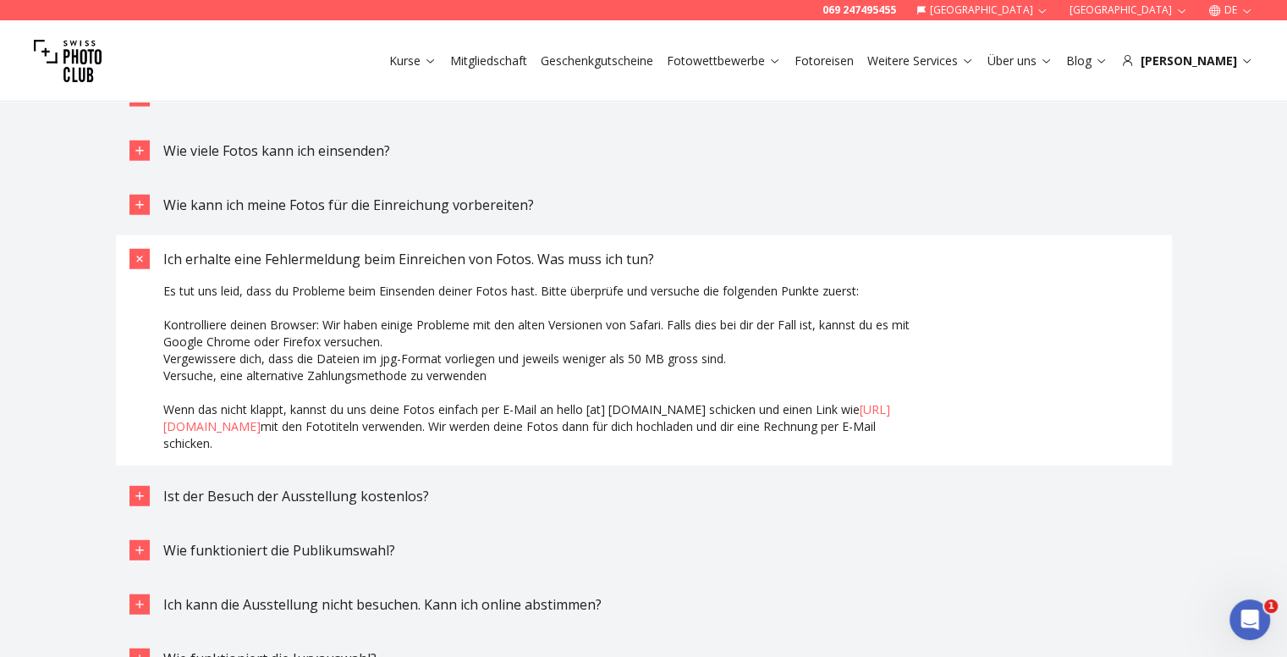
scroll to position [4569, 0]
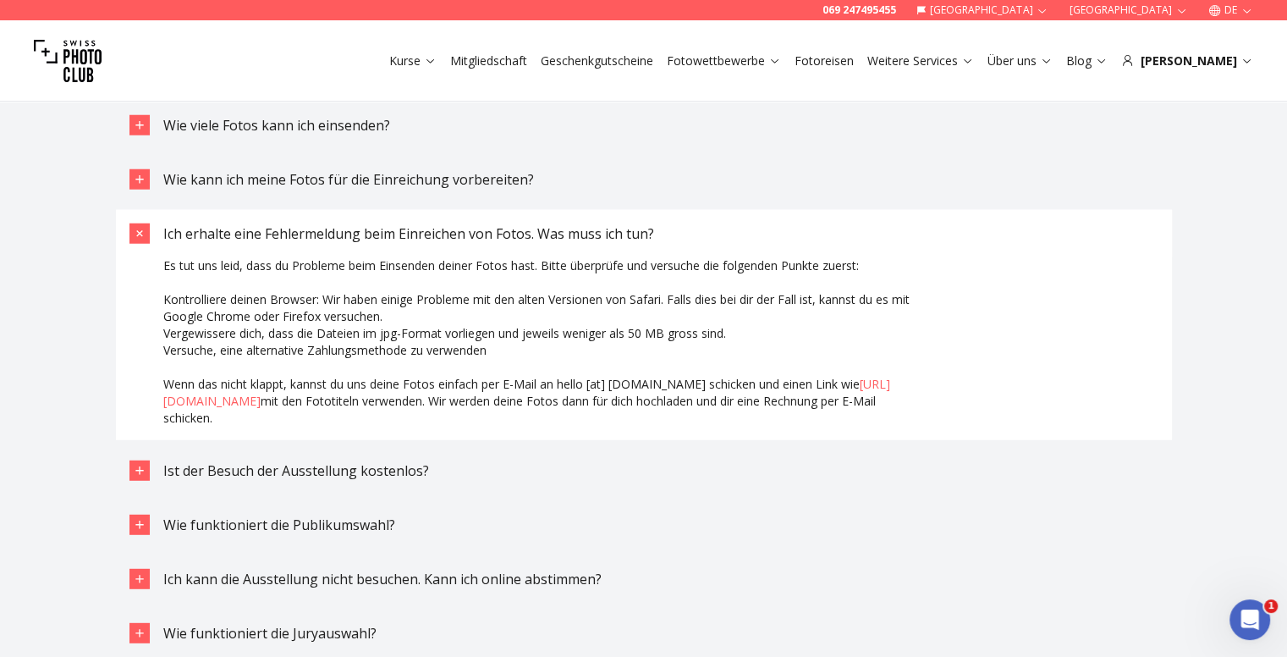
click at [142, 240] on div "button" at bounding box center [139, 233] width 20 height 20
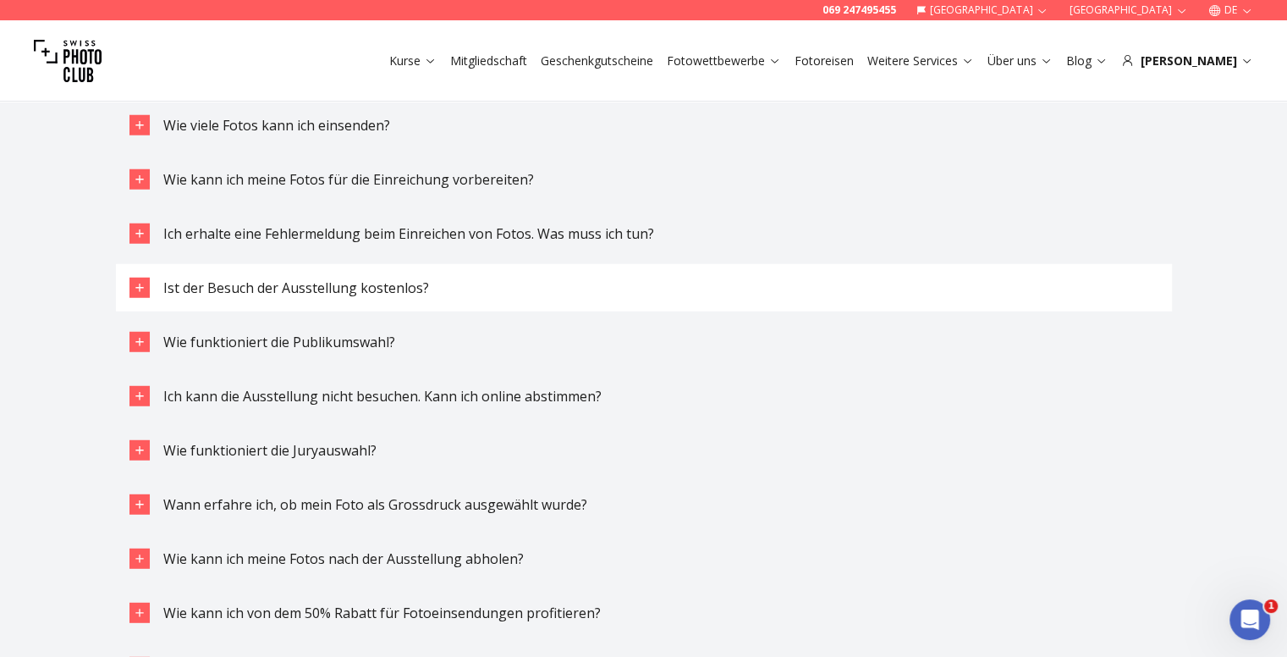
click at [140, 283] on icon "button" at bounding box center [140, 288] width 14 height 14
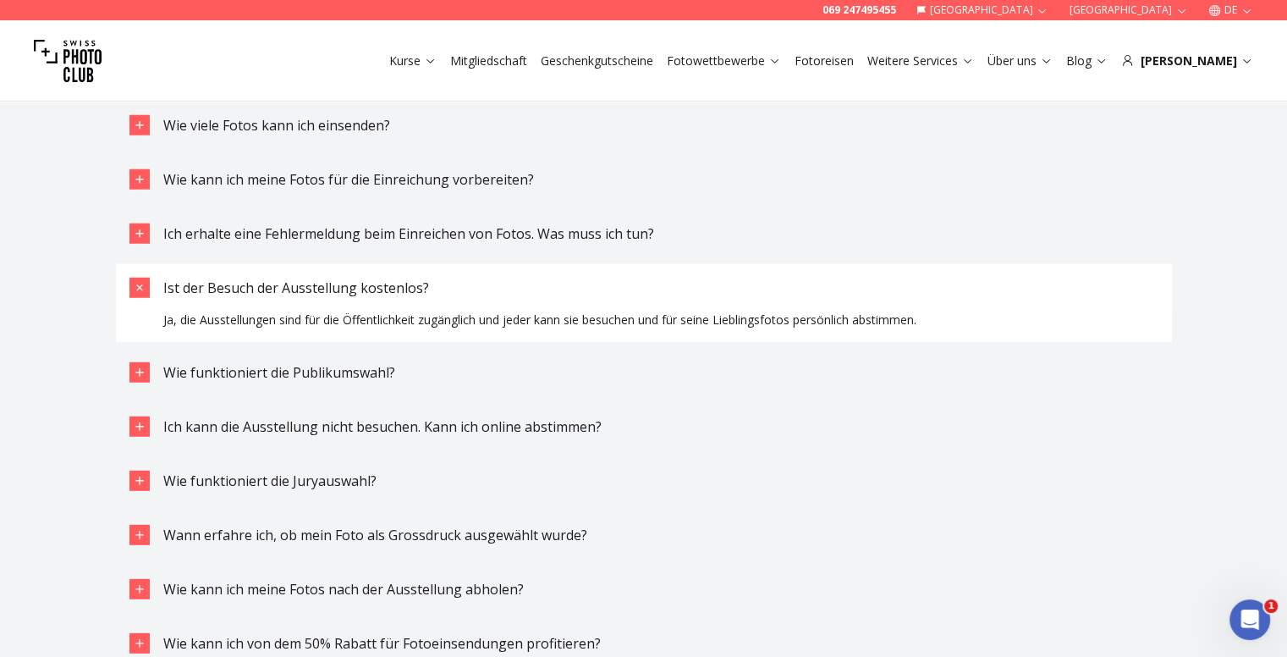
click at [146, 283] on div "button" at bounding box center [139, 288] width 20 height 20
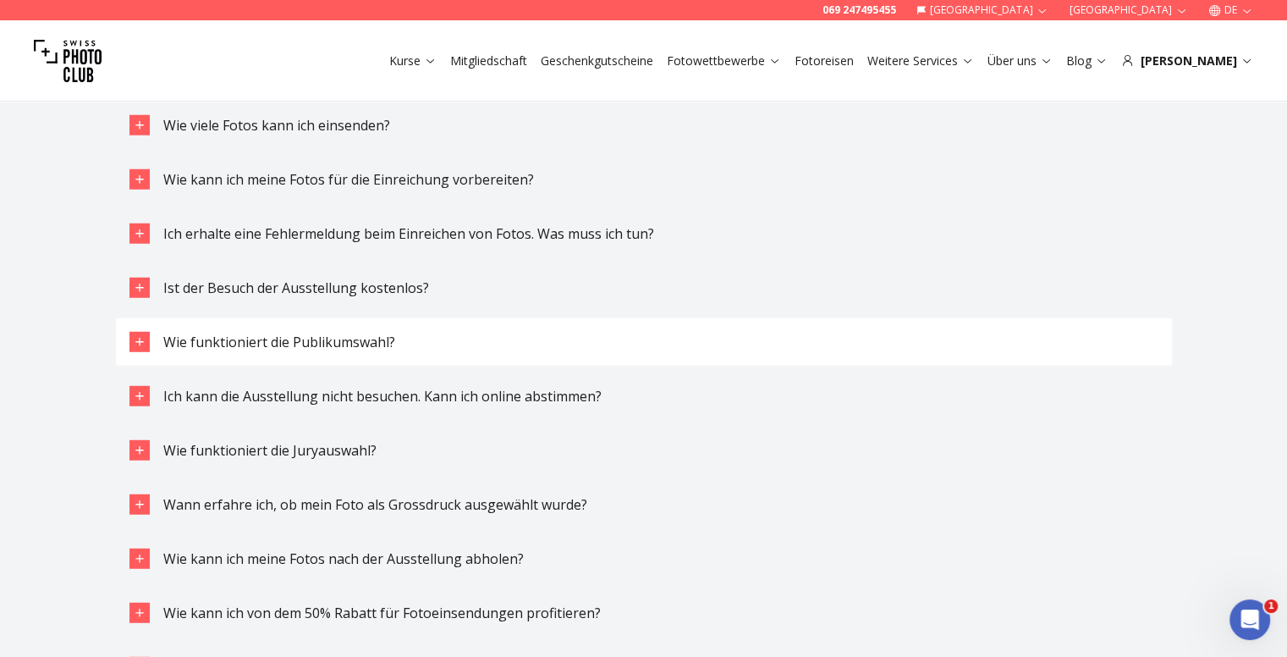
click at [144, 349] on div "button" at bounding box center [139, 342] width 20 height 20
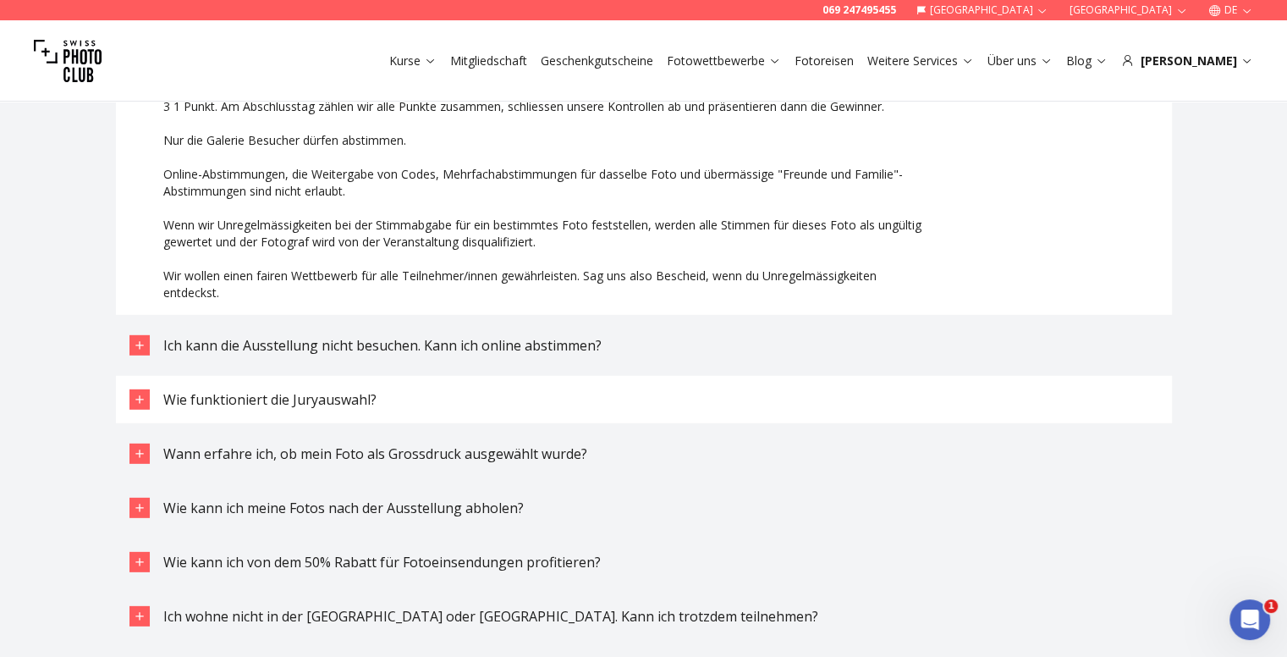
scroll to position [4907, 0]
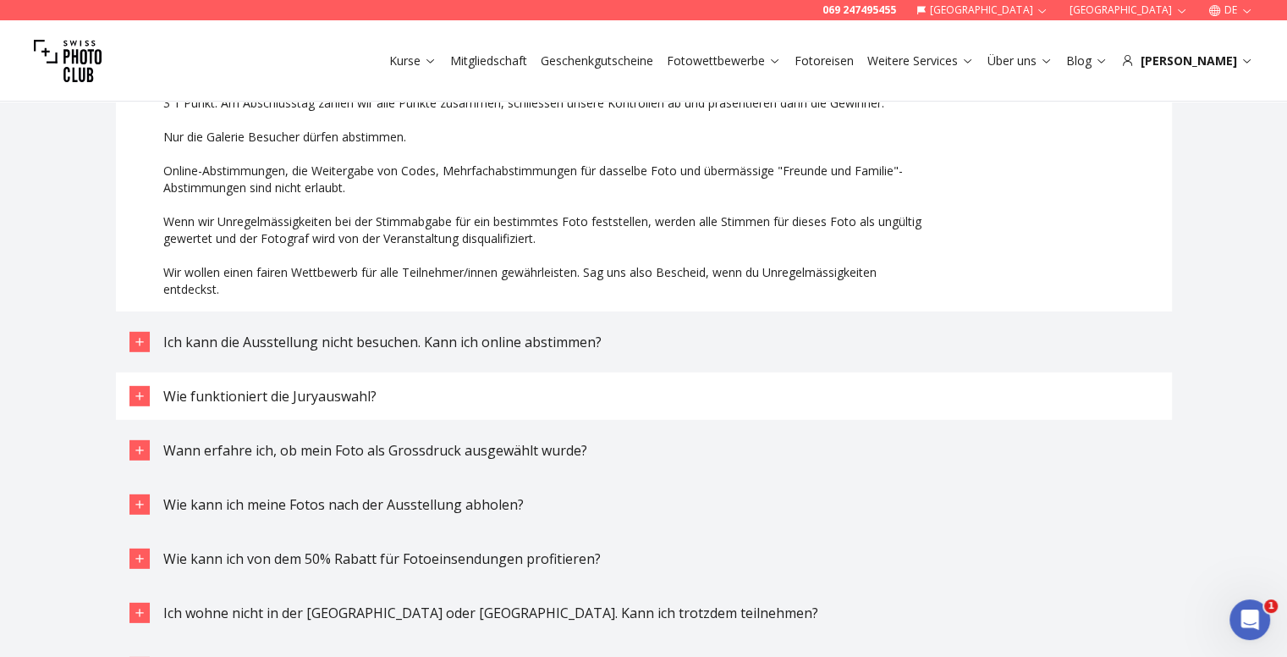
click at [133, 407] on button "Wie funktioniert die Juryauswahl?" at bounding box center [644, 395] width 1056 height 47
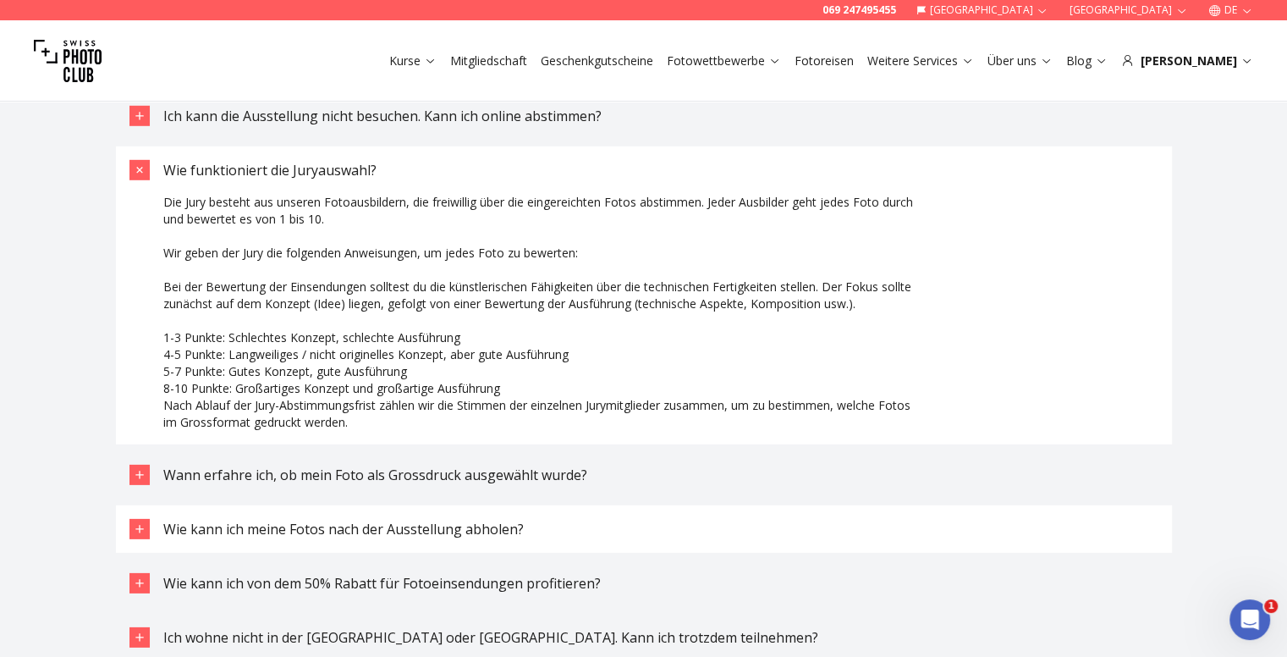
scroll to position [5161, 0]
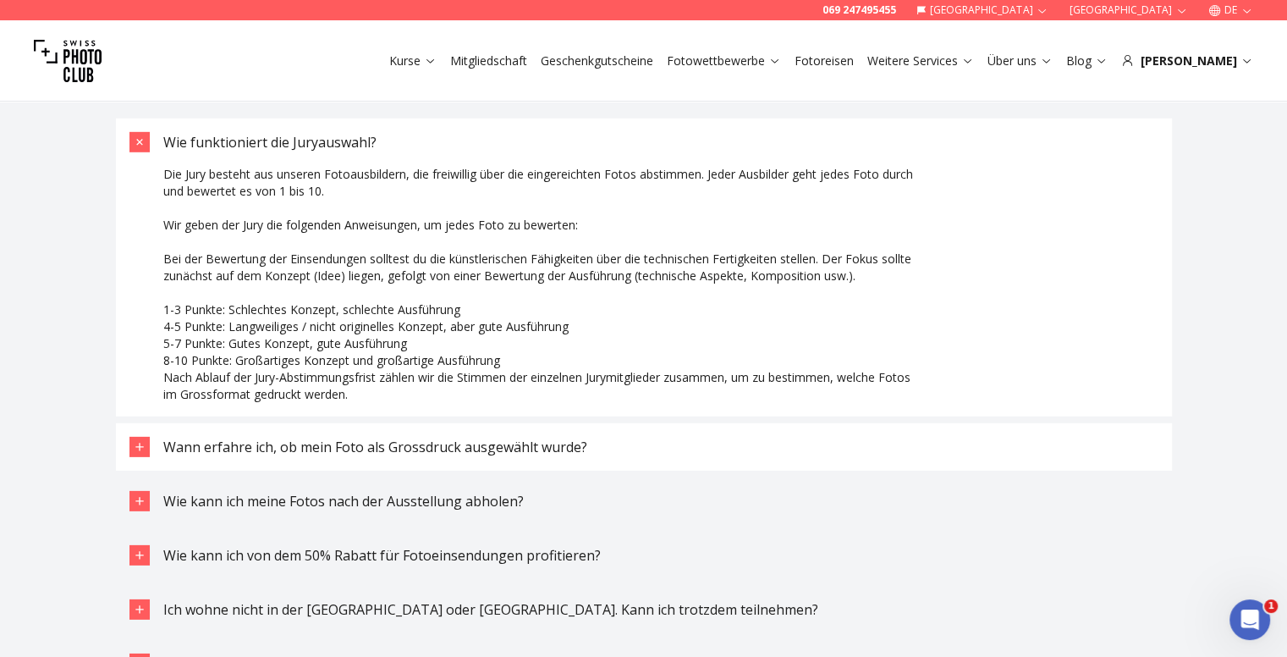
click at [147, 459] on button "Wann erfahre ich, ob mein Foto als Grossdruck ausgewählt wurde?" at bounding box center [644, 446] width 1056 height 47
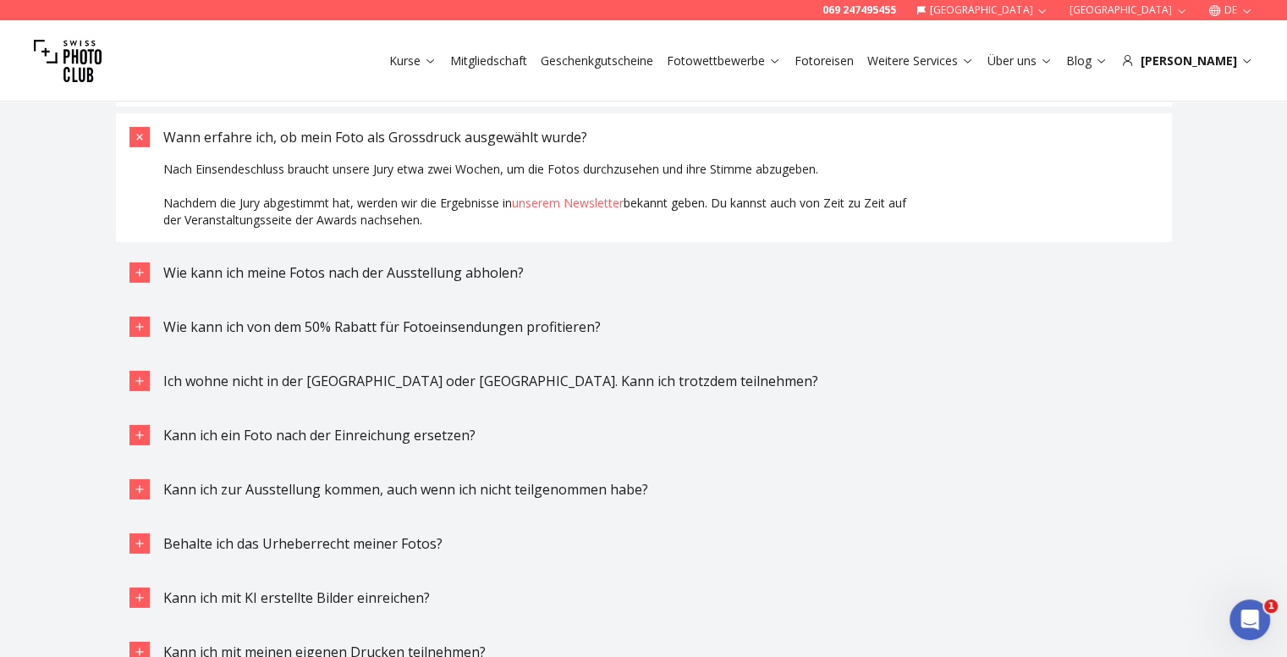
scroll to position [5500, 0]
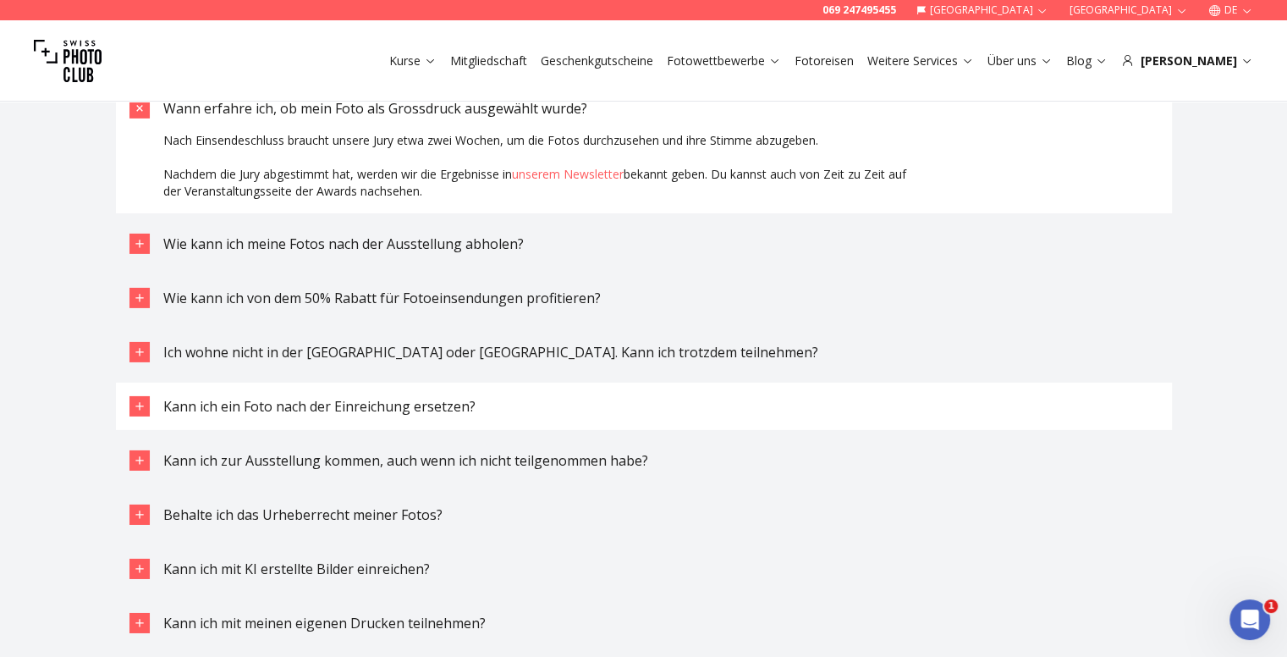
click at [134, 410] on icon "button" at bounding box center [140, 406] width 14 height 14
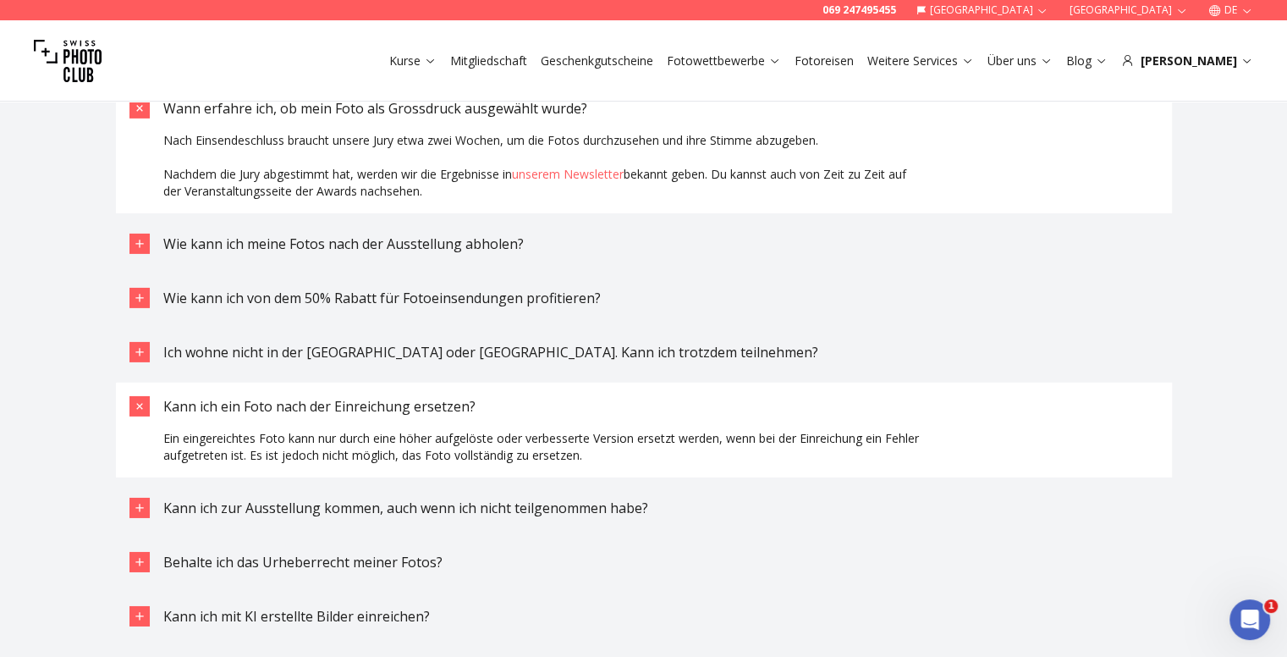
click at [136, 410] on icon "button" at bounding box center [138, 406] width 19 height 19
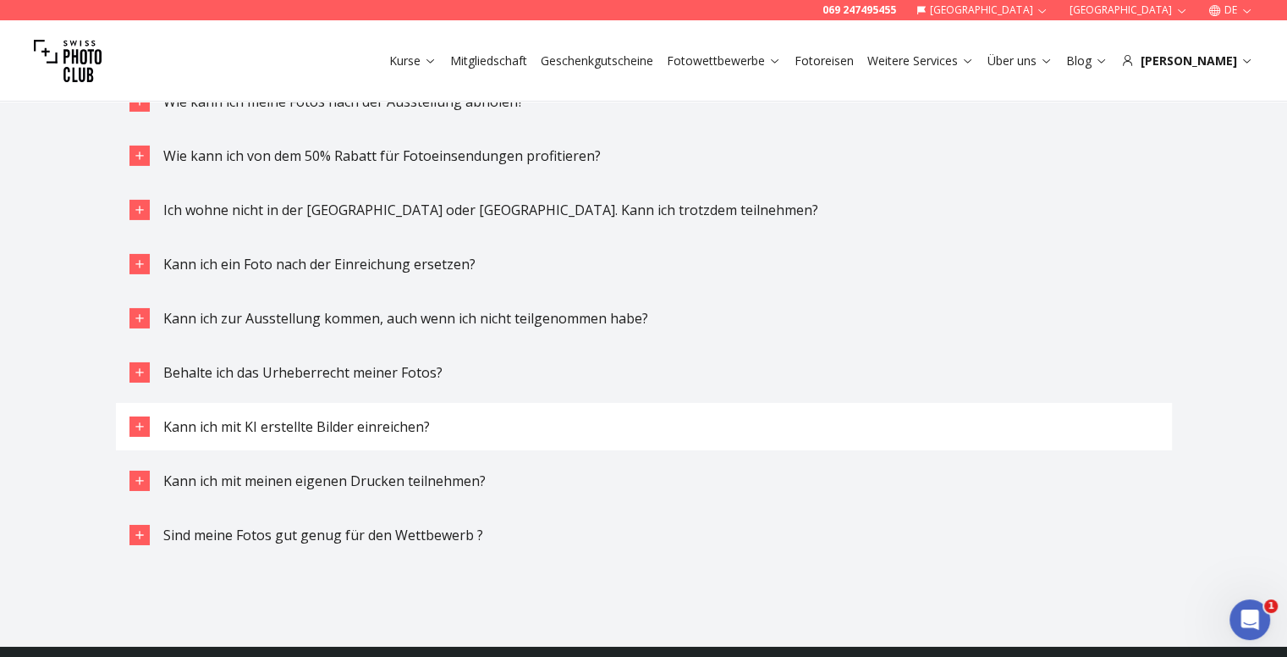
scroll to position [5669, 0]
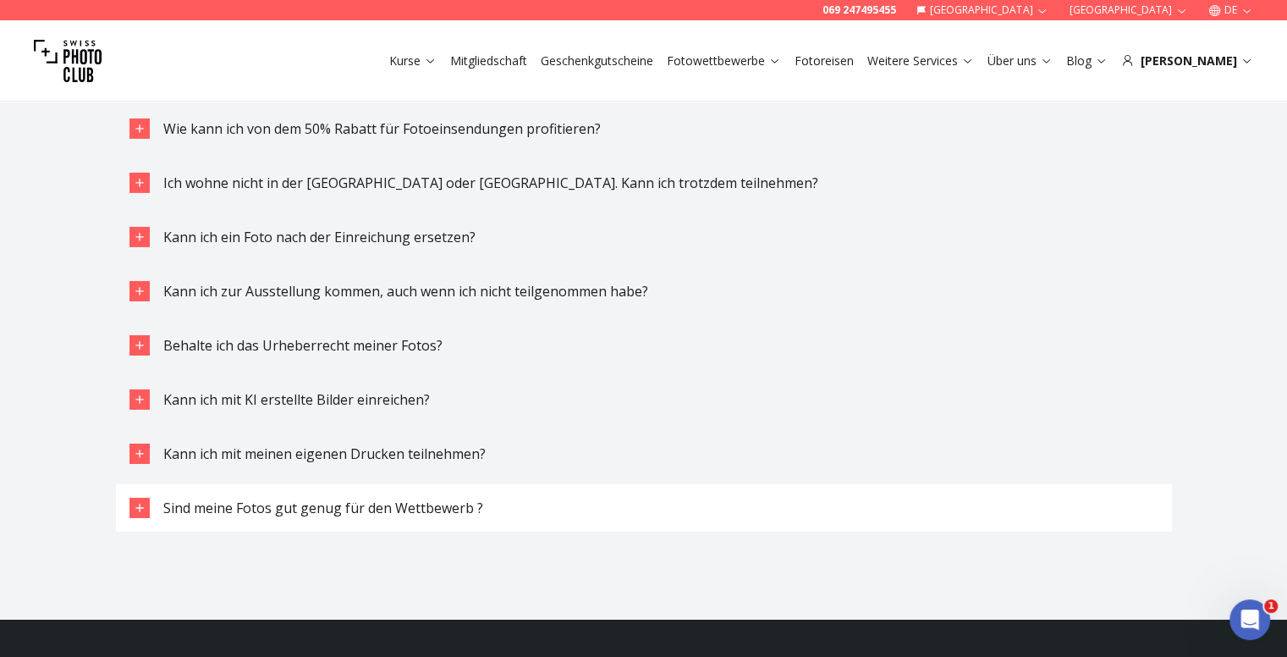
click at [149, 506] on button "Sind meine Fotos gut genug für den Wettbewerb ?" at bounding box center [644, 507] width 1056 height 47
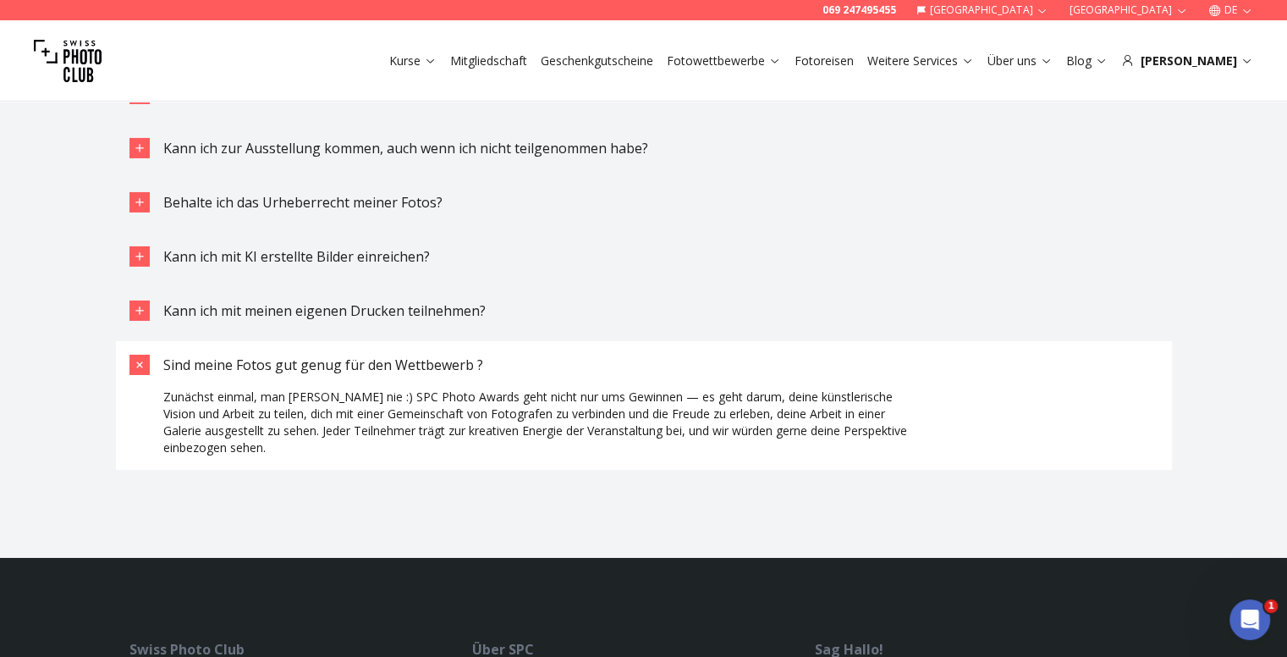
scroll to position [5838, 0]
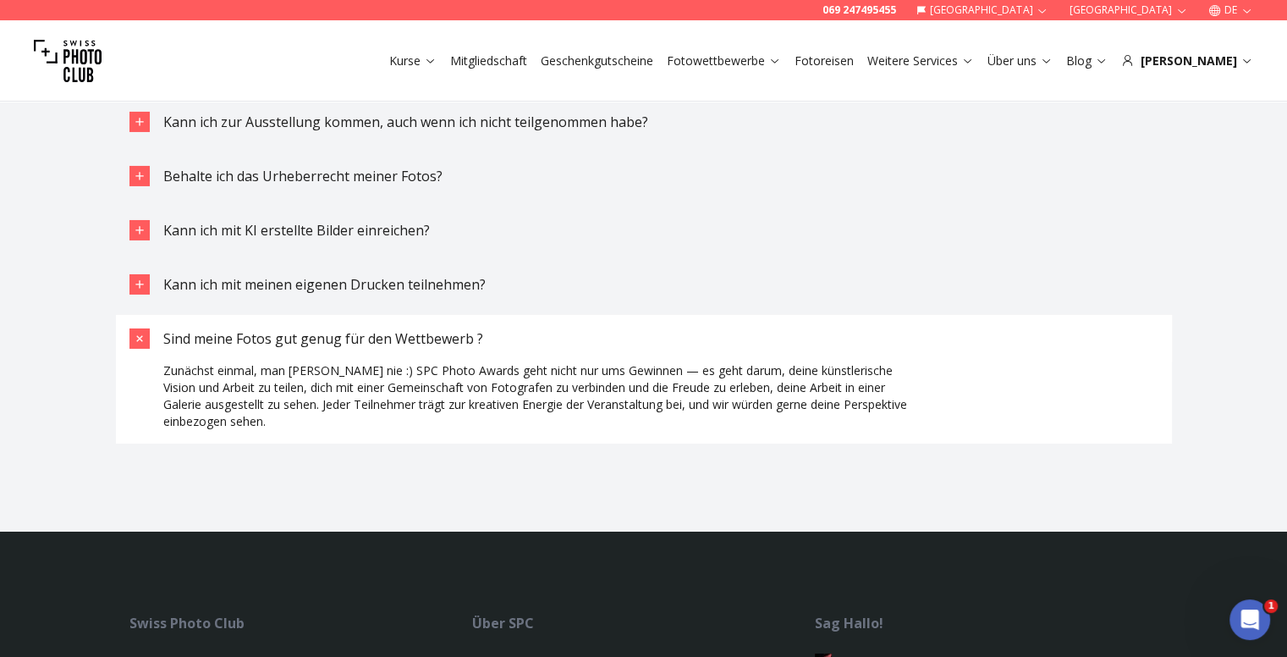
click at [146, 350] on button "Sind meine Fotos gut genug für den Wettbewerb ?" at bounding box center [644, 338] width 1056 height 47
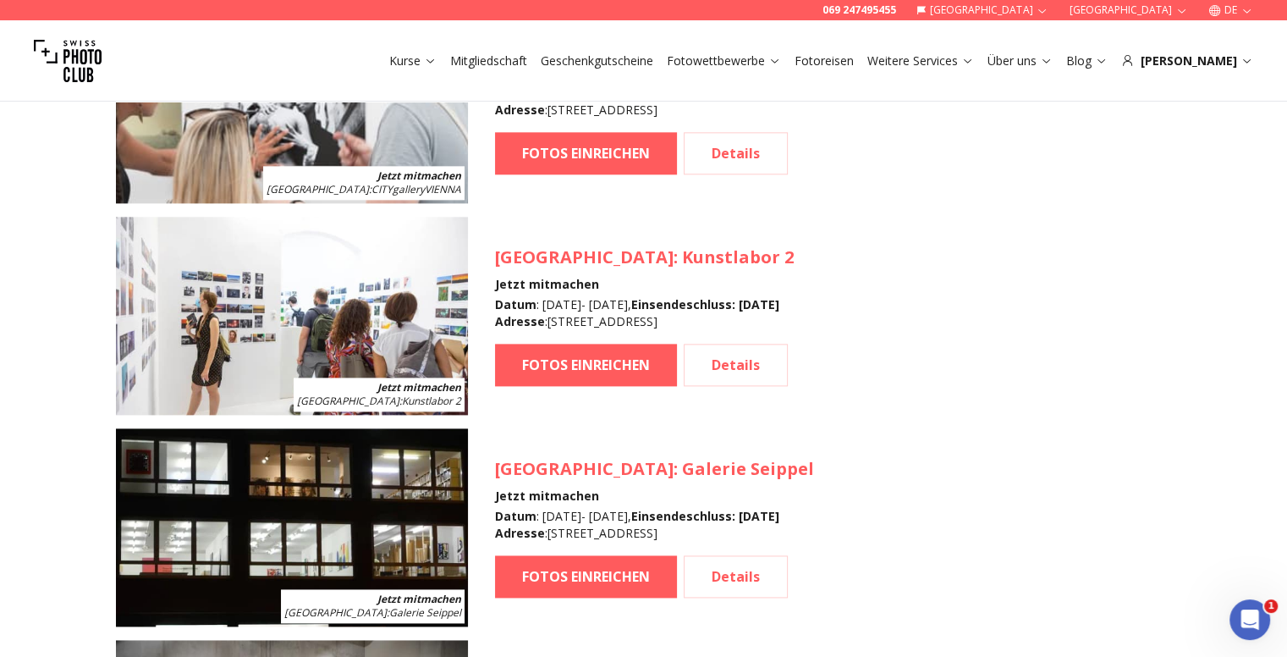
scroll to position [2115, 0]
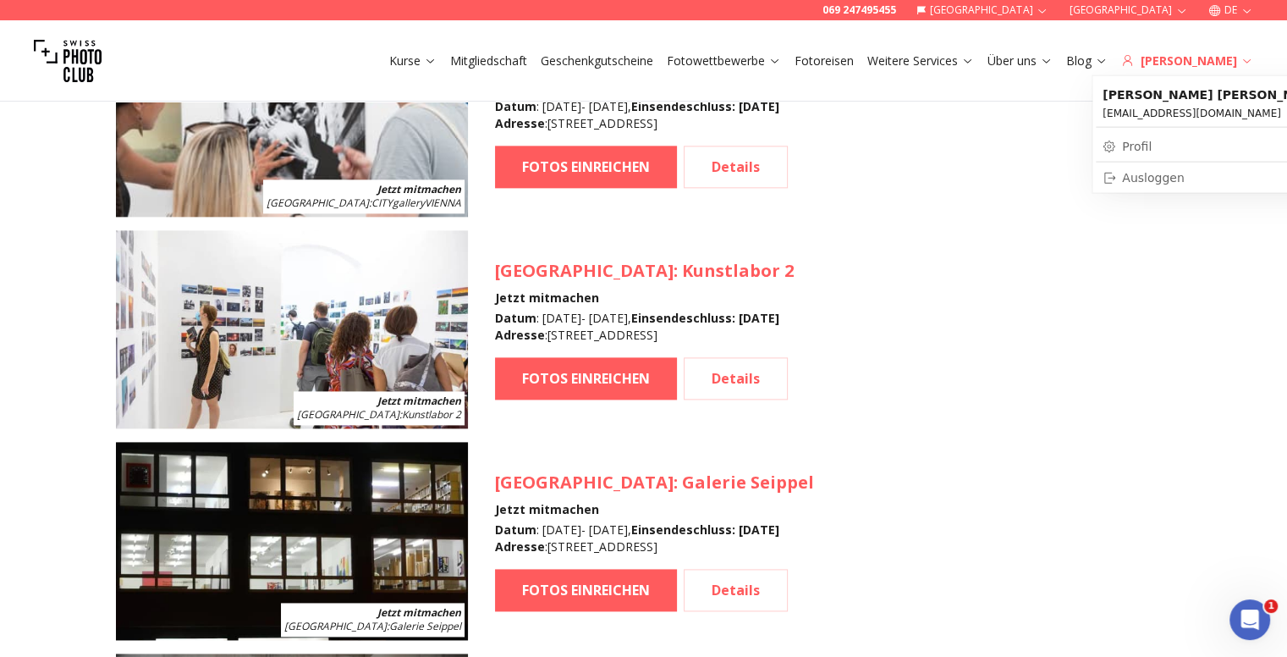
click at [1243, 58] on icon at bounding box center [1246, 60] width 13 height 13
click at [1144, 153] on link "Profil" at bounding box center [1215, 147] width 238 height 24
select select
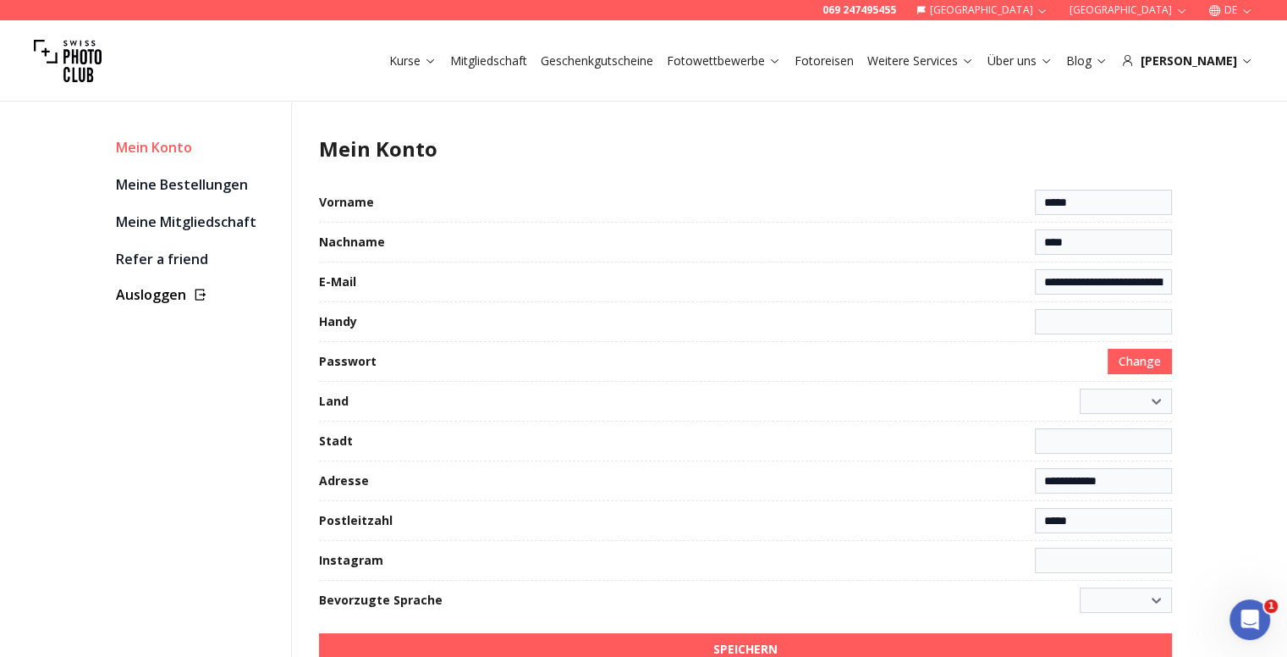
select select "**********"
type input "**********"
select select "*******"
click at [1114, 395] on select "**********" at bounding box center [1126, 400] width 92 height 25
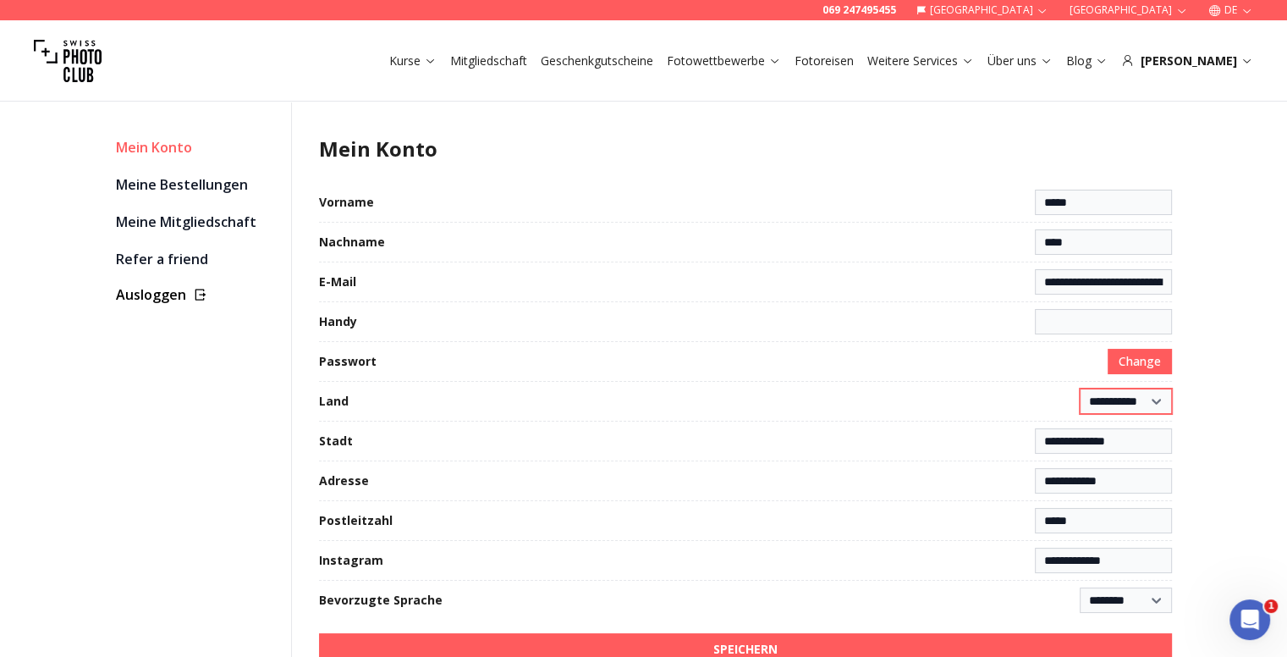
select select "*******"
click at [1080, 388] on select "**********" at bounding box center [1126, 400] width 92 height 25
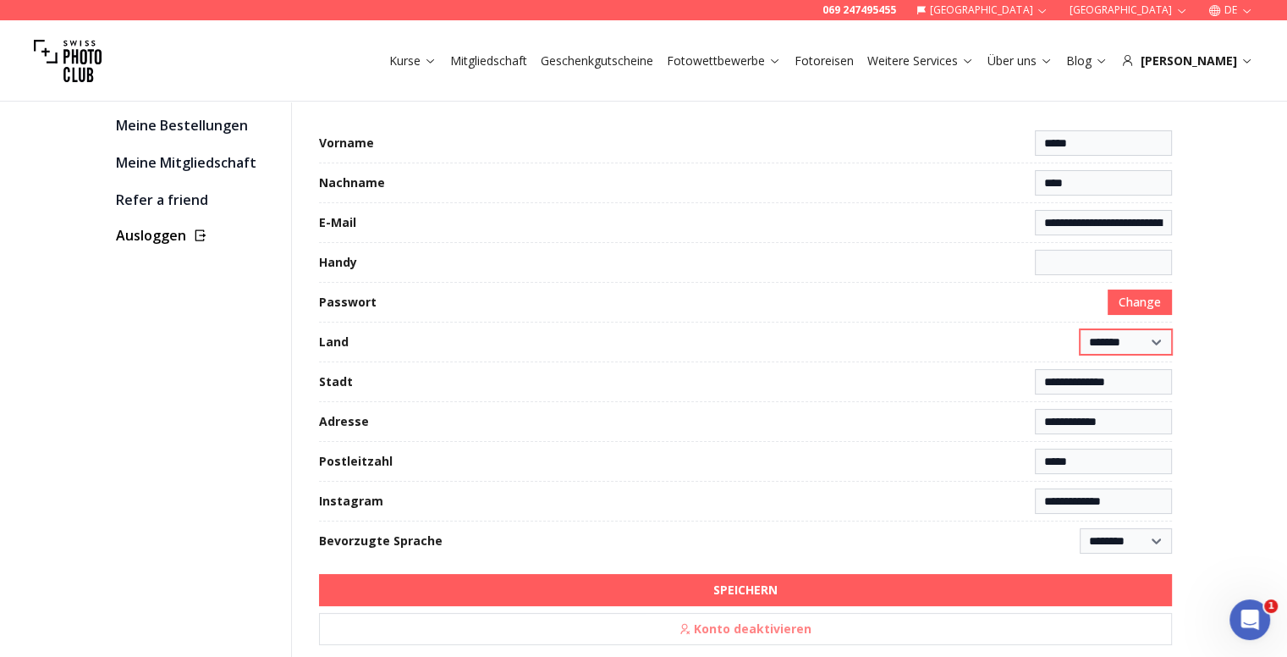
scroll to position [85, 0]
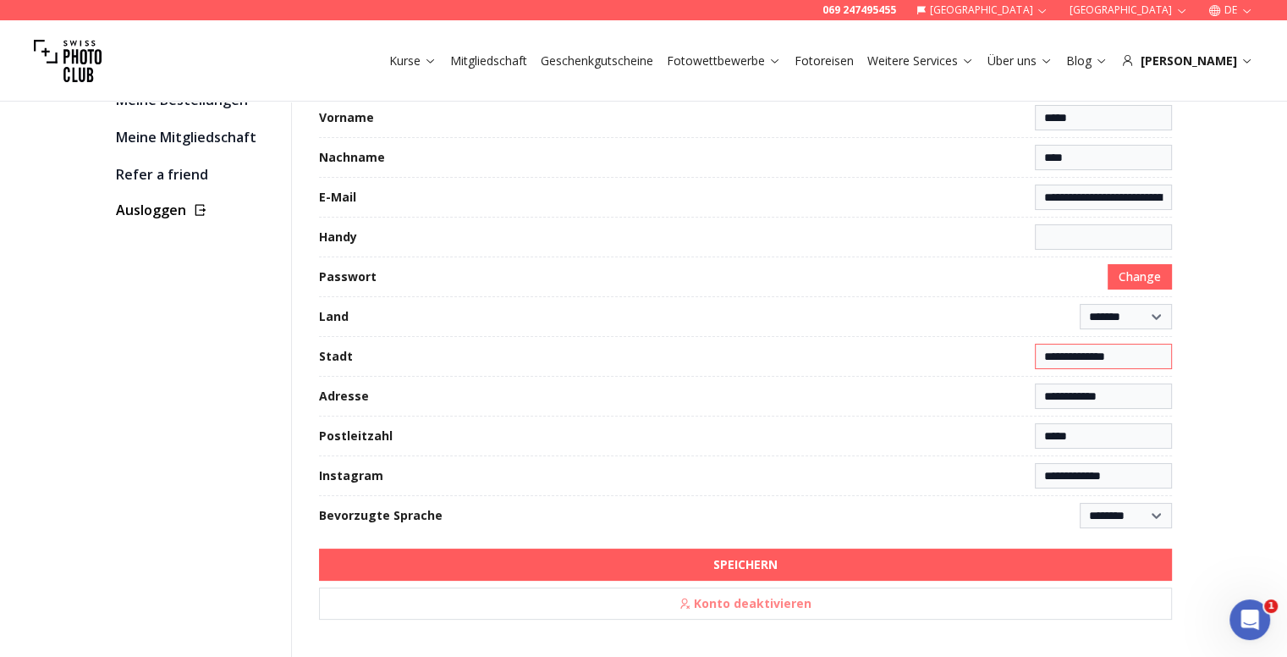
drag, startPoint x: 1134, startPoint y: 356, endPoint x: 1016, endPoint y: 355, distance: 117.6
click at [1016, 355] on fieldset "**********" at bounding box center [745, 356] width 853 height 25
type input "******"
click at [959, 376] on hr at bounding box center [745, 376] width 853 height 1
click at [1097, 519] on select "**********" at bounding box center [1126, 515] width 92 height 25
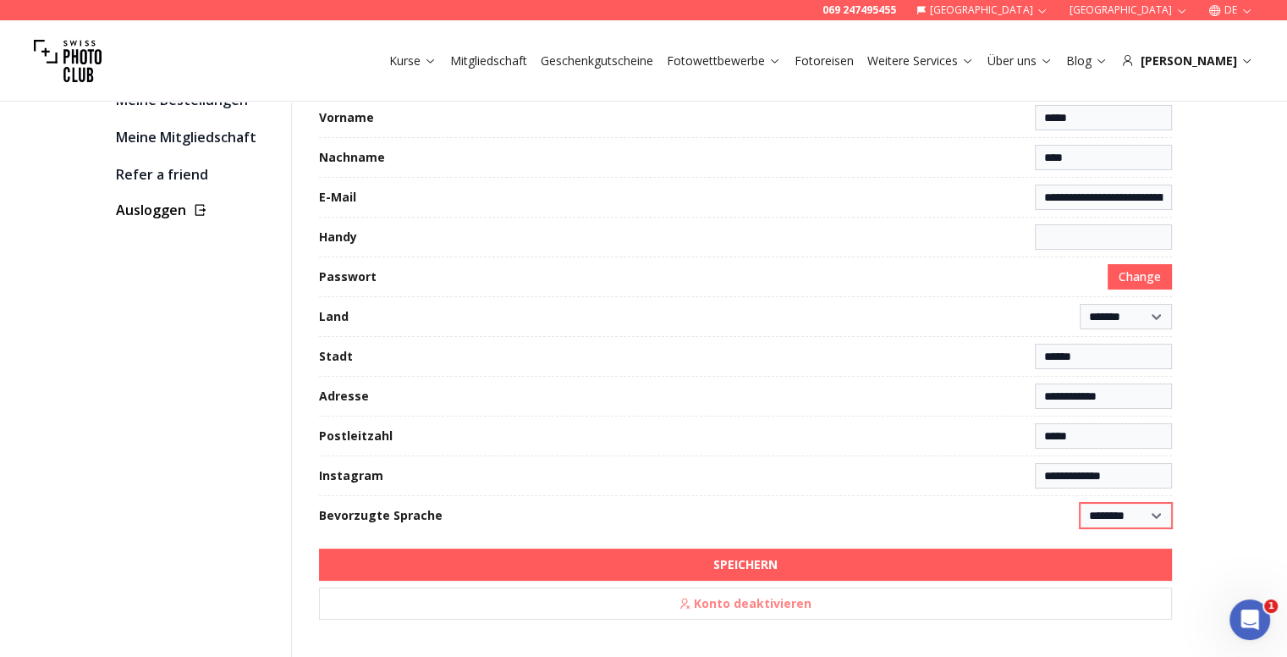
select select "******"
click at [1080, 503] on select "**********" at bounding box center [1126, 515] width 92 height 25
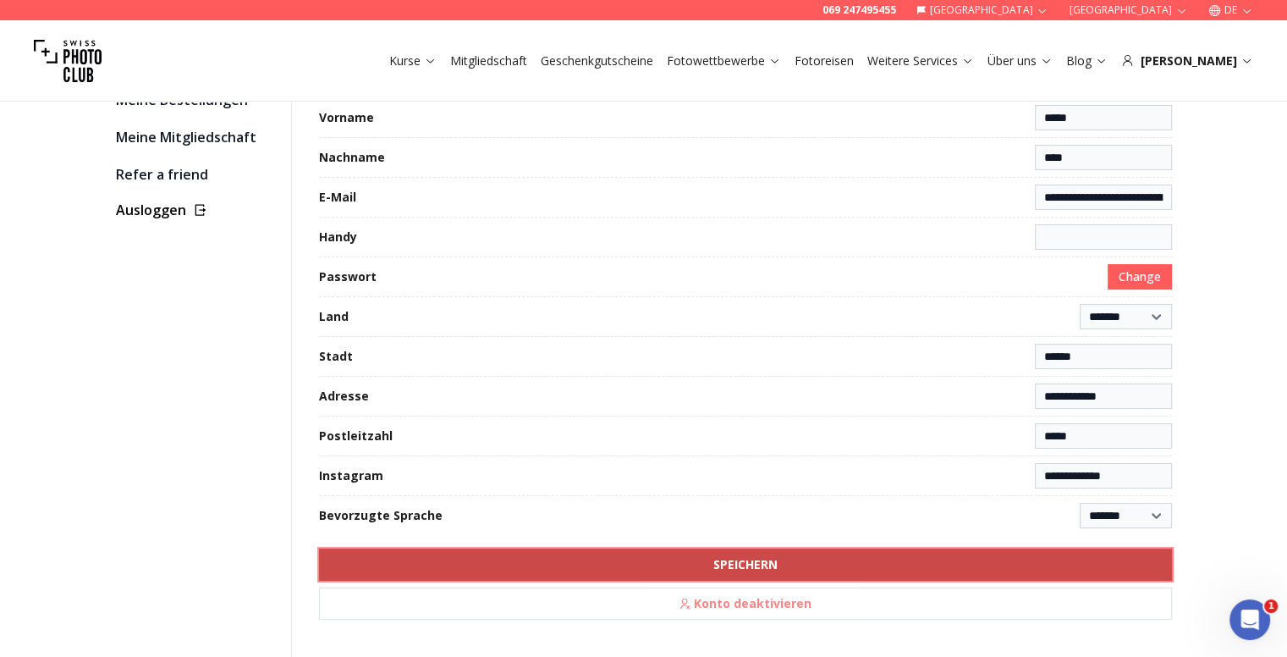
click at [1053, 551] on button "SPEICHERN" at bounding box center [745, 564] width 853 height 32
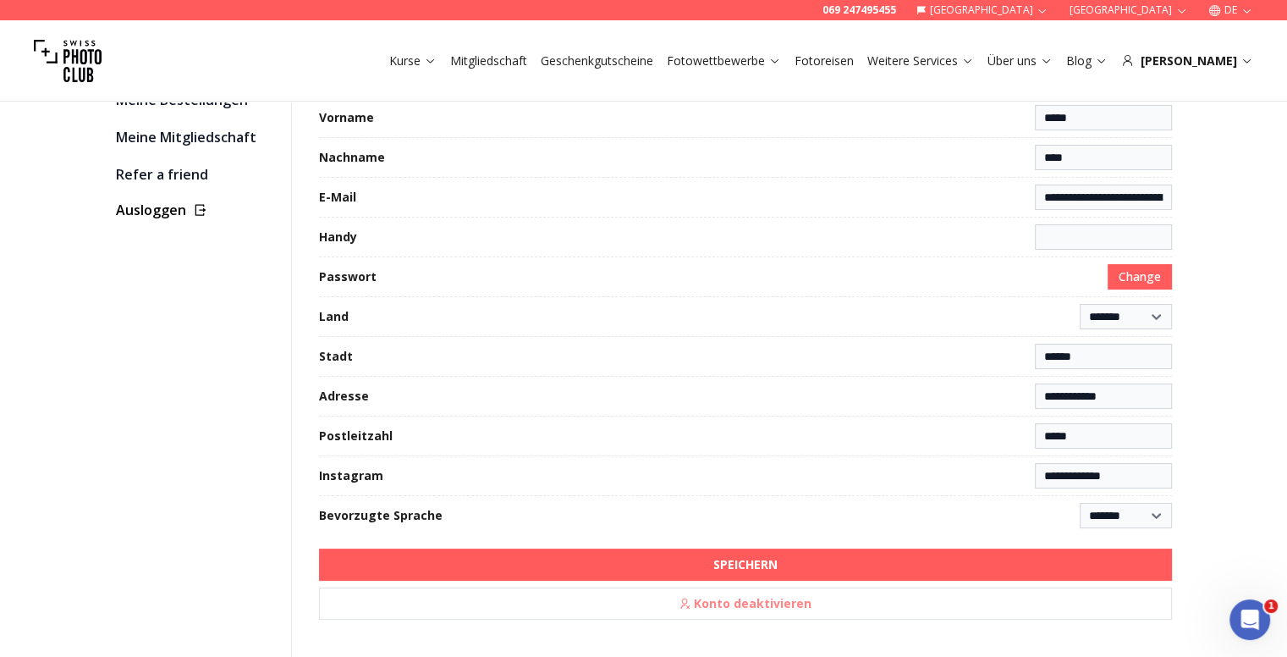
scroll to position [0, 0]
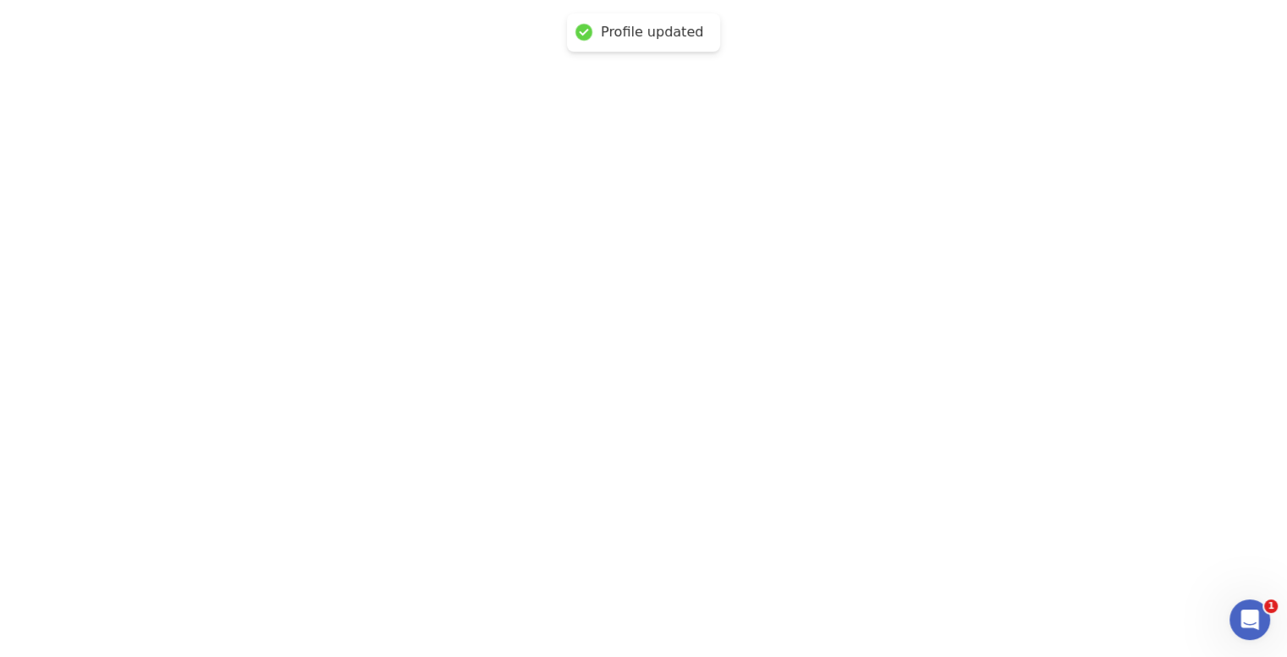
select select "*******"
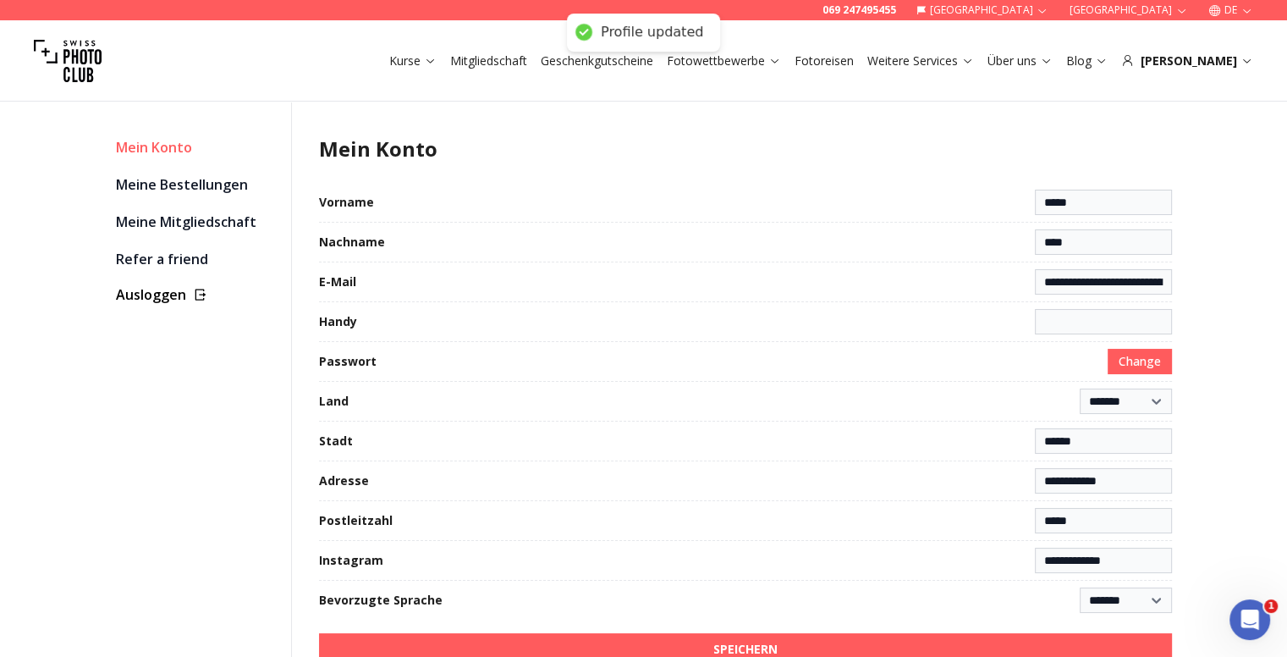
type input "**********"
click at [217, 190] on link "Meine Bestellungen" at bounding box center [197, 185] width 162 height 24
